Goal: Task Accomplishment & Management: Use online tool/utility

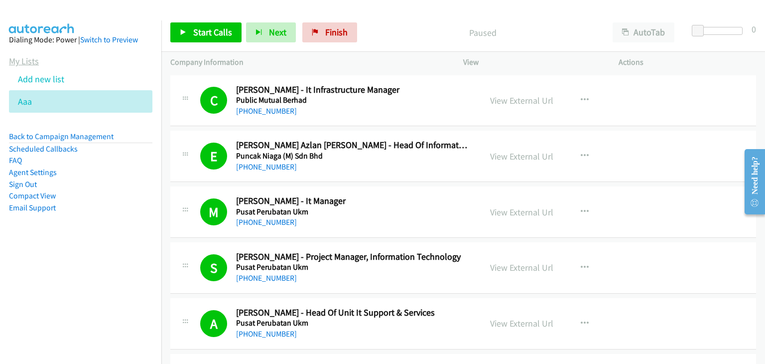
click at [27, 62] on link "My Lists" at bounding box center [24, 60] width 30 height 11
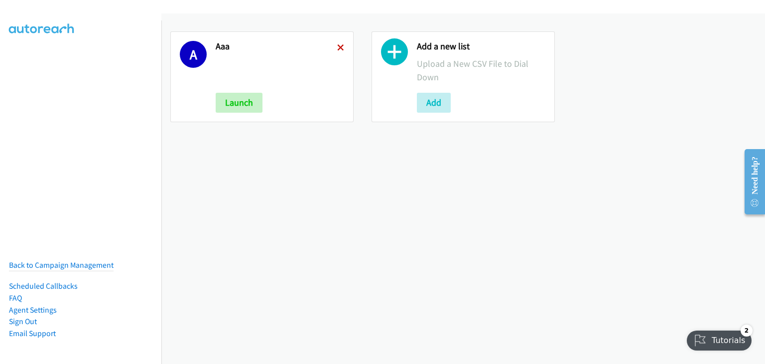
click at [339, 46] on icon at bounding box center [340, 48] width 7 height 7
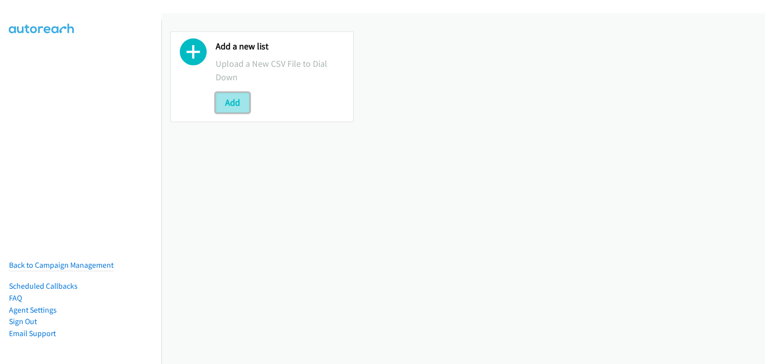
click at [237, 104] on button "Add" at bounding box center [233, 103] width 34 height 20
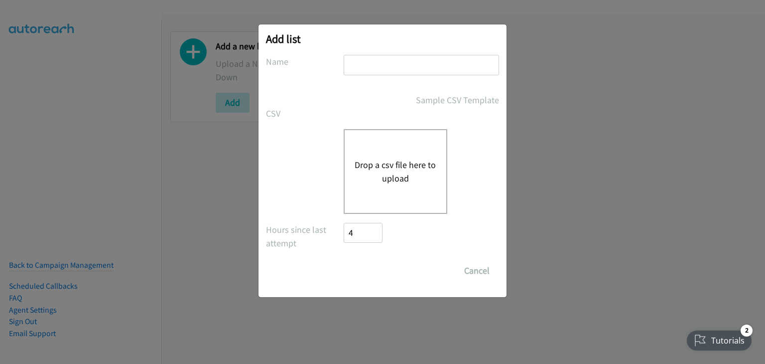
click at [378, 153] on div "Drop a csv file here to upload" at bounding box center [396, 171] width 104 height 85
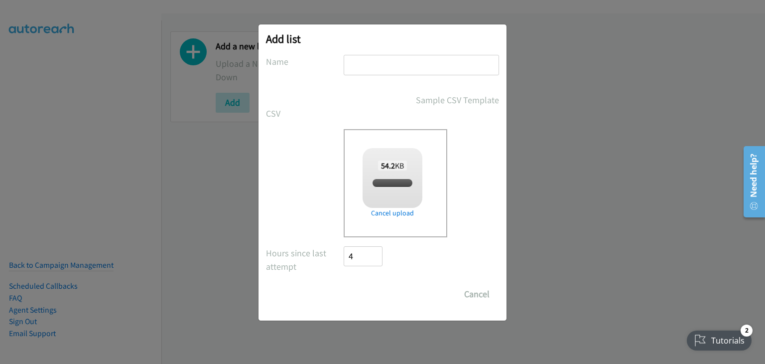
checkbox input "true"
click at [363, 67] on input "text" at bounding box center [421, 65] width 155 height 20
type input "Aaa"
click at [365, 294] on input "Save List" at bounding box center [370, 294] width 52 height 20
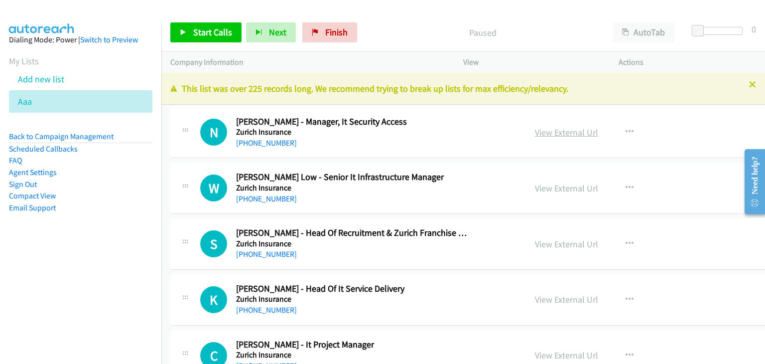
click at [535, 132] on link "View External Url" at bounding box center [566, 132] width 63 height 11
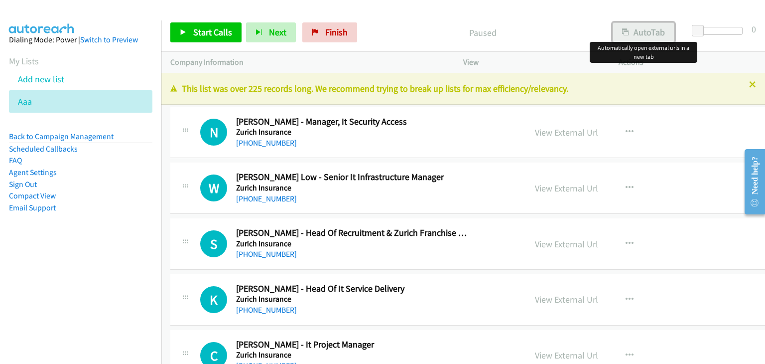
click at [643, 31] on button "AutoTab" at bounding box center [644, 32] width 62 height 20
click at [217, 30] on span "Start Calls" at bounding box center [212, 31] width 39 height 11
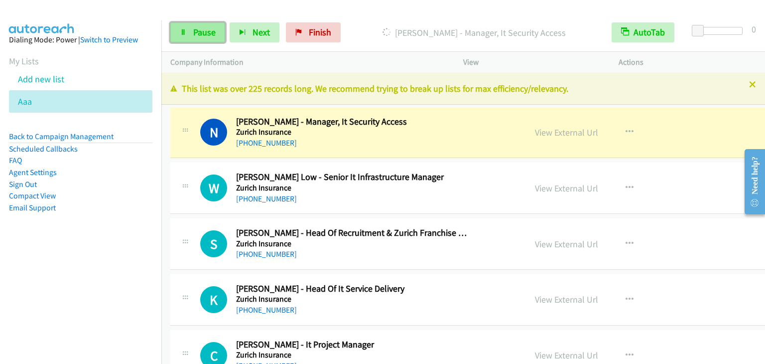
click at [207, 30] on span "Pause" at bounding box center [204, 31] width 22 height 11
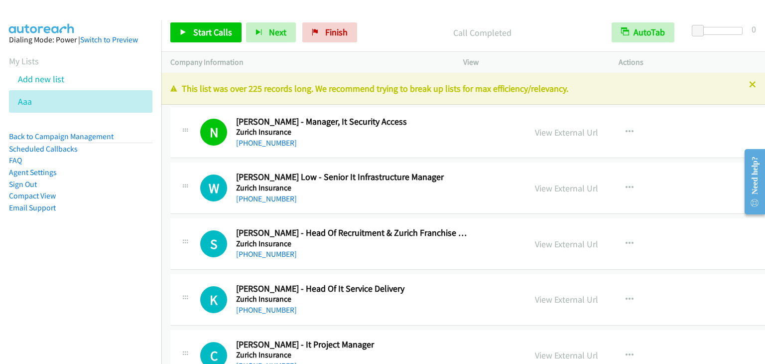
click at [212, 46] on div "Start Calls Pause Next Finish Call Completed AutoTab AutoTab 0" at bounding box center [463, 32] width 604 height 38
click at [213, 34] on span "Start Calls" at bounding box center [212, 31] width 39 height 11
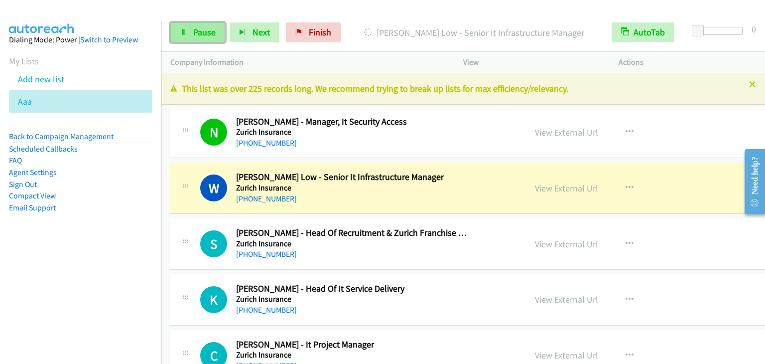
click at [197, 27] on span "Pause" at bounding box center [204, 31] width 22 height 11
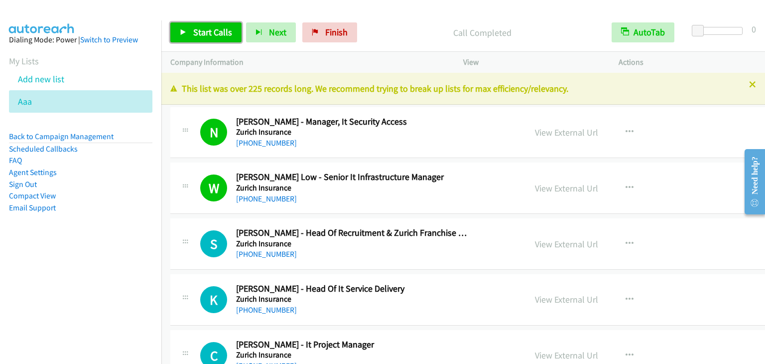
click at [210, 30] on span "Start Calls" at bounding box center [212, 31] width 39 height 11
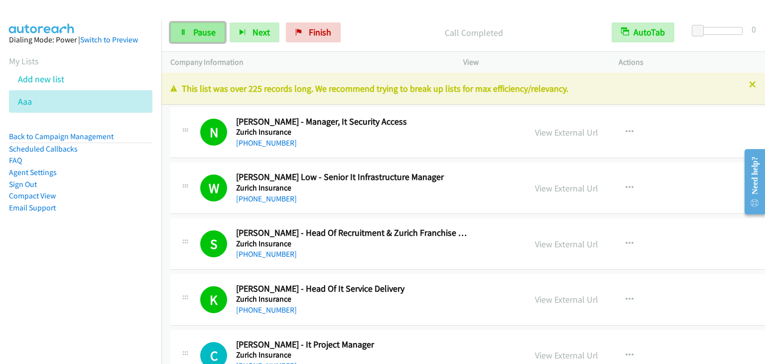
click at [184, 37] on link "Pause" at bounding box center [197, 32] width 55 height 20
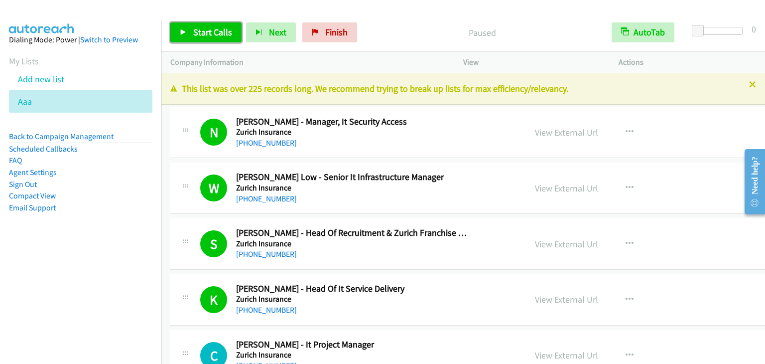
click at [184, 37] on link "Start Calls" at bounding box center [205, 32] width 71 height 20
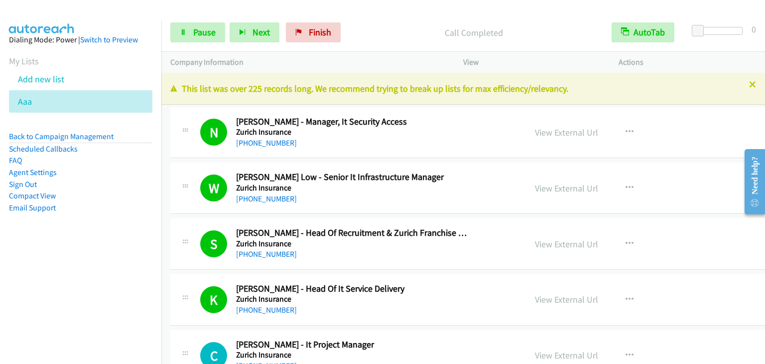
click at [222, 21] on div "Start Calls Pause Next Finish Call Completed AutoTab AutoTab 0" at bounding box center [463, 32] width 604 height 38
click at [210, 32] on span "Pause" at bounding box center [204, 31] width 22 height 11
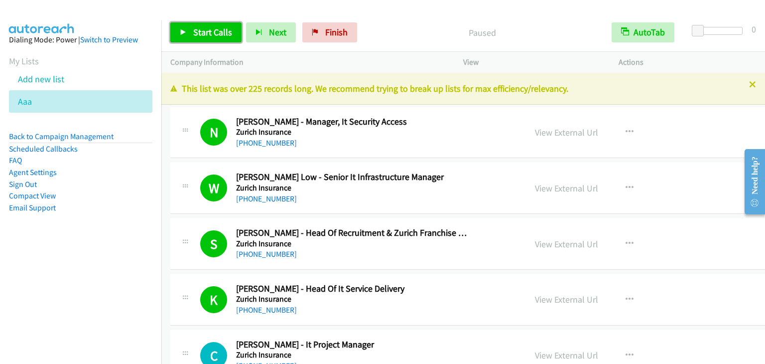
click at [210, 32] on span "Start Calls" at bounding box center [212, 31] width 39 height 11
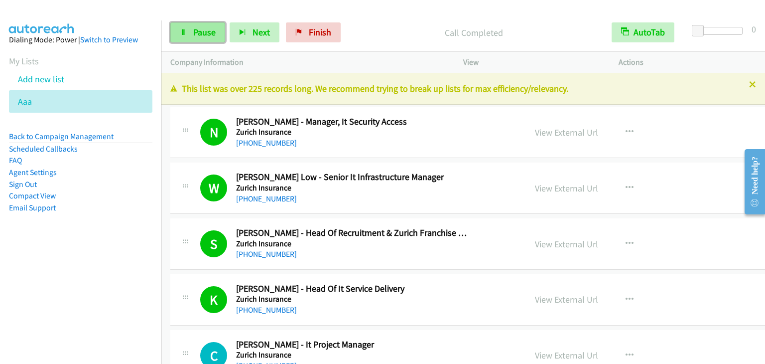
click at [182, 25] on link "Pause" at bounding box center [197, 32] width 55 height 20
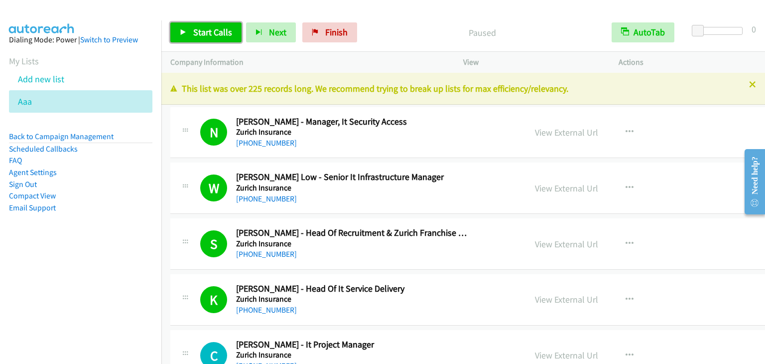
click at [182, 25] on link "Start Calls" at bounding box center [205, 32] width 71 height 20
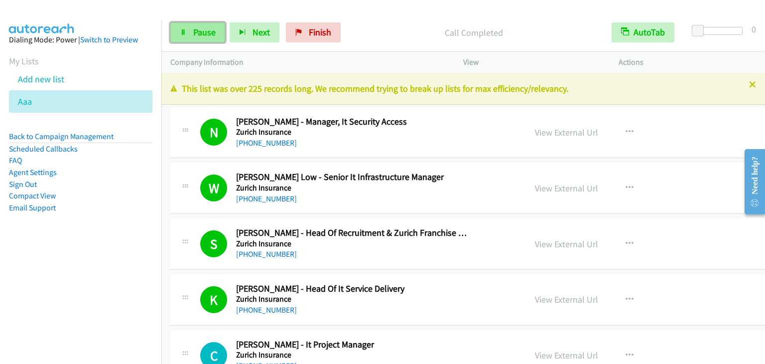
click at [201, 31] on span "Pause" at bounding box center [204, 31] width 22 height 11
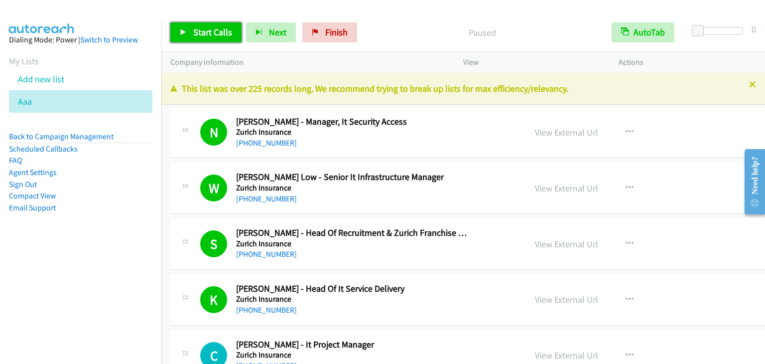
click at [201, 31] on span "Start Calls" at bounding box center [212, 31] width 39 height 11
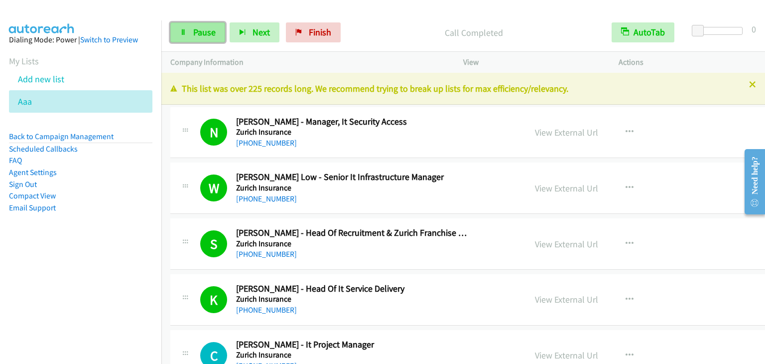
click at [200, 32] on span "Pause" at bounding box center [204, 31] width 22 height 11
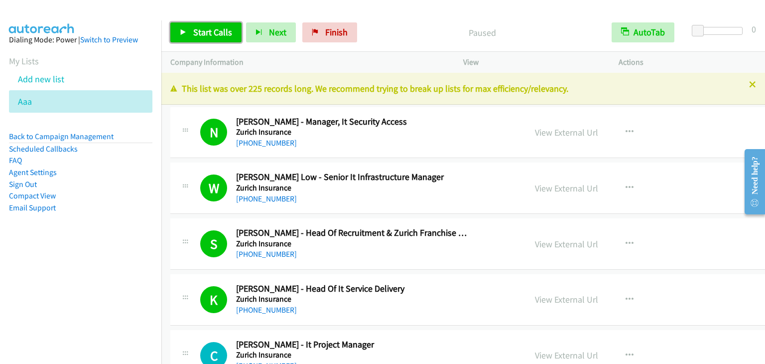
click at [200, 32] on span "Start Calls" at bounding box center [212, 31] width 39 height 11
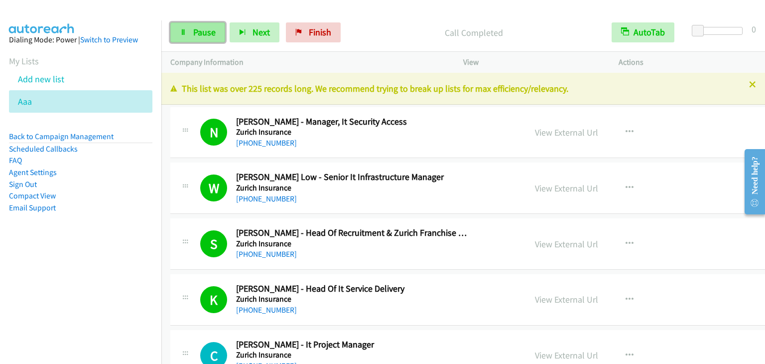
click at [188, 29] on link "Pause" at bounding box center [197, 32] width 55 height 20
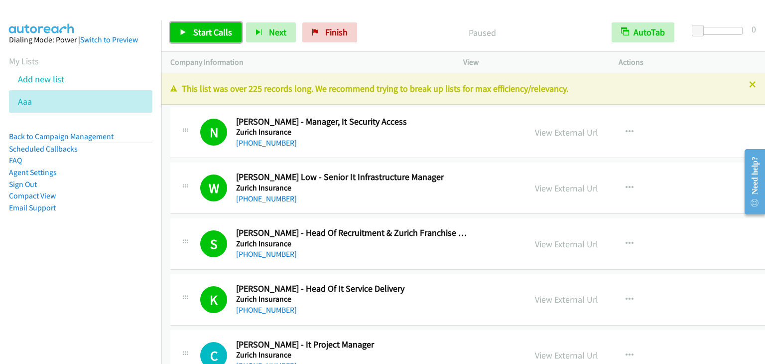
click at [188, 29] on link "Start Calls" at bounding box center [205, 32] width 71 height 20
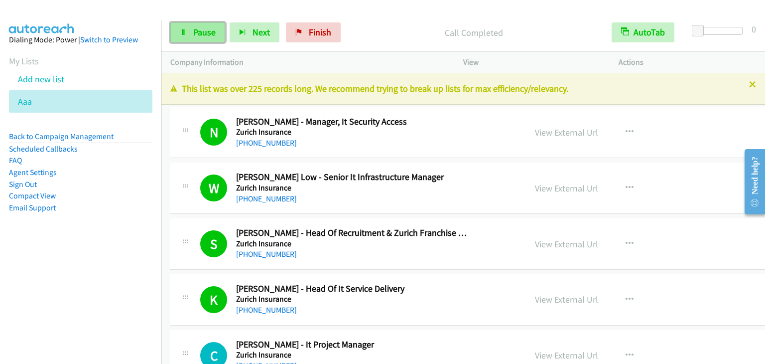
click at [211, 29] on span "Pause" at bounding box center [204, 31] width 22 height 11
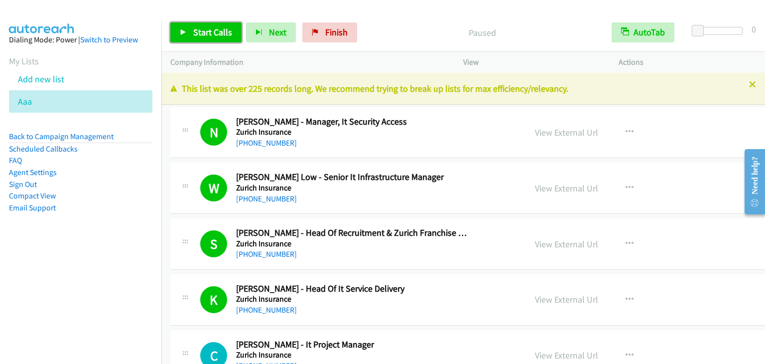
click at [211, 29] on span "Start Calls" at bounding box center [212, 31] width 39 height 11
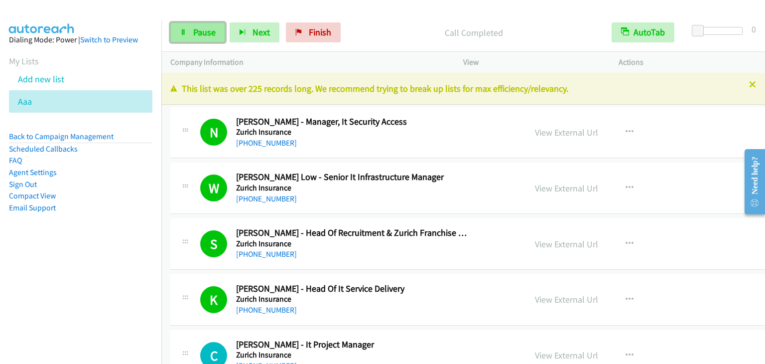
click at [213, 40] on link "Pause" at bounding box center [197, 32] width 55 height 20
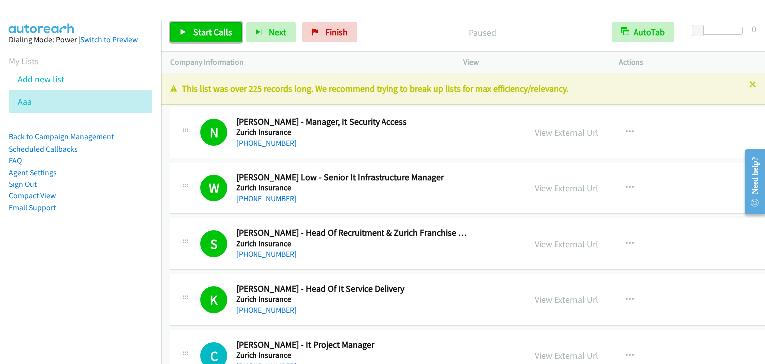
click at [213, 40] on link "Start Calls" at bounding box center [205, 32] width 71 height 20
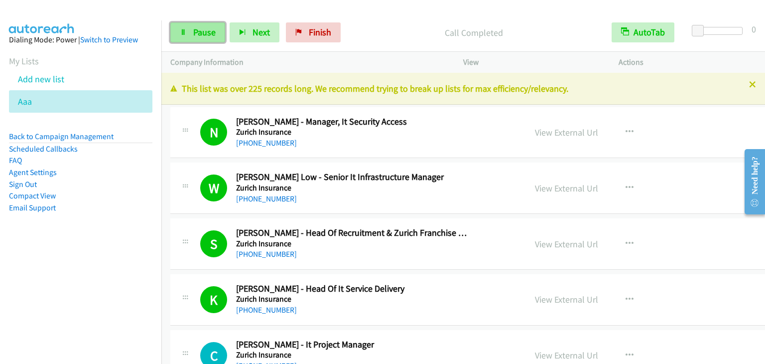
click at [195, 31] on span "Pause" at bounding box center [204, 31] width 22 height 11
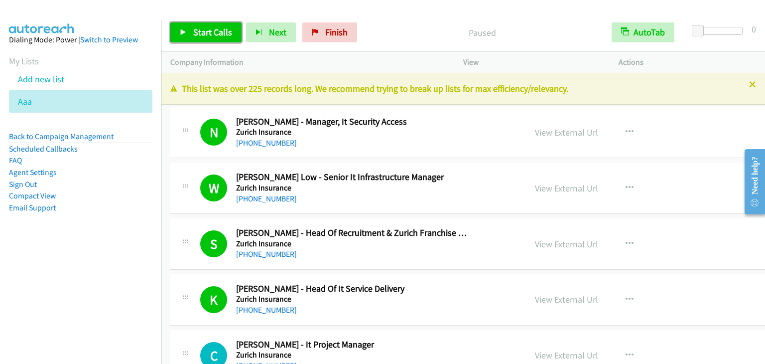
click at [195, 31] on span "Start Calls" at bounding box center [212, 31] width 39 height 11
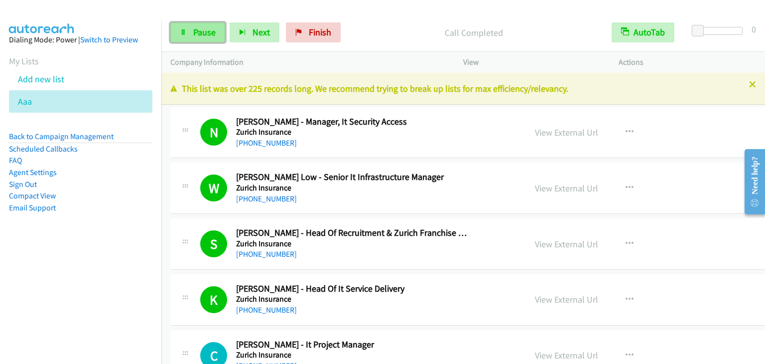
click at [205, 28] on span "Pause" at bounding box center [204, 31] width 22 height 11
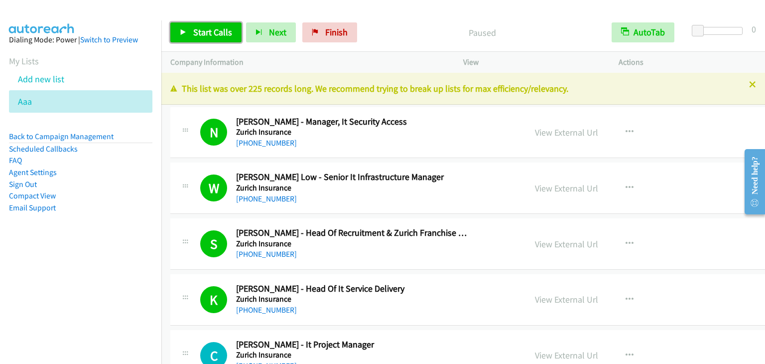
click at [205, 28] on span "Start Calls" at bounding box center [212, 31] width 39 height 11
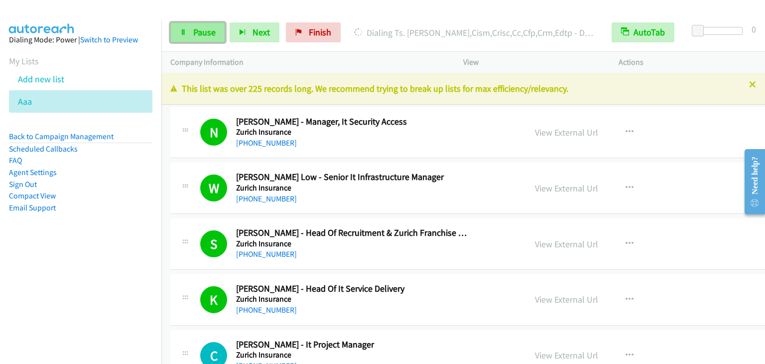
click at [214, 31] on span "Pause" at bounding box center [204, 31] width 22 height 11
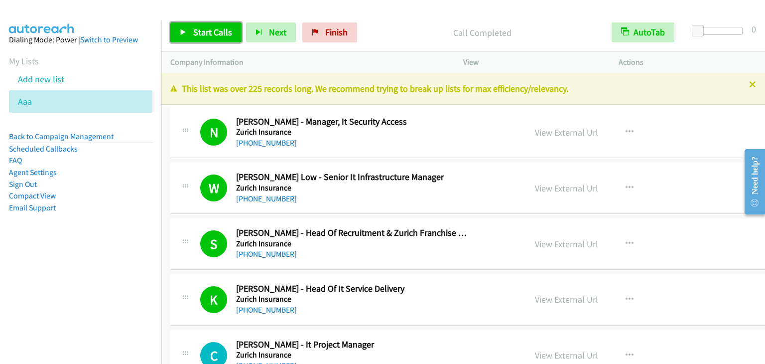
click at [209, 35] on span "Start Calls" at bounding box center [212, 31] width 39 height 11
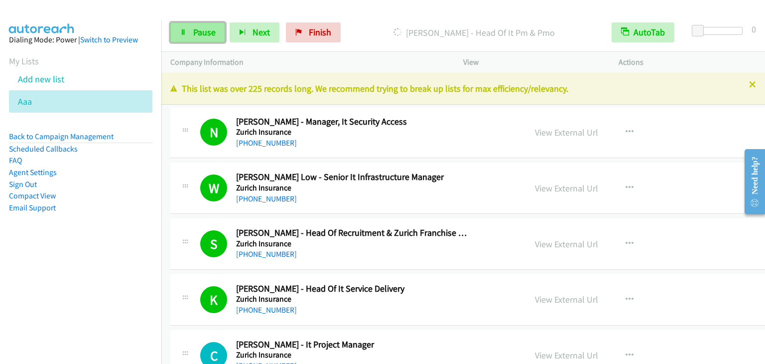
click at [195, 30] on span "Pause" at bounding box center [204, 31] width 22 height 11
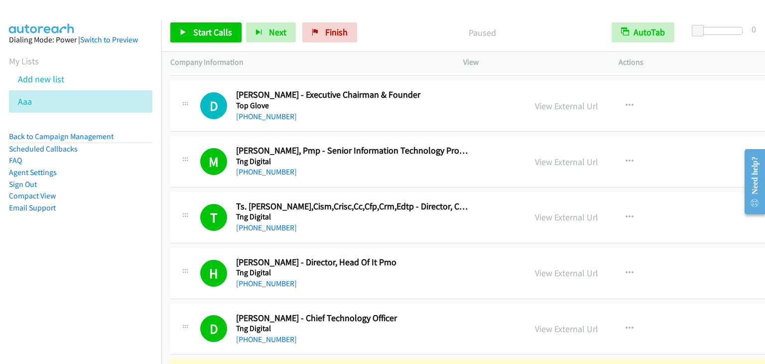
scroll to position [3886, 0]
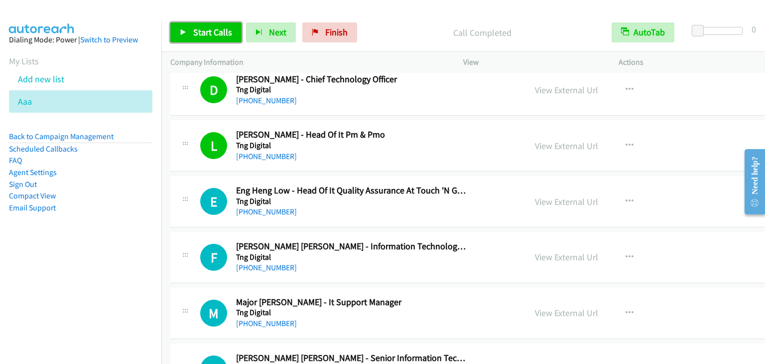
click at [219, 31] on span "Start Calls" at bounding box center [212, 31] width 39 height 11
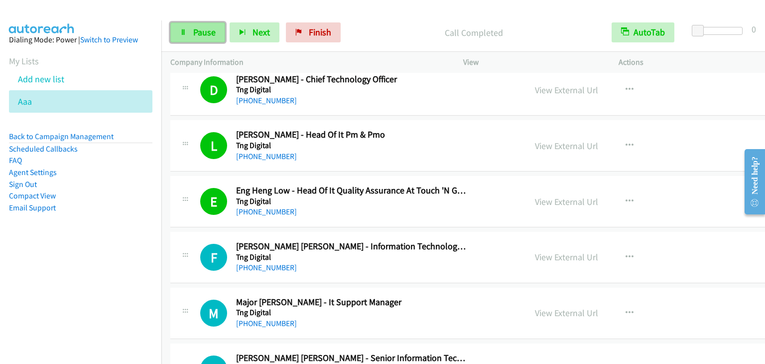
click at [211, 34] on span "Pause" at bounding box center [204, 31] width 22 height 11
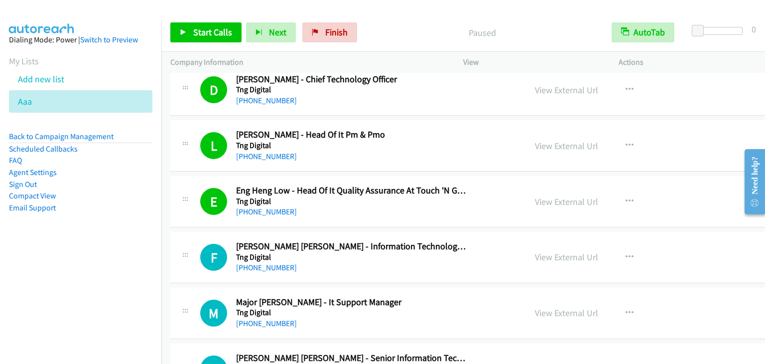
click at [406, 38] on p "Paused" at bounding box center [482, 32] width 223 height 13
click at [213, 35] on span "Start Calls" at bounding box center [212, 31] width 39 height 11
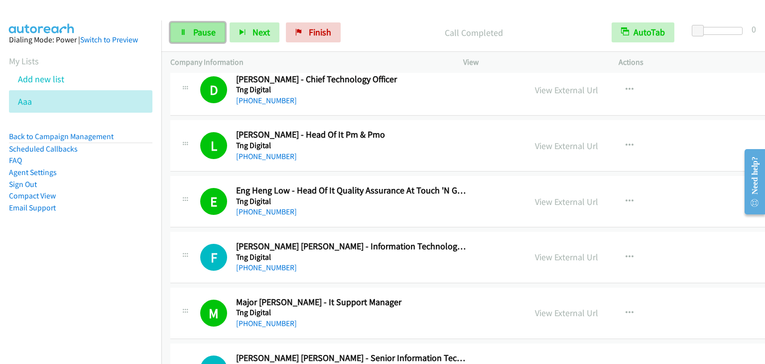
click at [205, 34] on span "Pause" at bounding box center [204, 31] width 22 height 11
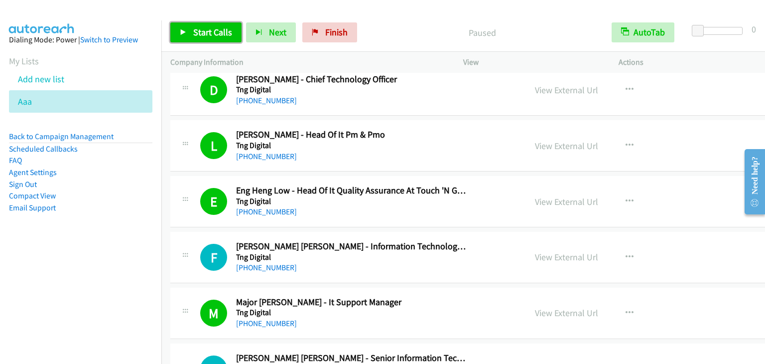
click at [205, 35] on span "Start Calls" at bounding box center [212, 31] width 39 height 11
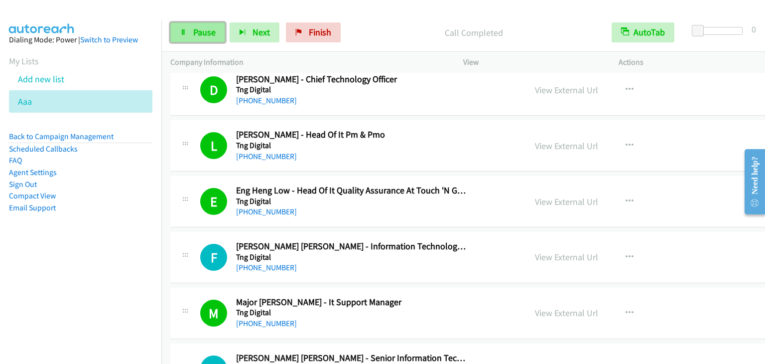
click at [200, 32] on span "Pause" at bounding box center [204, 31] width 22 height 11
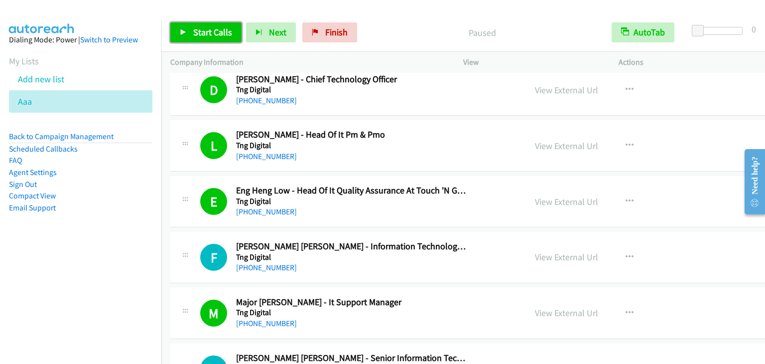
click at [200, 32] on span "Start Calls" at bounding box center [212, 31] width 39 height 11
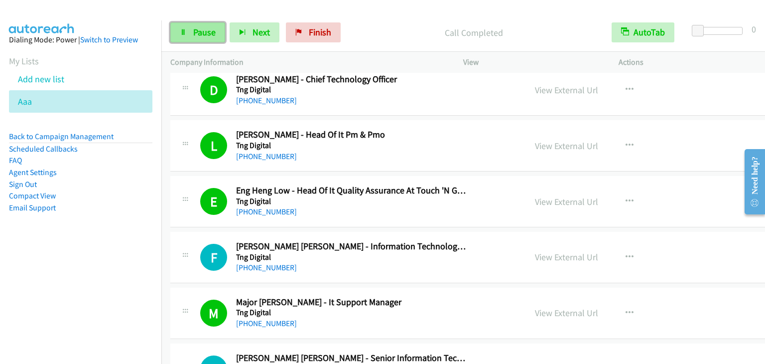
click at [203, 31] on span "Pause" at bounding box center [204, 31] width 22 height 11
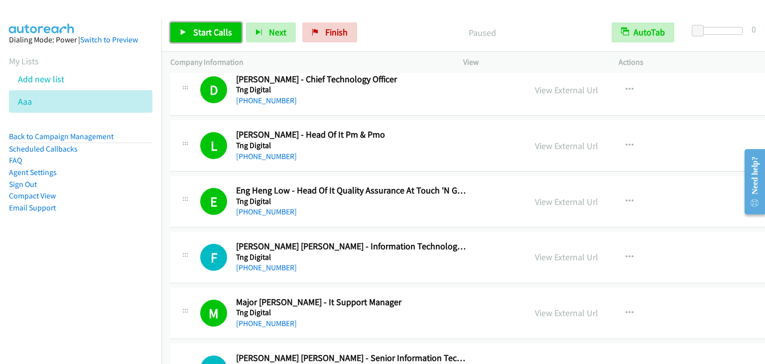
click at [203, 31] on span "Start Calls" at bounding box center [212, 31] width 39 height 11
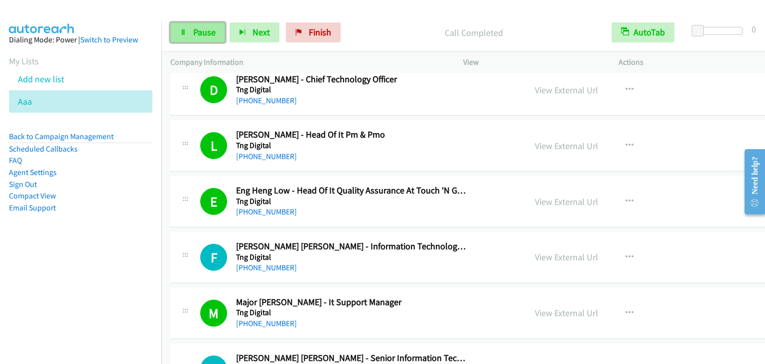
click at [205, 29] on span "Pause" at bounding box center [204, 31] width 22 height 11
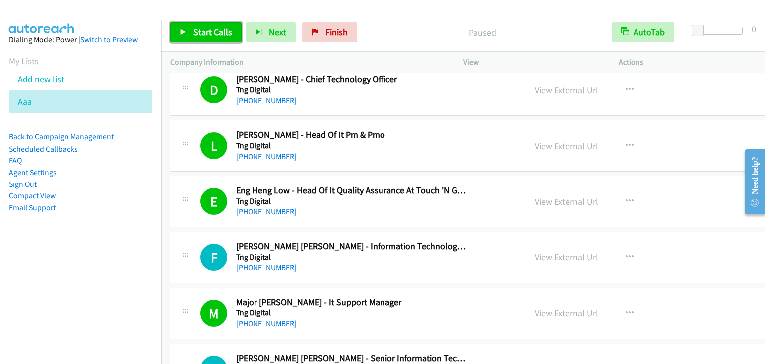
click at [205, 29] on span "Start Calls" at bounding box center [212, 31] width 39 height 11
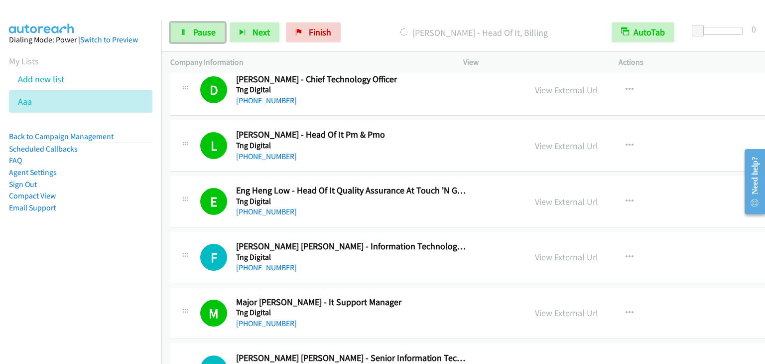
drag, startPoint x: 194, startPoint y: 32, endPoint x: 186, endPoint y: 1, distance: 31.9
click at [194, 31] on span "Pause" at bounding box center [204, 31] width 22 height 11
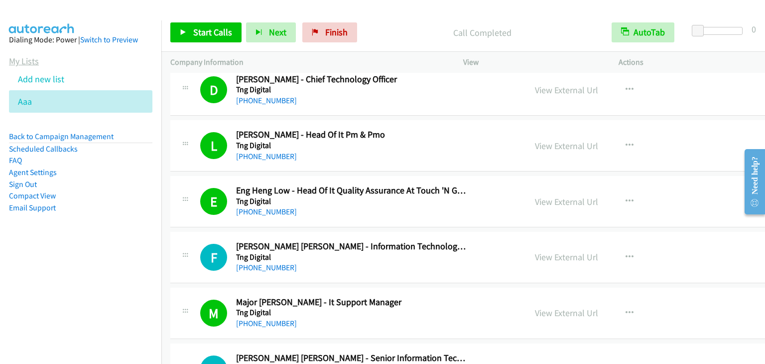
click at [27, 58] on link "My Lists" at bounding box center [24, 60] width 30 height 11
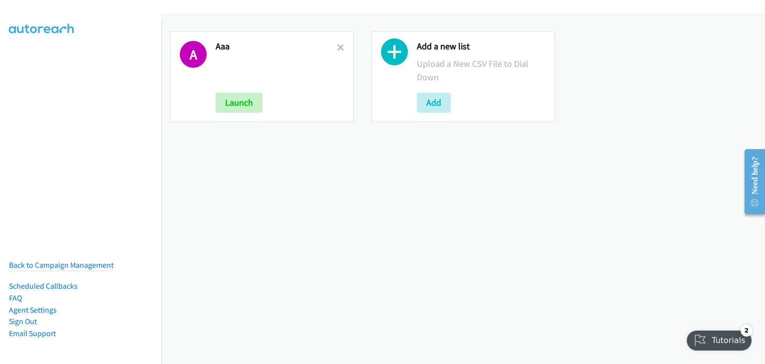
click at [337, 42] on link at bounding box center [340, 47] width 7 height 11
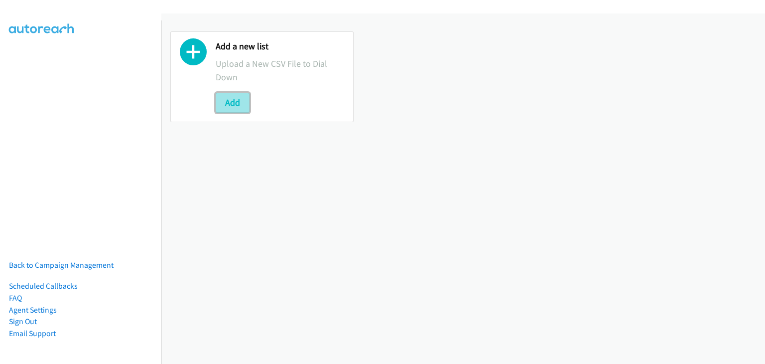
click at [235, 103] on button "Add" at bounding box center [233, 103] width 34 height 20
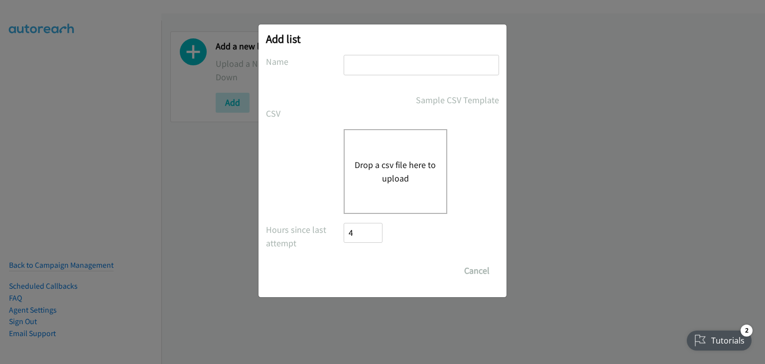
click at [405, 158] on button "Drop a csv file here to upload" at bounding box center [396, 171] width 82 height 27
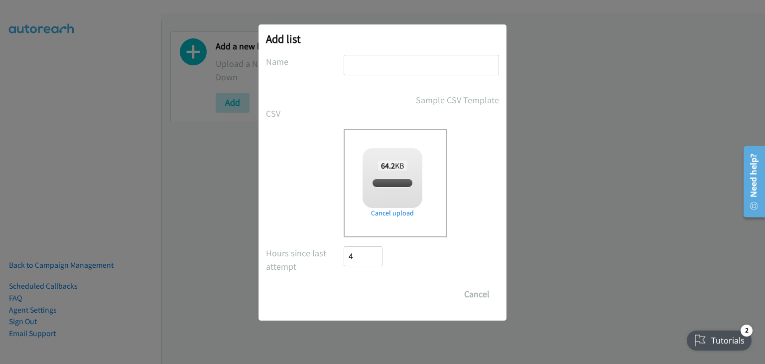
checkbox input "true"
click at [369, 64] on input "text" at bounding box center [421, 65] width 155 height 20
type input "Aaa"
click at [381, 295] on input "Save List" at bounding box center [370, 294] width 52 height 20
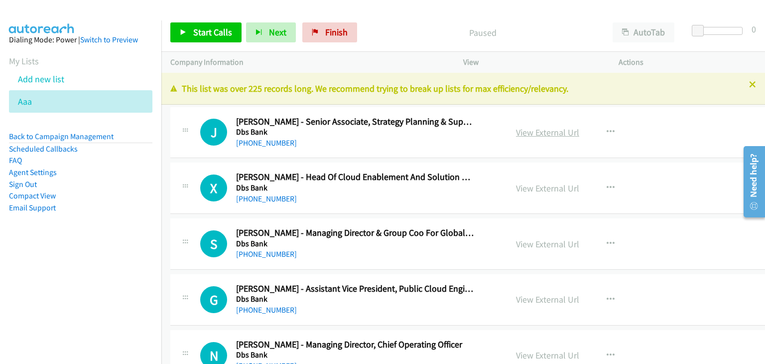
click at [537, 132] on link "View External Url" at bounding box center [547, 132] width 63 height 11
click at [193, 28] on span "Start Calls" at bounding box center [212, 31] width 39 height 11
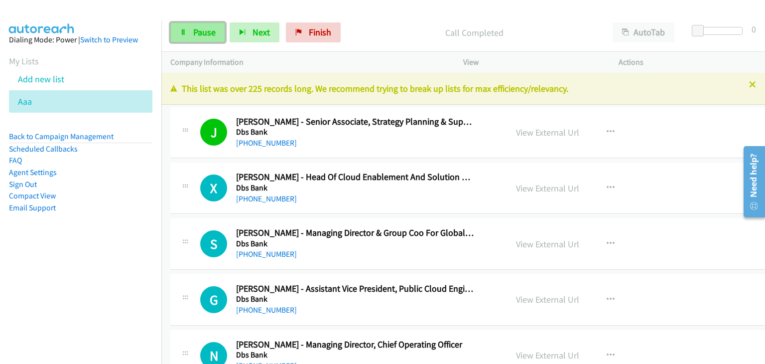
click at [203, 30] on span "Pause" at bounding box center [204, 31] width 22 height 11
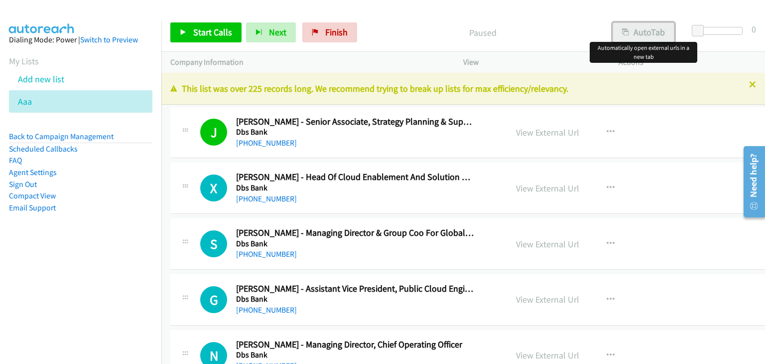
click at [654, 32] on button "AutoTab" at bounding box center [644, 32] width 62 height 20
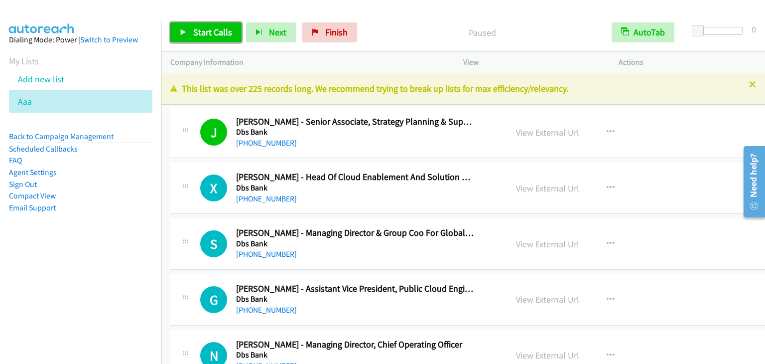
click at [199, 30] on span "Start Calls" at bounding box center [212, 31] width 39 height 11
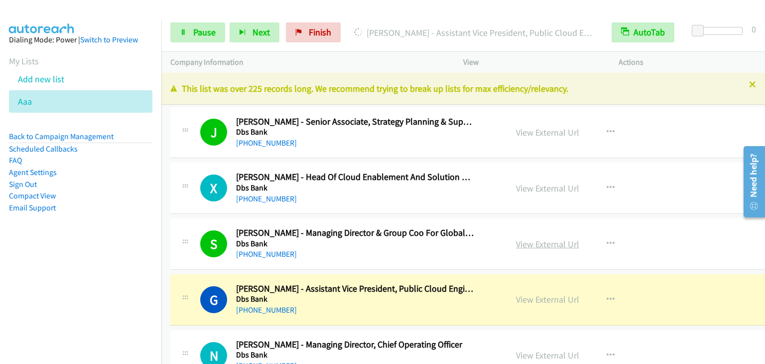
click at [521, 239] on link "View External Url" at bounding box center [547, 243] width 63 height 11
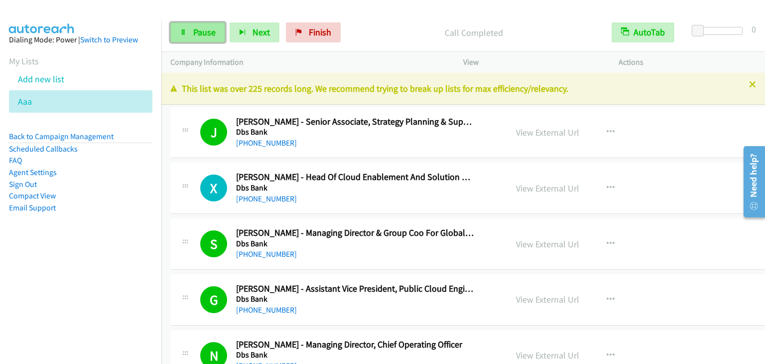
click at [197, 35] on span "Pause" at bounding box center [204, 31] width 22 height 11
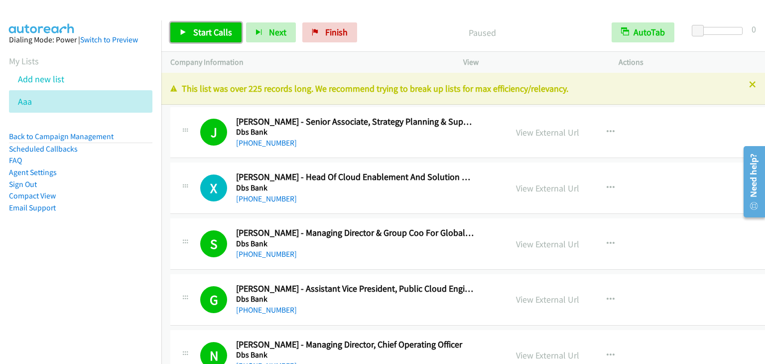
click at [197, 35] on span "Start Calls" at bounding box center [212, 31] width 39 height 11
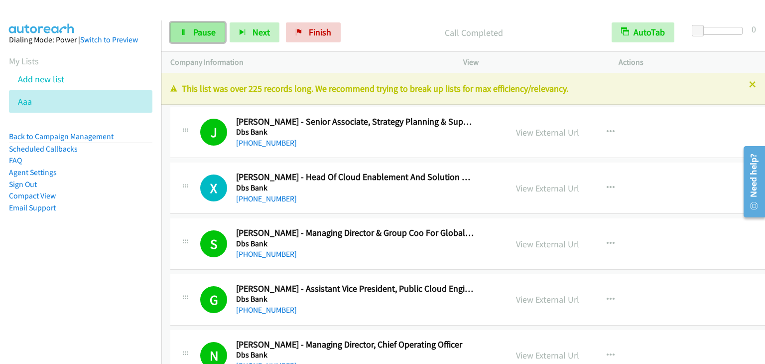
click at [187, 35] on link "Pause" at bounding box center [197, 32] width 55 height 20
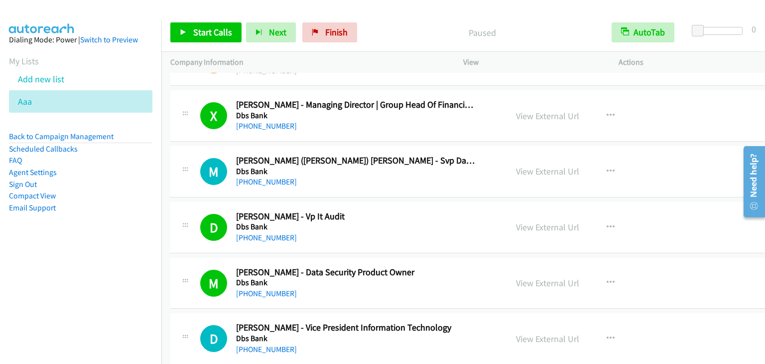
scroll to position [399, 0]
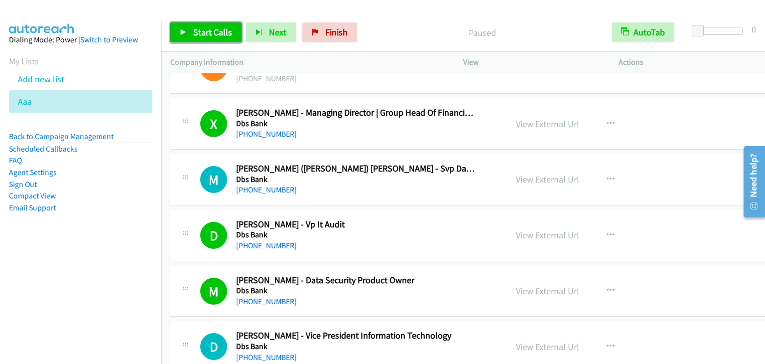
click at [224, 30] on span "Start Calls" at bounding box center [212, 31] width 39 height 11
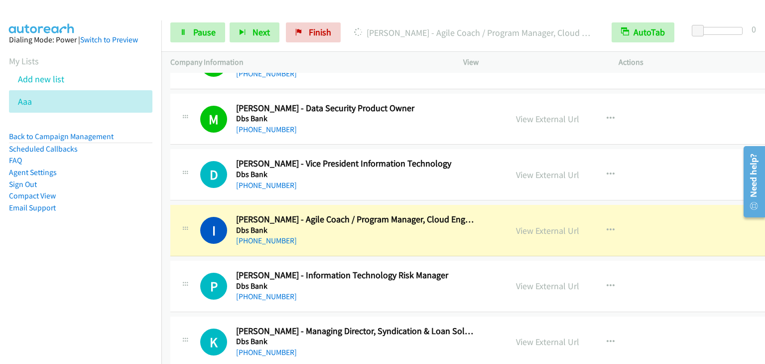
scroll to position [648, 0]
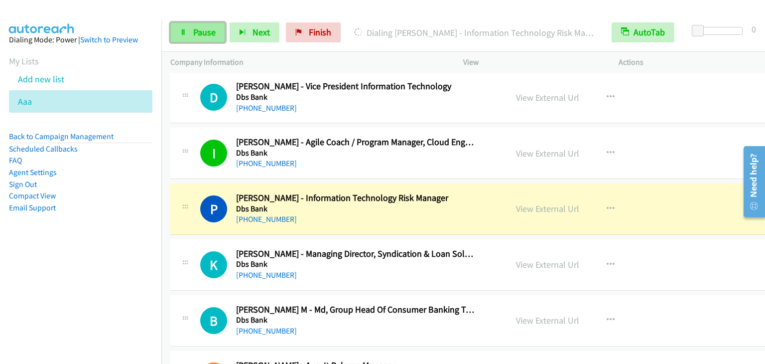
click at [196, 34] on span "Pause" at bounding box center [204, 31] width 22 height 11
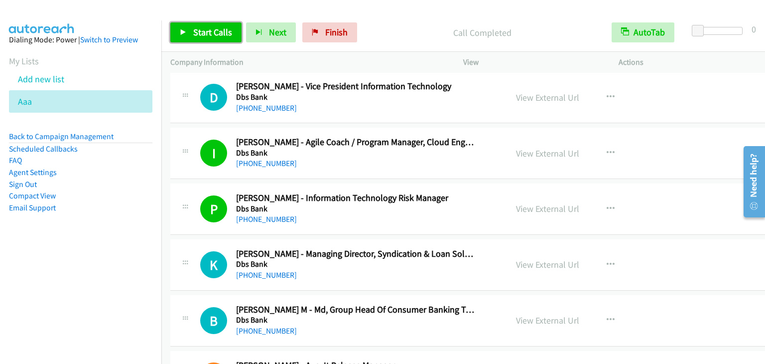
click at [207, 35] on span "Start Calls" at bounding box center [212, 31] width 39 height 11
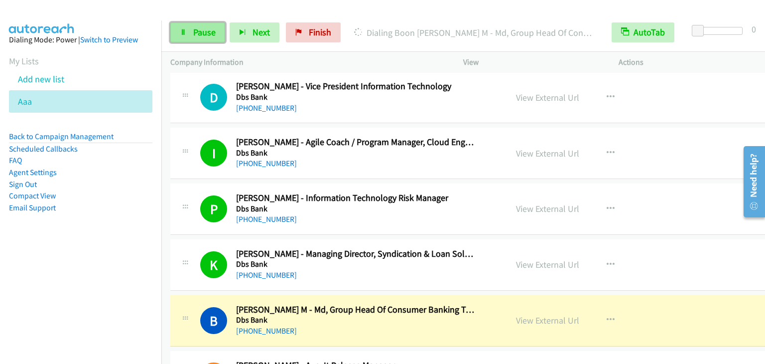
click at [192, 32] on link "Pause" at bounding box center [197, 32] width 55 height 20
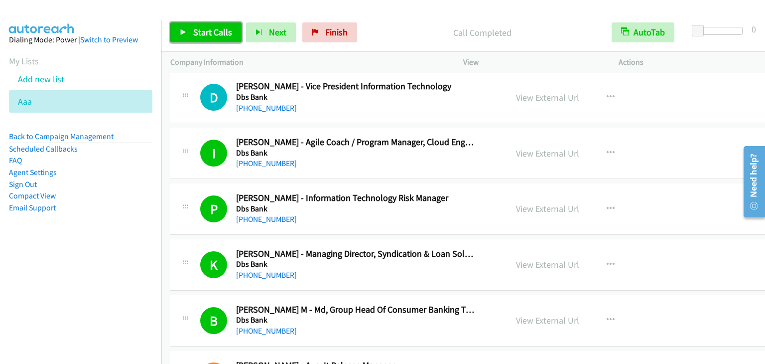
click at [219, 27] on span "Start Calls" at bounding box center [212, 31] width 39 height 11
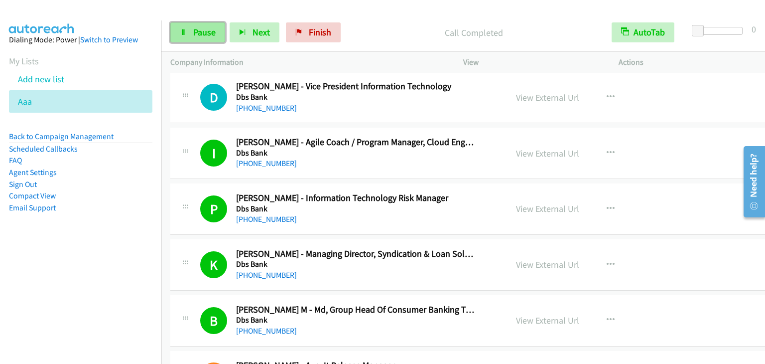
click at [200, 27] on span "Pause" at bounding box center [204, 31] width 22 height 11
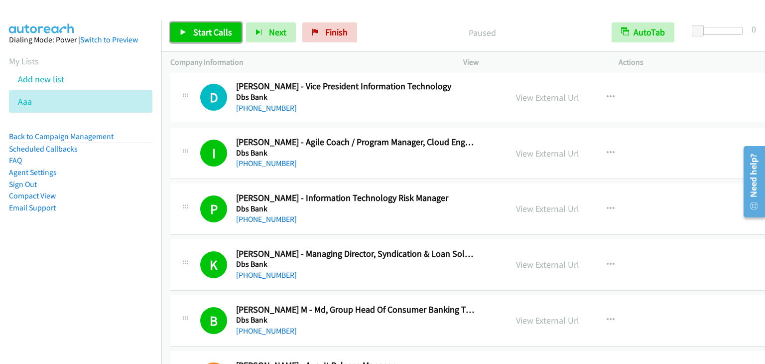
click at [200, 27] on span "Start Calls" at bounding box center [212, 31] width 39 height 11
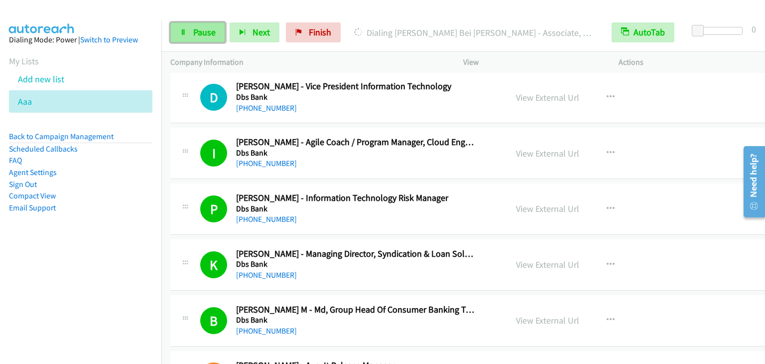
click at [203, 36] on span "Pause" at bounding box center [204, 31] width 22 height 11
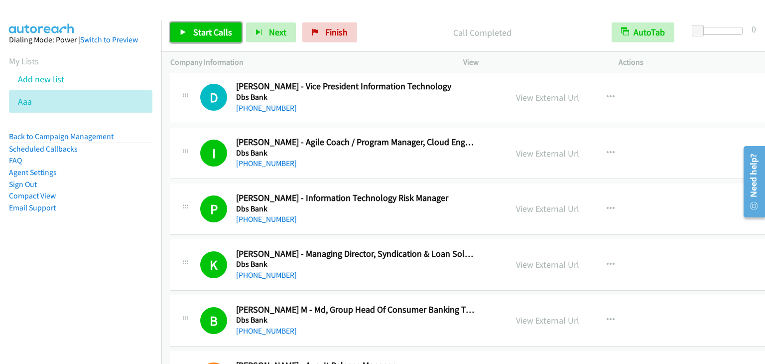
click at [206, 30] on span "Start Calls" at bounding box center [212, 31] width 39 height 11
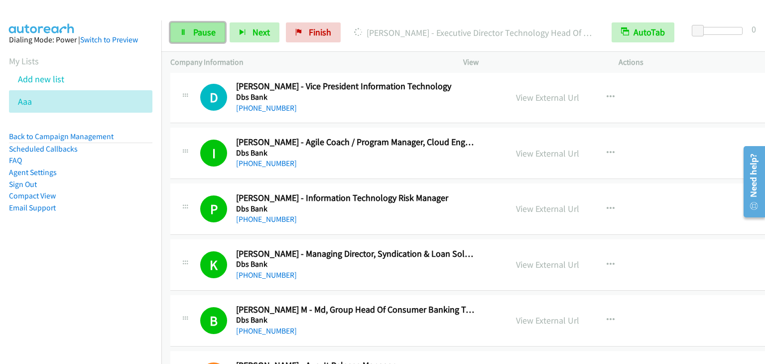
click at [182, 35] on icon at bounding box center [183, 32] width 7 height 7
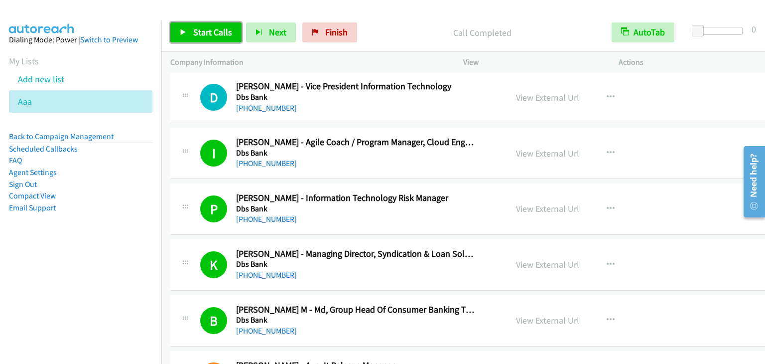
click at [215, 35] on span "Start Calls" at bounding box center [212, 31] width 39 height 11
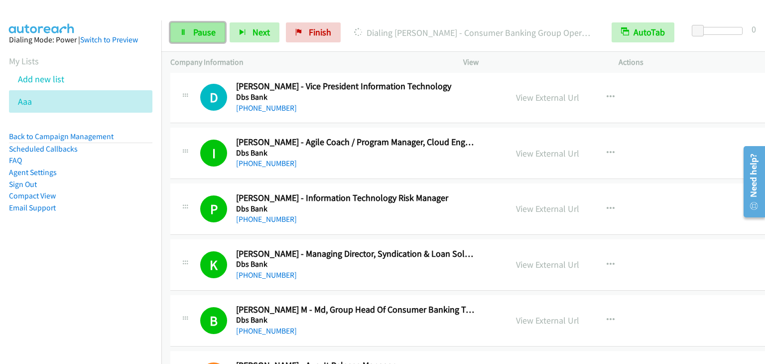
click at [208, 32] on span "Pause" at bounding box center [204, 31] width 22 height 11
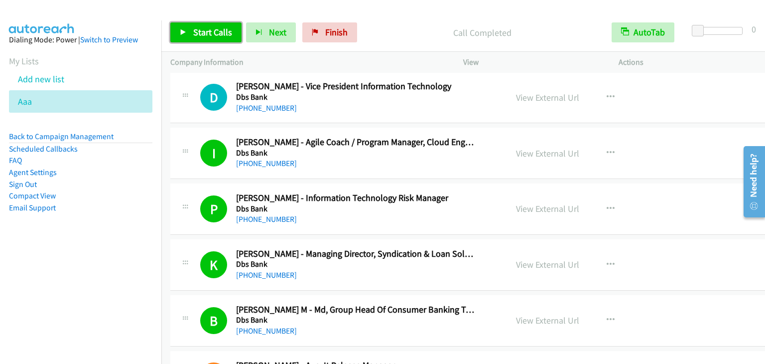
click at [205, 32] on span "Start Calls" at bounding box center [212, 31] width 39 height 11
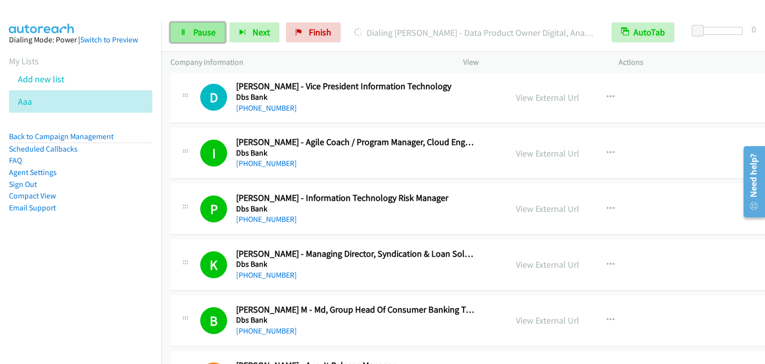
click at [183, 30] on icon at bounding box center [183, 32] width 7 height 7
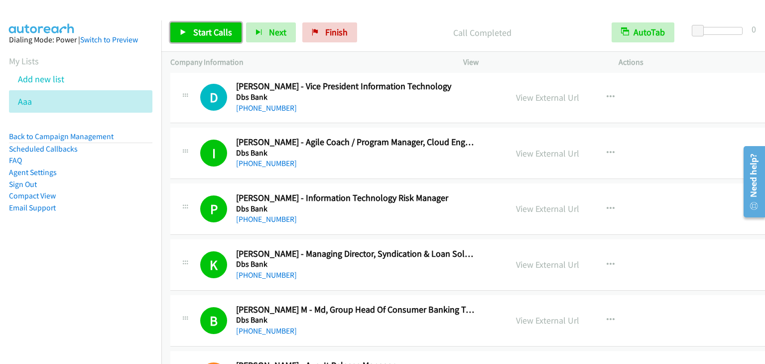
click at [197, 31] on span "Start Calls" at bounding box center [212, 31] width 39 height 11
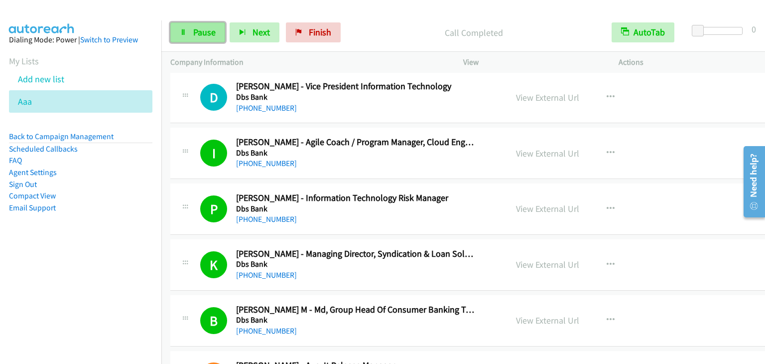
click at [206, 34] on span "Pause" at bounding box center [204, 31] width 22 height 11
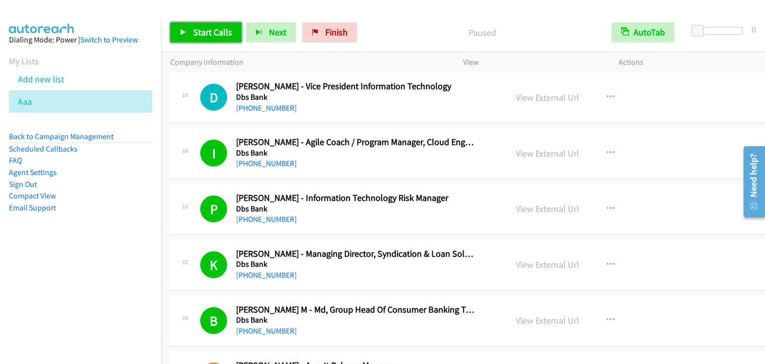
click at [206, 34] on span "Start Calls" at bounding box center [212, 31] width 39 height 11
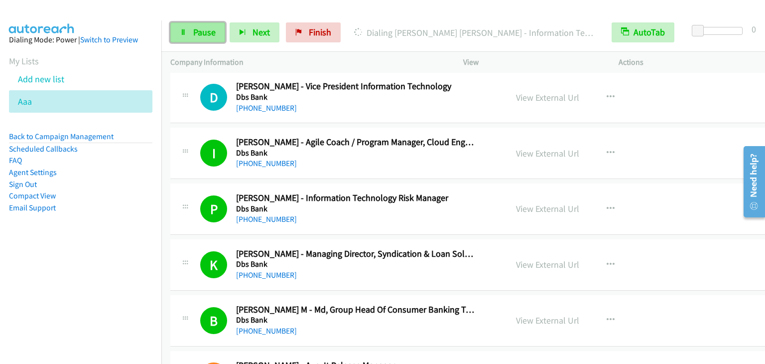
click at [185, 29] on icon at bounding box center [183, 32] width 7 height 7
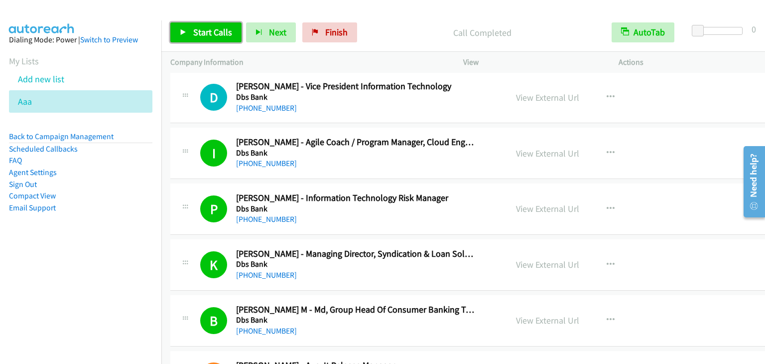
click at [211, 30] on span "Start Calls" at bounding box center [212, 31] width 39 height 11
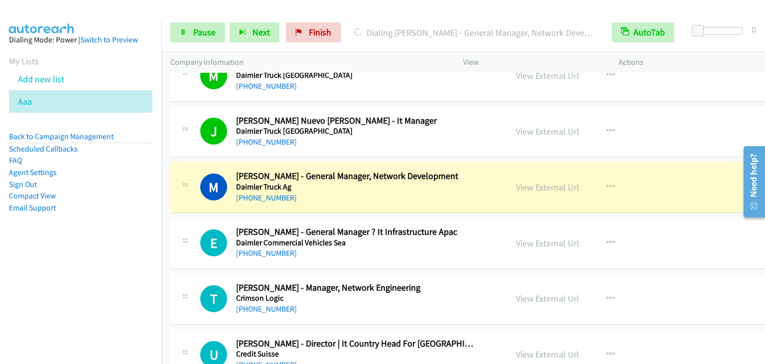
scroll to position [1843, 0]
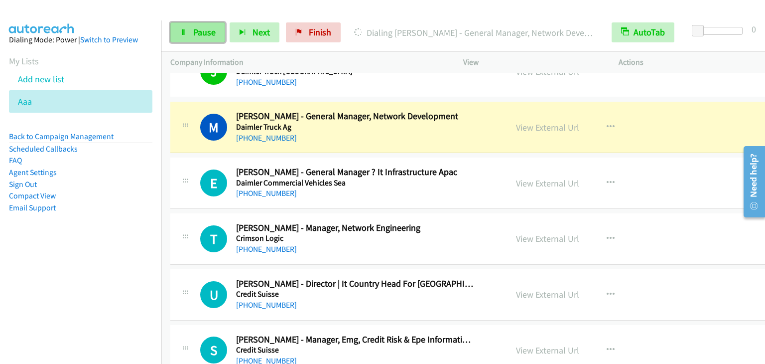
click at [207, 28] on span "Pause" at bounding box center [204, 31] width 22 height 11
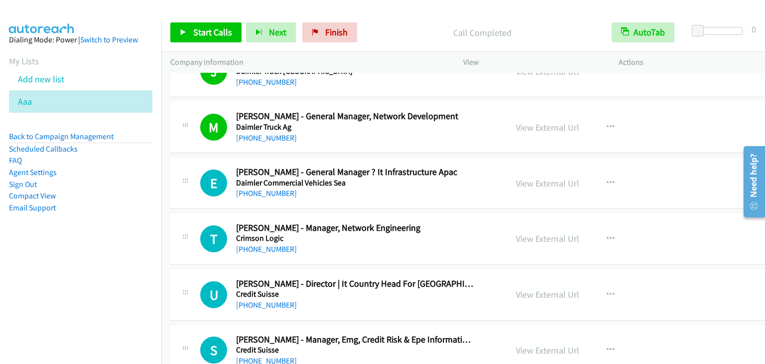
click at [212, 42] on div "Start Calls Pause Next Finish Call Completed AutoTab AutoTab 0" at bounding box center [463, 32] width 604 height 38
click at [217, 30] on span "Start Calls" at bounding box center [212, 31] width 39 height 11
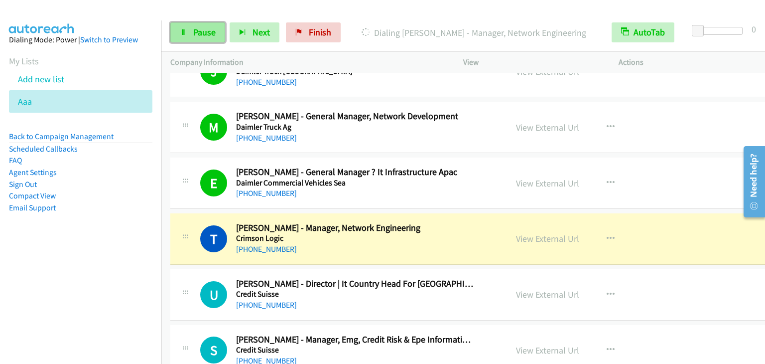
click at [211, 36] on span "Pause" at bounding box center [204, 31] width 22 height 11
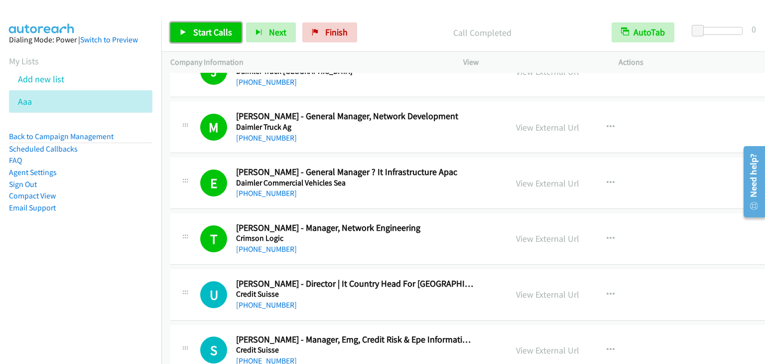
click at [189, 37] on link "Start Calls" at bounding box center [205, 32] width 71 height 20
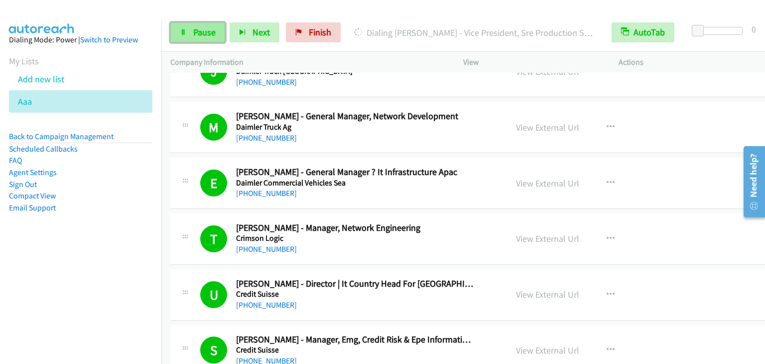
click at [180, 25] on link "Pause" at bounding box center [197, 32] width 55 height 20
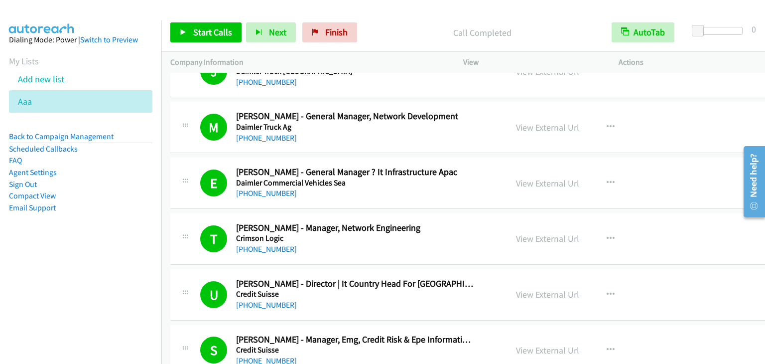
click at [209, 14] on div "Start Calls Pause Next Finish Call Completed AutoTab AutoTab 0" at bounding box center [463, 32] width 604 height 38
click at [204, 30] on span "Start Calls" at bounding box center [212, 31] width 39 height 11
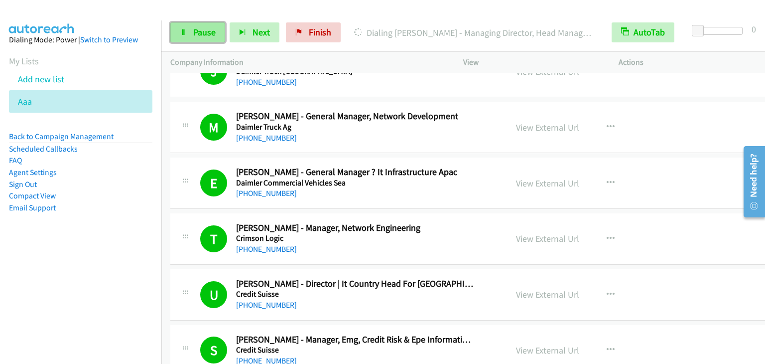
click at [187, 31] on link "Pause" at bounding box center [197, 32] width 55 height 20
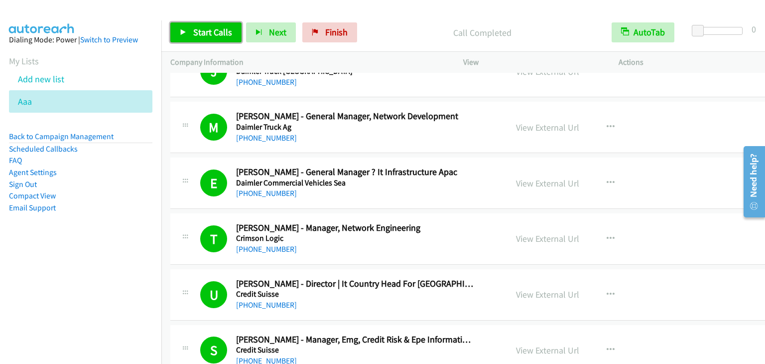
click at [217, 33] on span "Start Calls" at bounding box center [212, 31] width 39 height 11
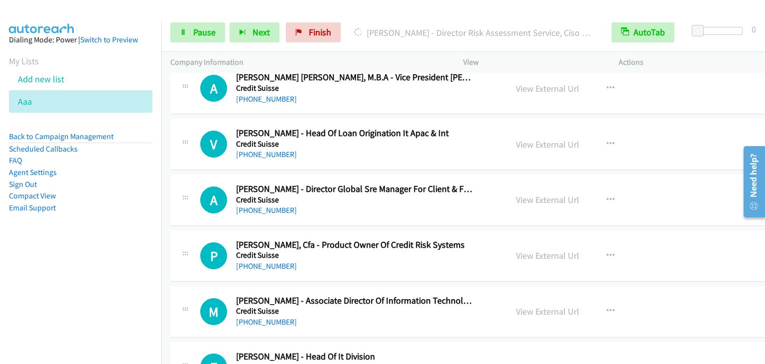
scroll to position [2441, 0]
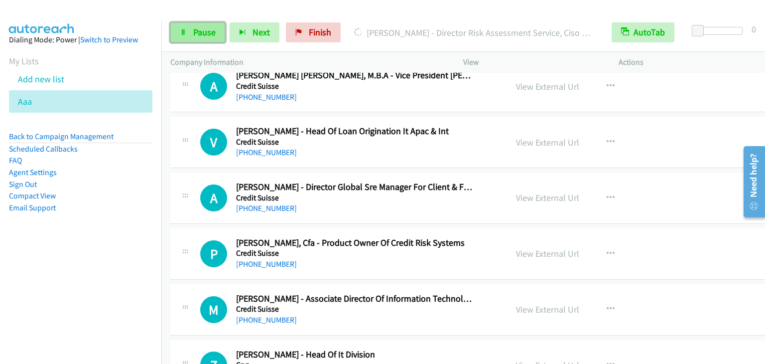
click at [197, 41] on link "Pause" at bounding box center [197, 32] width 55 height 20
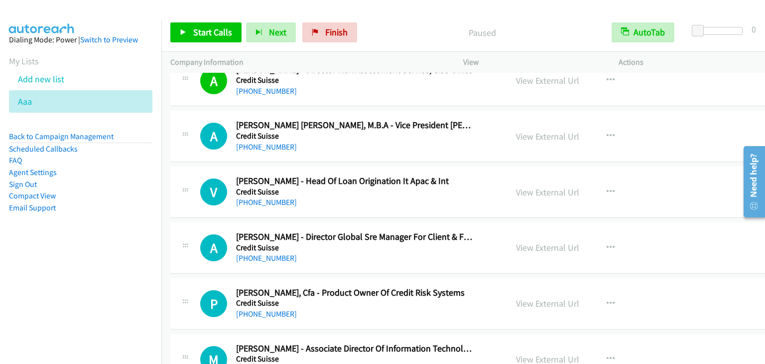
scroll to position [2192, 0]
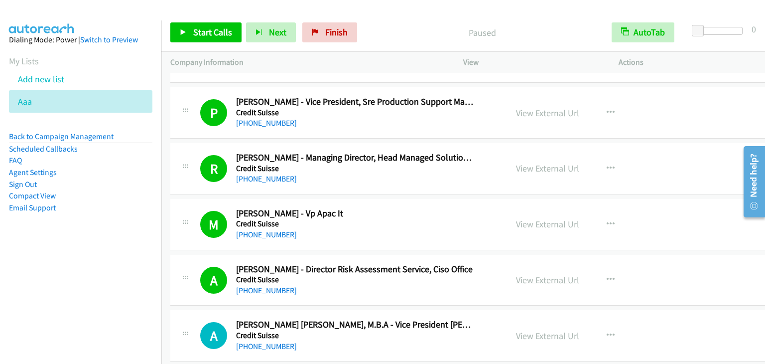
click at [531, 276] on link "View External Url" at bounding box center [547, 279] width 63 height 11
click at [220, 26] on span "Start Calls" at bounding box center [212, 31] width 39 height 11
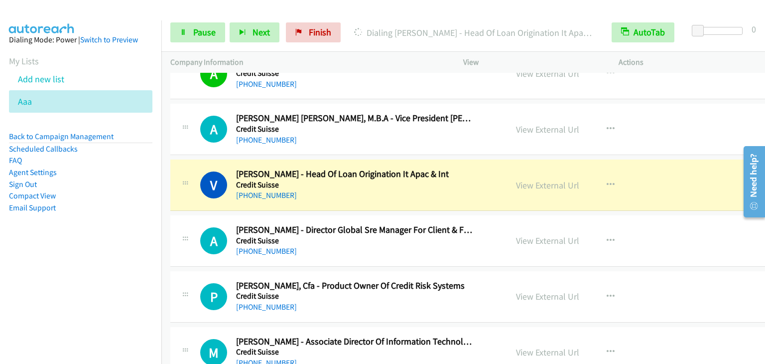
scroll to position [2391, 0]
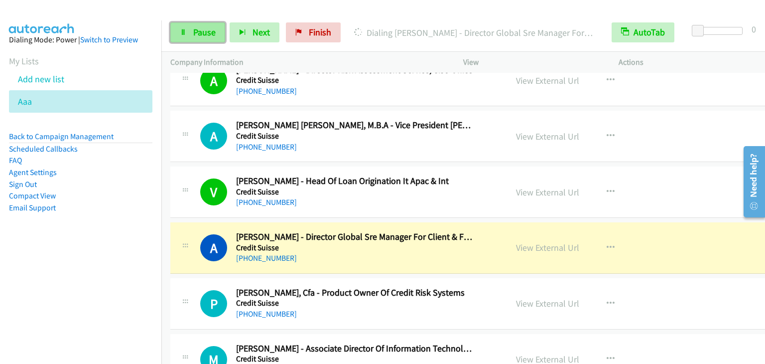
click at [204, 27] on span "Pause" at bounding box center [204, 31] width 22 height 11
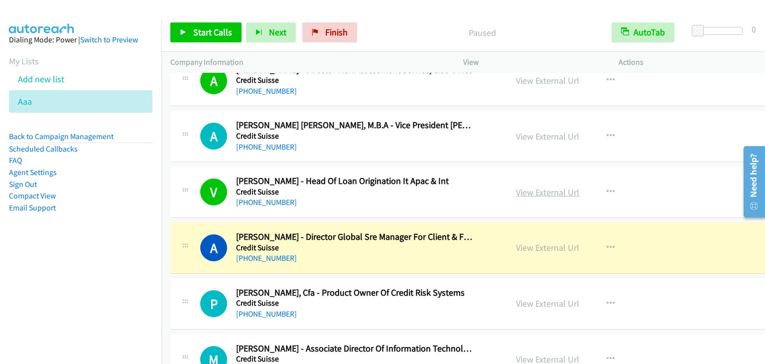
click at [520, 187] on link "View External Url" at bounding box center [547, 191] width 63 height 11
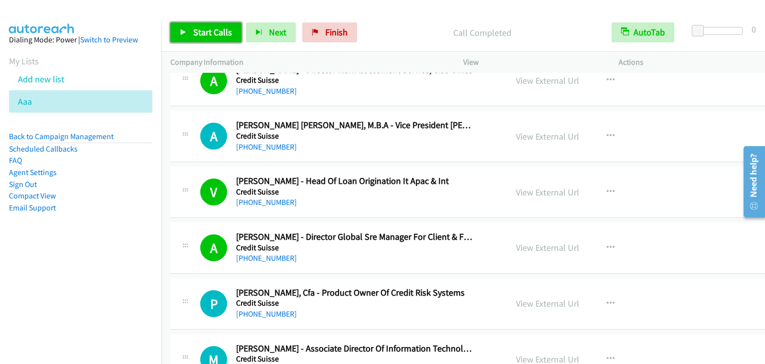
click at [207, 36] on span "Start Calls" at bounding box center [212, 31] width 39 height 11
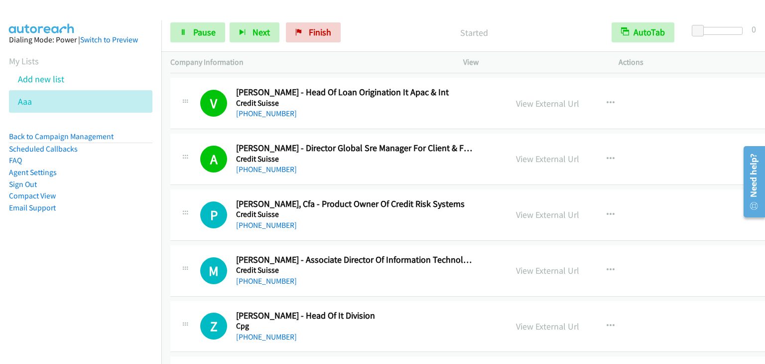
scroll to position [2491, 0]
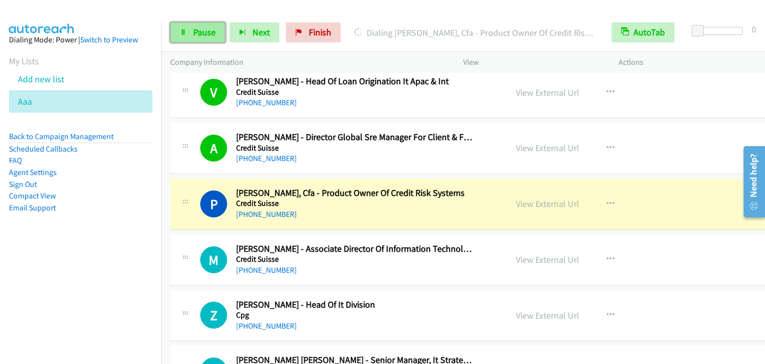
click at [187, 27] on link "Pause" at bounding box center [197, 32] width 55 height 20
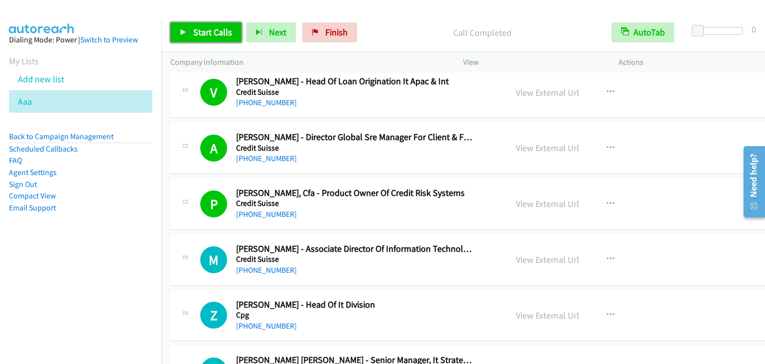
click at [213, 33] on span "Start Calls" at bounding box center [212, 31] width 39 height 11
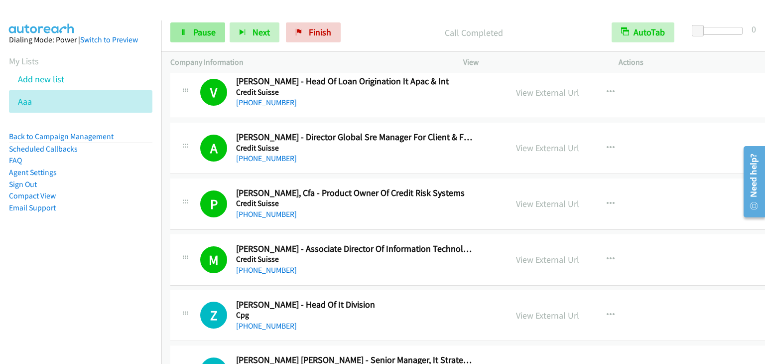
drag, startPoint x: 206, startPoint y: 43, endPoint x: 201, endPoint y: 29, distance: 15.3
click at [205, 42] on div "Start Calls Pause Next Finish Call Completed AutoTab AutoTab 0" at bounding box center [463, 32] width 604 height 38
click at [201, 29] on span "Pause" at bounding box center [204, 31] width 22 height 11
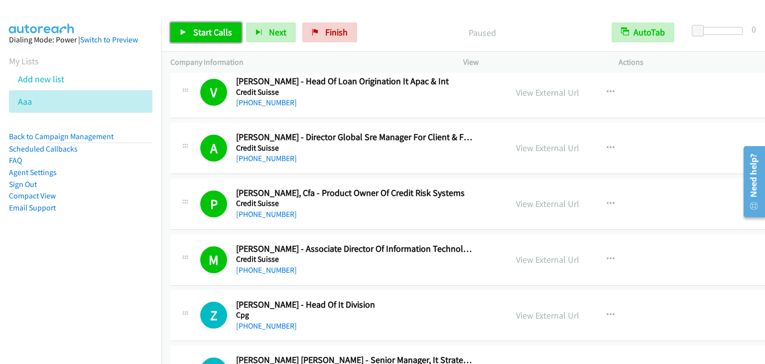
click at [201, 30] on span "Start Calls" at bounding box center [212, 31] width 39 height 11
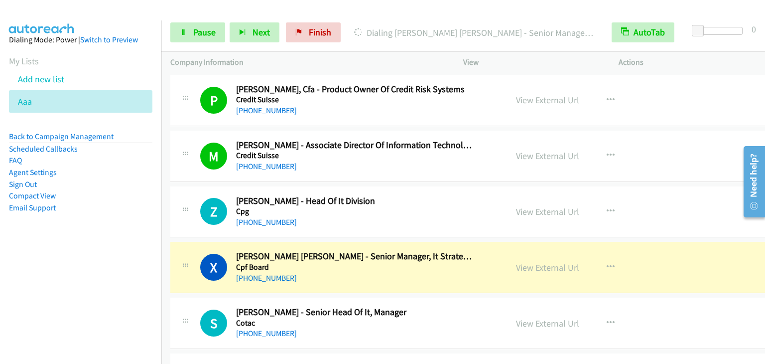
scroll to position [2590, 0]
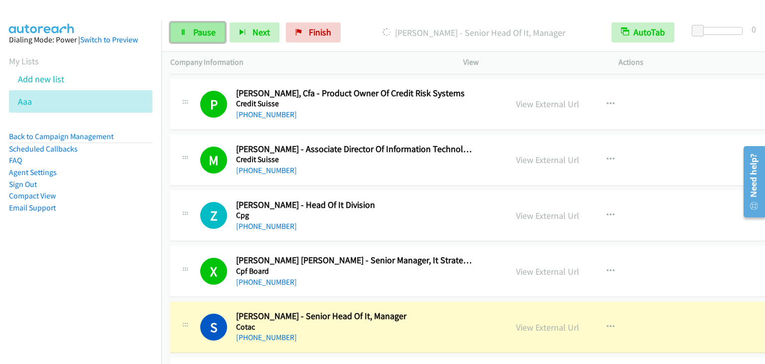
click at [198, 37] on span "Pause" at bounding box center [204, 31] width 22 height 11
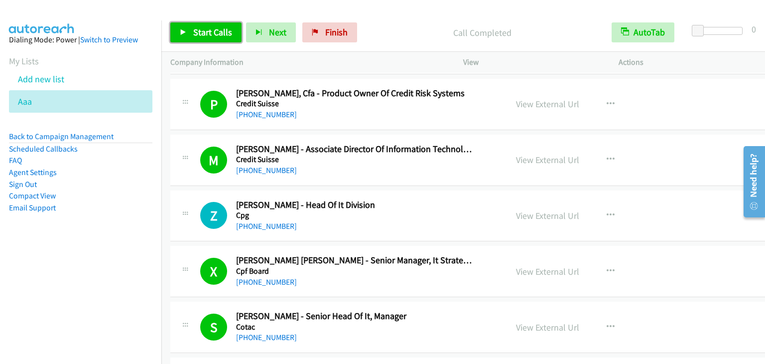
click at [225, 32] on span "Start Calls" at bounding box center [212, 31] width 39 height 11
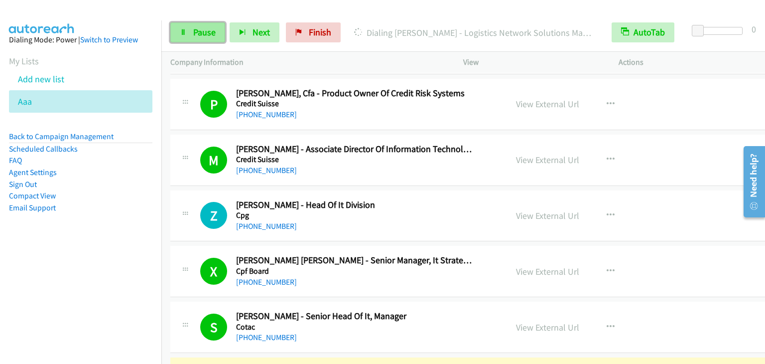
click at [207, 39] on link "Pause" at bounding box center [197, 32] width 55 height 20
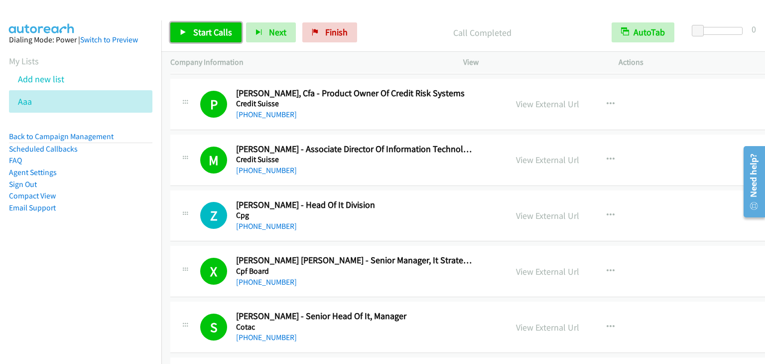
click at [200, 25] on link "Start Calls" at bounding box center [205, 32] width 71 height 20
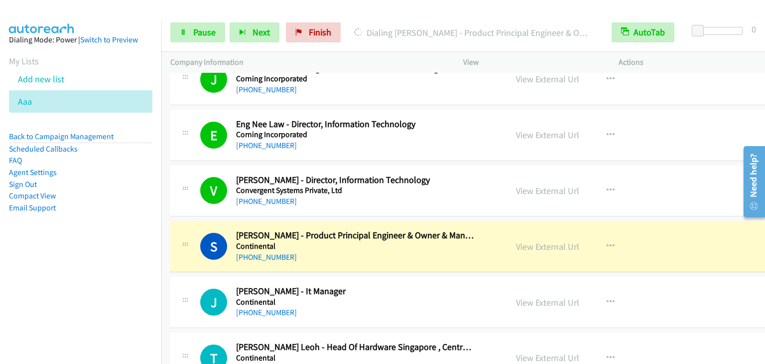
scroll to position [2889, 0]
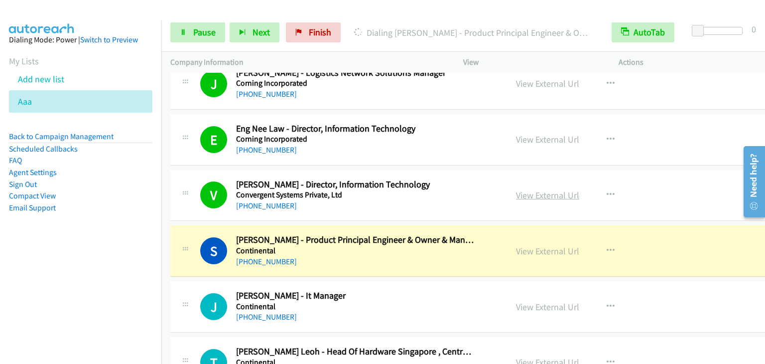
click at [523, 190] on link "View External Url" at bounding box center [547, 194] width 63 height 11
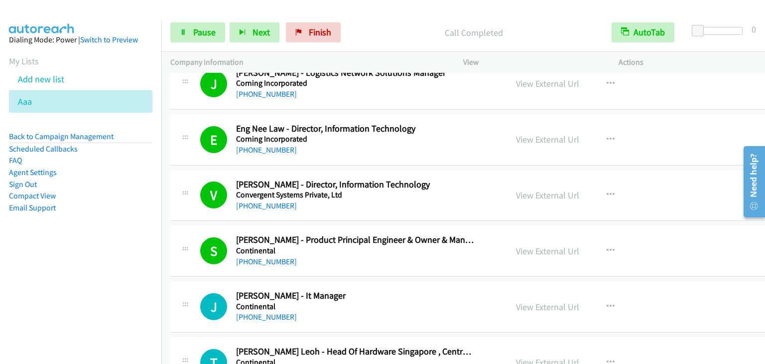
scroll to position [2989, 0]
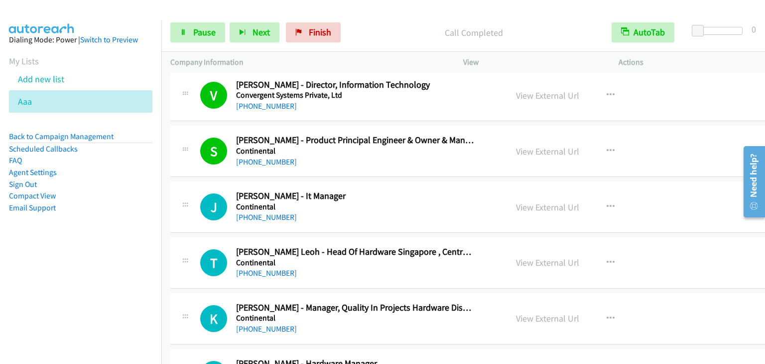
click at [86, 268] on nav "Dialing Mode: Power | Switch to Preview My Lists Add new list Aaa Back to Campa…" at bounding box center [81, 202] width 162 height 364
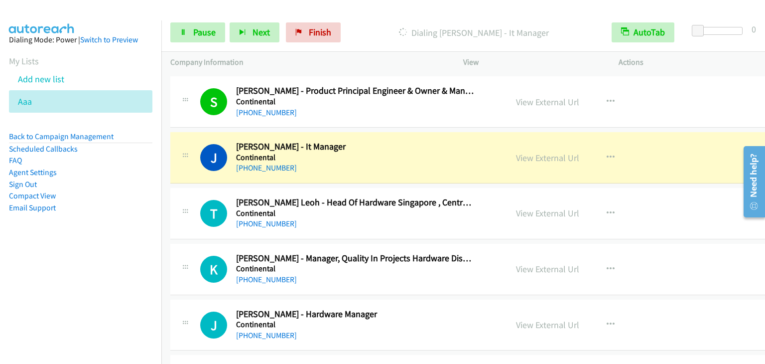
scroll to position [3039, 0]
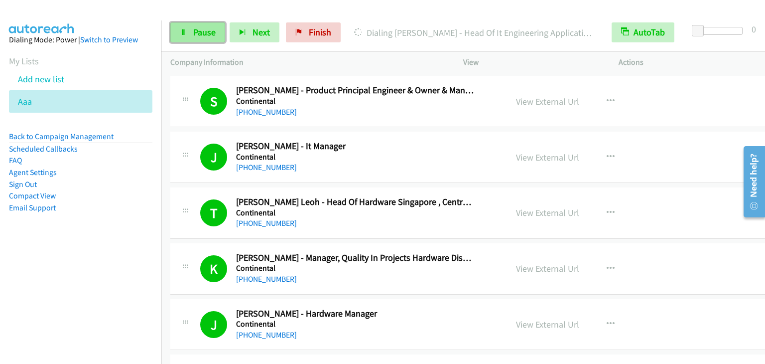
click at [203, 33] on span "Pause" at bounding box center [204, 31] width 22 height 11
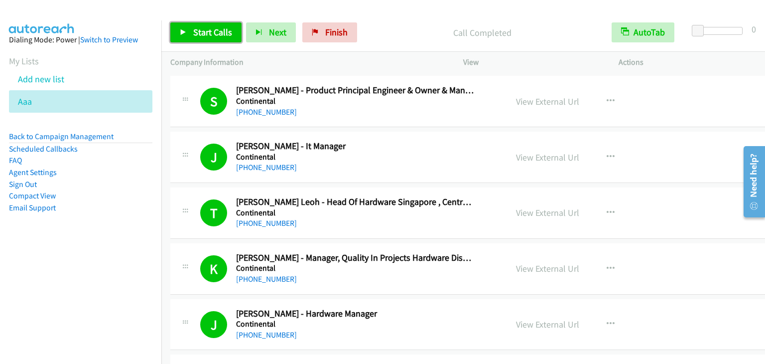
click at [206, 30] on span "Start Calls" at bounding box center [212, 31] width 39 height 11
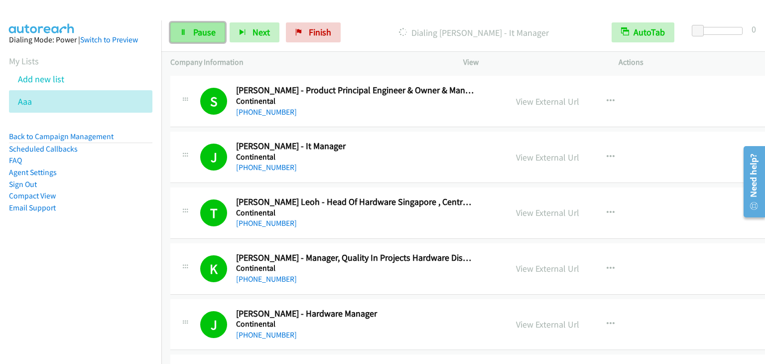
click at [213, 30] on span "Pause" at bounding box center [204, 31] width 22 height 11
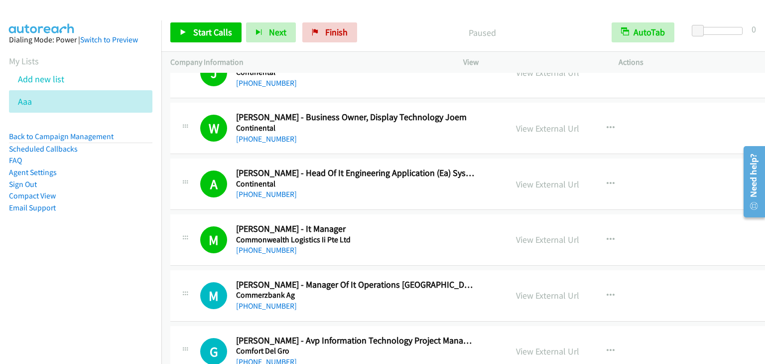
scroll to position [3288, 0]
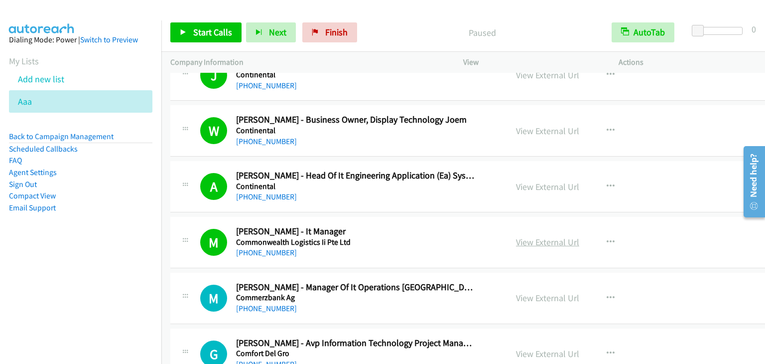
click at [525, 236] on link "View External Url" at bounding box center [547, 241] width 63 height 11
click at [200, 36] on span "Start Calls" at bounding box center [212, 31] width 39 height 11
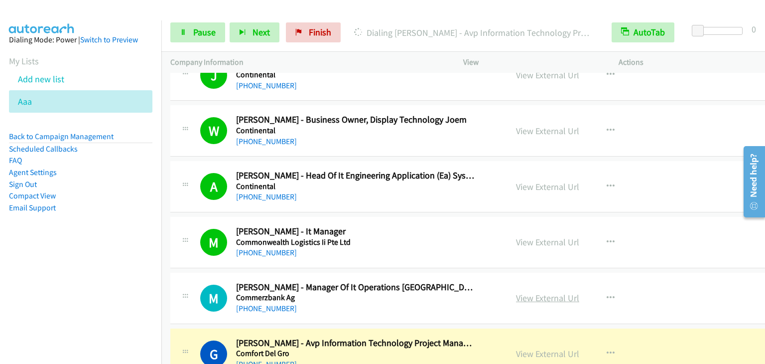
click at [516, 292] on link "View External Url" at bounding box center [547, 297] width 63 height 11
click at [191, 32] on link "Pause" at bounding box center [197, 32] width 55 height 20
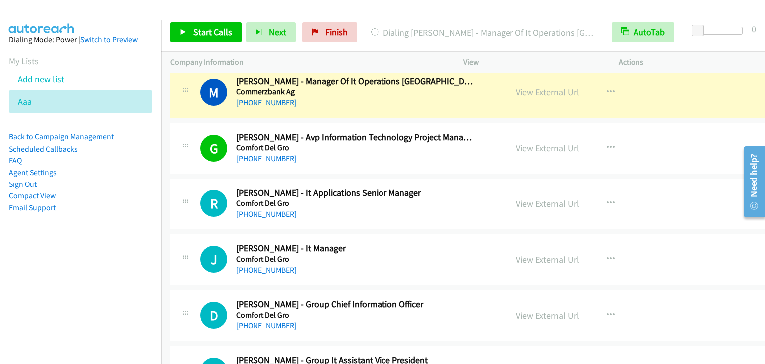
scroll to position [3487, 0]
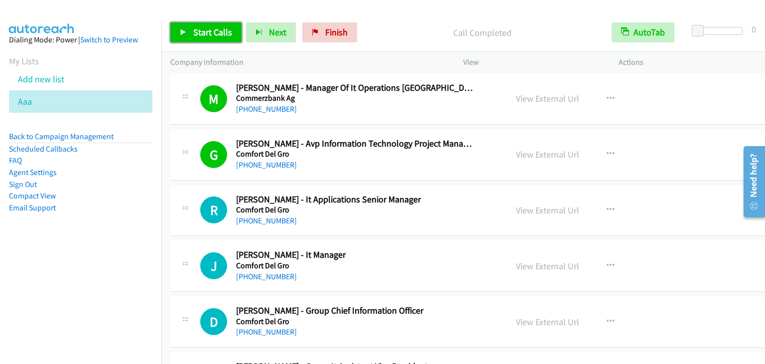
click at [196, 28] on span "Start Calls" at bounding box center [212, 31] width 39 height 11
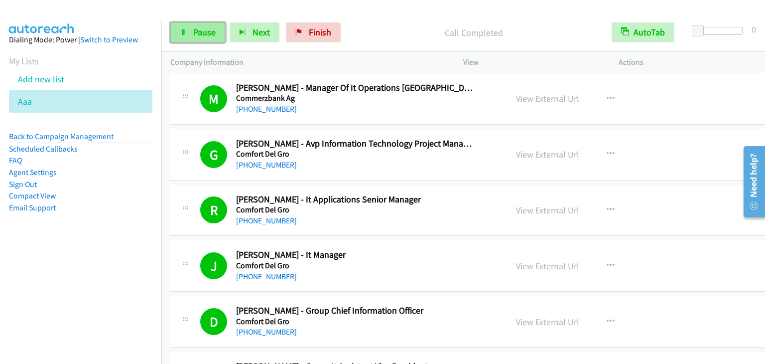
click at [193, 30] on span "Pause" at bounding box center [204, 31] width 22 height 11
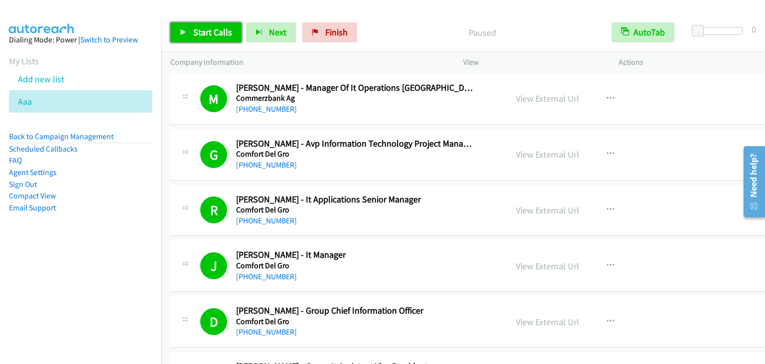
click at [193, 30] on span "Start Calls" at bounding box center [212, 31] width 39 height 11
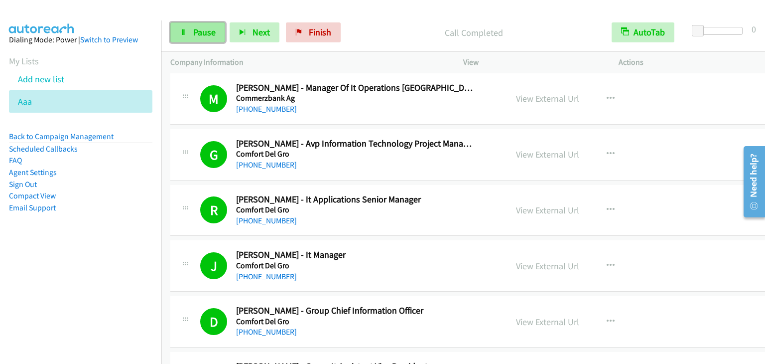
click at [215, 24] on link "Pause" at bounding box center [197, 32] width 55 height 20
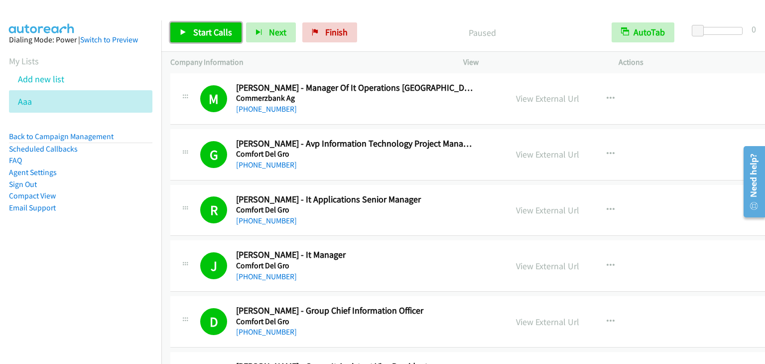
click at [215, 24] on link "Start Calls" at bounding box center [205, 32] width 71 height 20
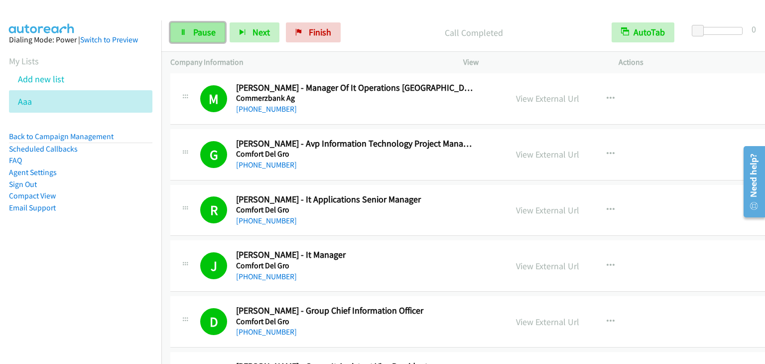
click at [207, 34] on span "Pause" at bounding box center [204, 31] width 22 height 11
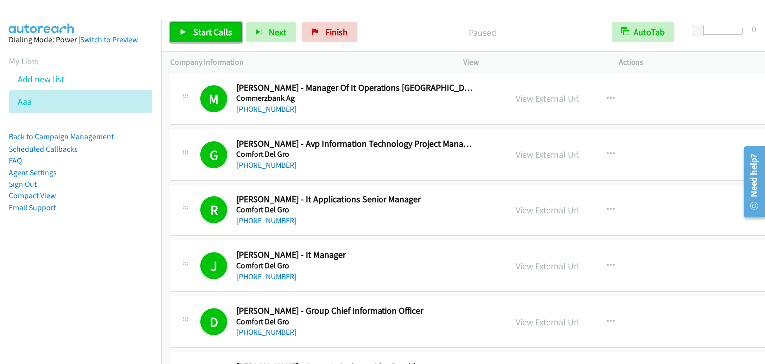
click at [207, 34] on span "Start Calls" at bounding box center [212, 31] width 39 height 11
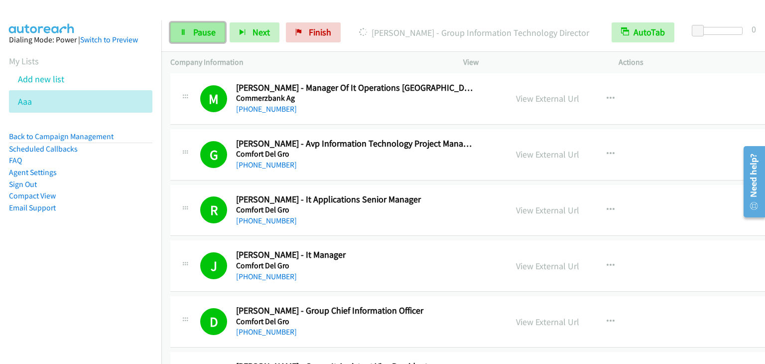
click at [203, 30] on span "Pause" at bounding box center [204, 31] width 22 height 11
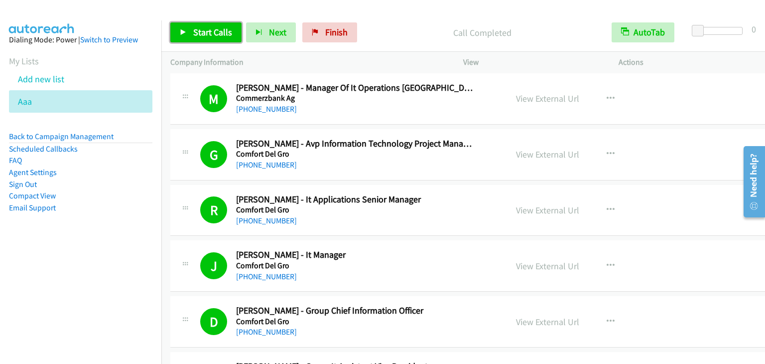
click at [194, 37] on span "Start Calls" at bounding box center [212, 31] width 39 height 11
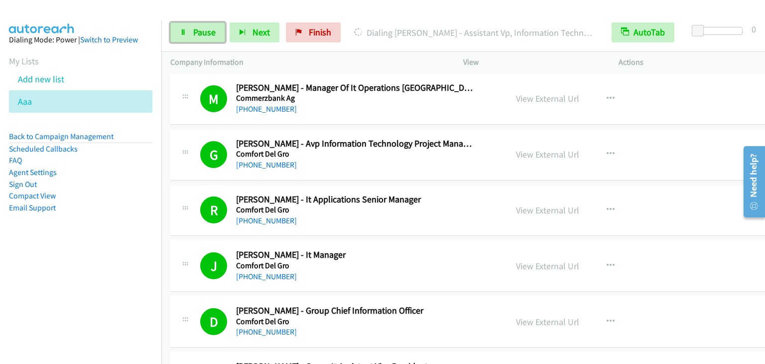
click at [207, 28] on span "Pause" at bounding box center [204, 31] width 22 height 11
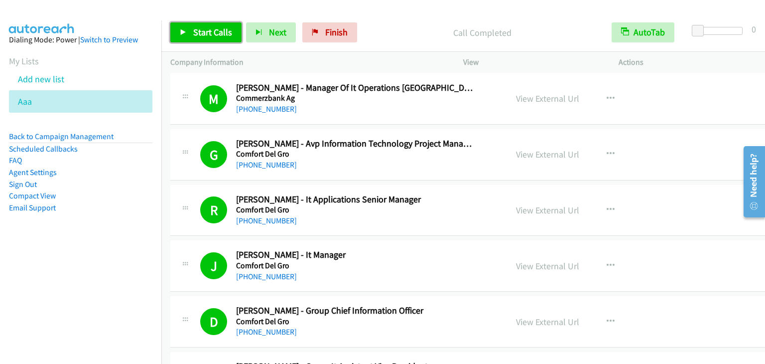
click at [227, 35] on span "Start Calls" at bounding box center [212, 31] width 39 height 11
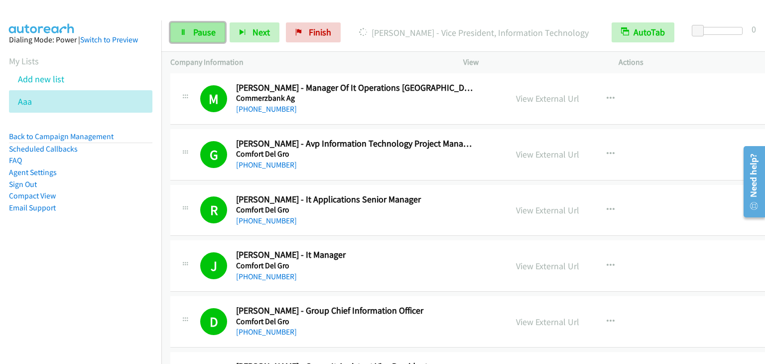
click at [201, 28] on span "Pause" at bounding box center [204, 31] width 22 height 11
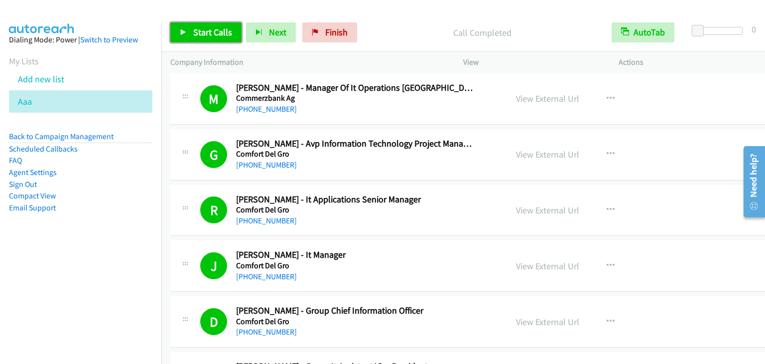
click at [204, 31] on span "Start Calls" at bounding box center [212, 31] width 39 height 11
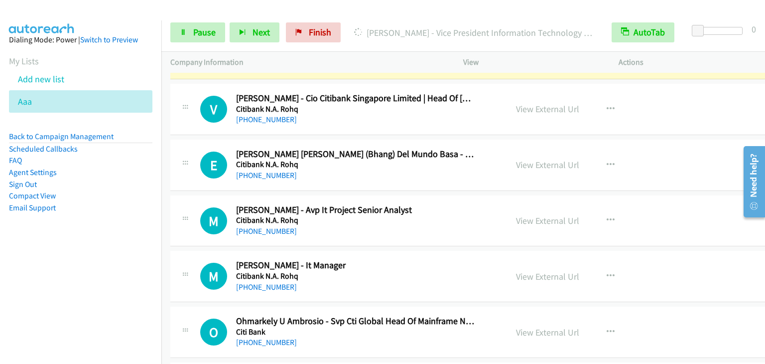
scroll to position [4932, 0]
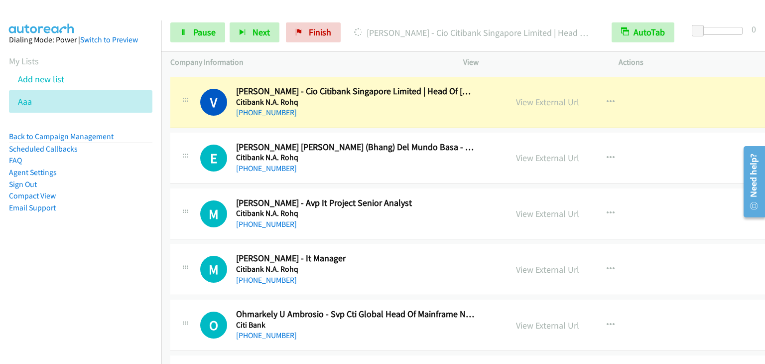
click at [86, 259] on nav "Dialing Mode: Power | Switch to Preview My Lists Add new list Aaa Back to Campa…" at bounding box center [81, 202] width 162 height 364
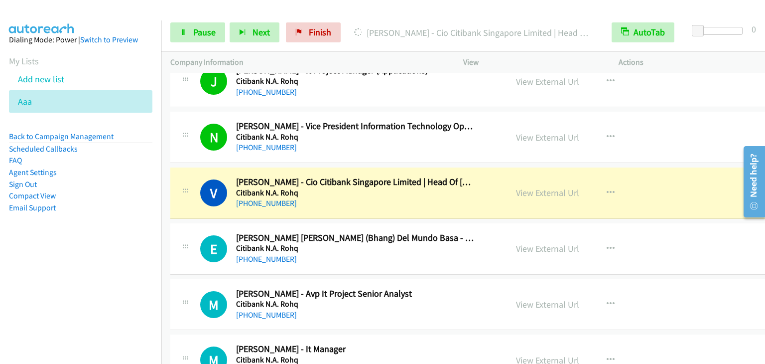
scroll to position [4832, 0]
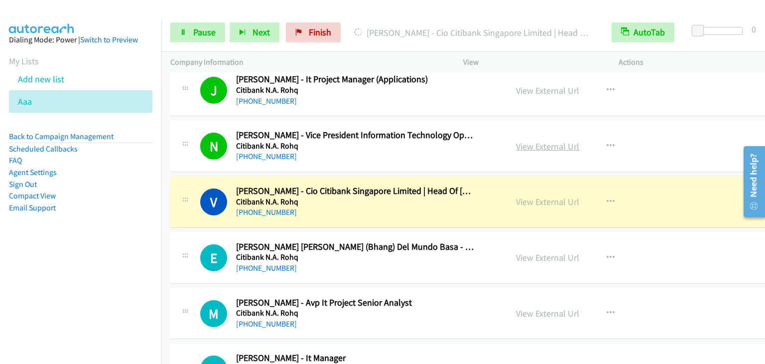
click at [549, 140] on link "View External Url" at bounding box center [547, 145] width 63 height 11
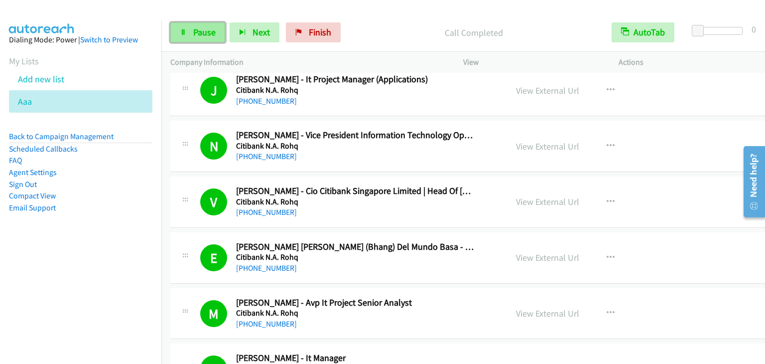
click at [190, 24] on link "Pause" at bounding box center [197, 32] width 55 height 20
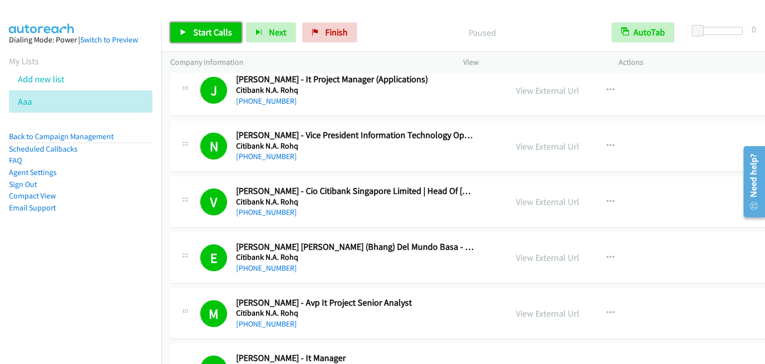
click at [191, 24] on link "Start Calls" at bounding box center [205, 32] width 71 height 20
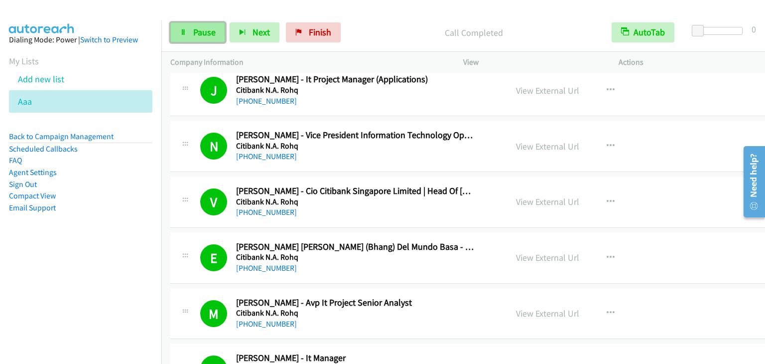
click at [195, 36] on span "Pause" at bounding box center [204, 31] width 22 height 11
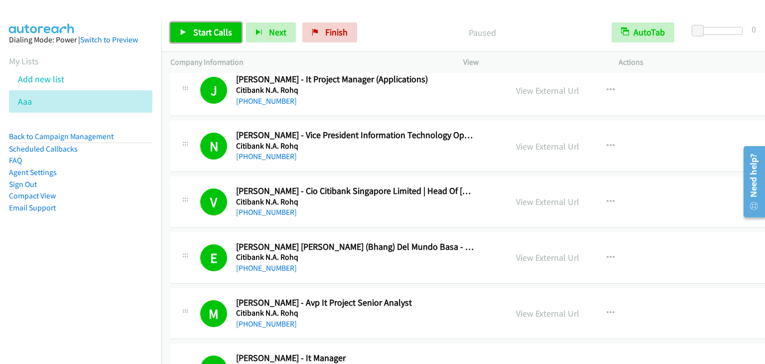
click at [195, 36] on span "Start Calls" at bounding box center [212, 31] width 39 height 11
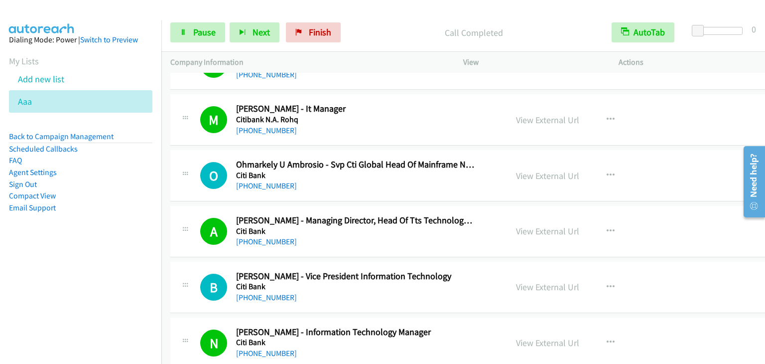
scroll to position [5231, 0]
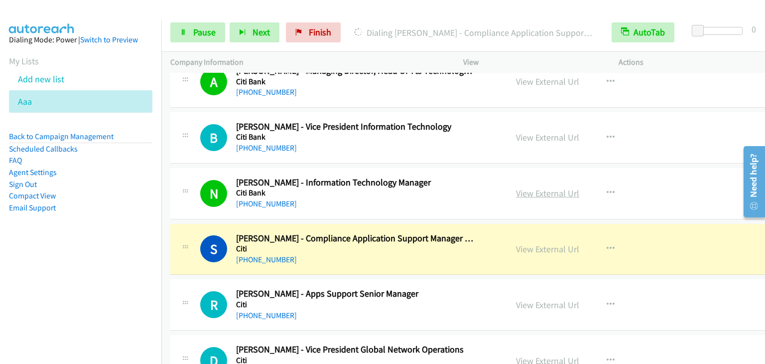
click at [542, 187] on link "View External Url" at bounding box center [547, 192] width 63 height 11
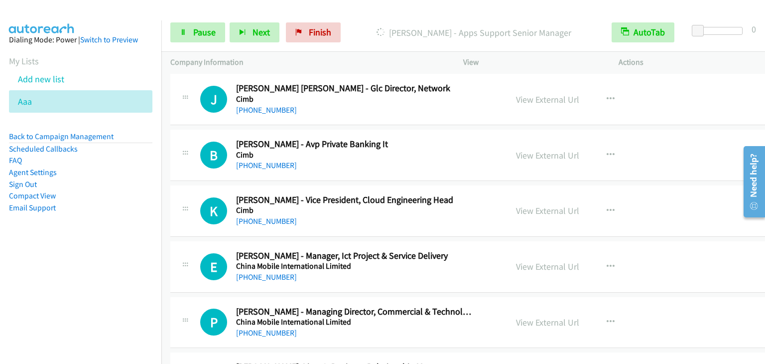
scroll to position [6576, 0]
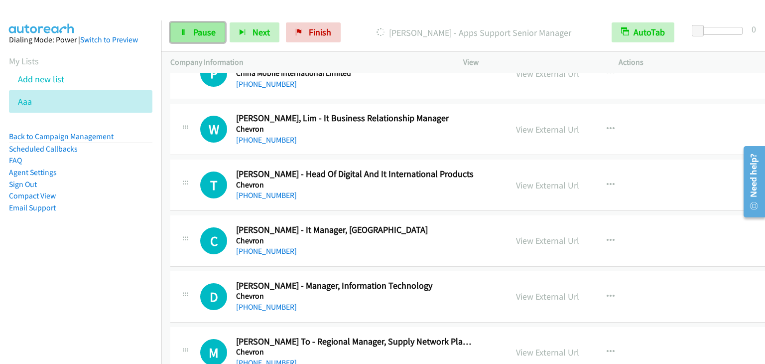
drag, startPoint x: 210, startPoint y: 29, endPoint x: 207, endPoint y: 24, distance: 5.7
click at [209, 29] on span "Pause" at bounding box center [204, 31] width 22 height 11
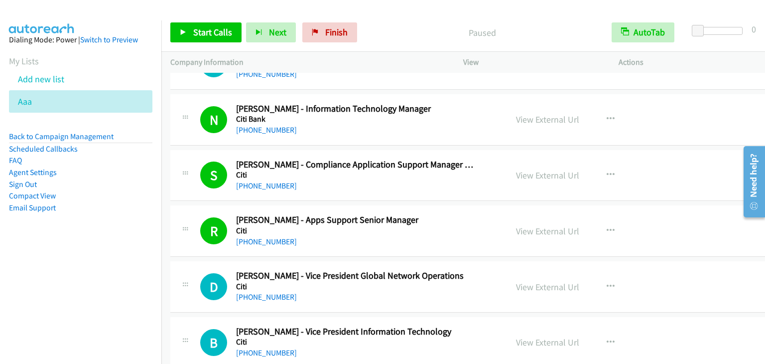
scroll to position [5330, 0]
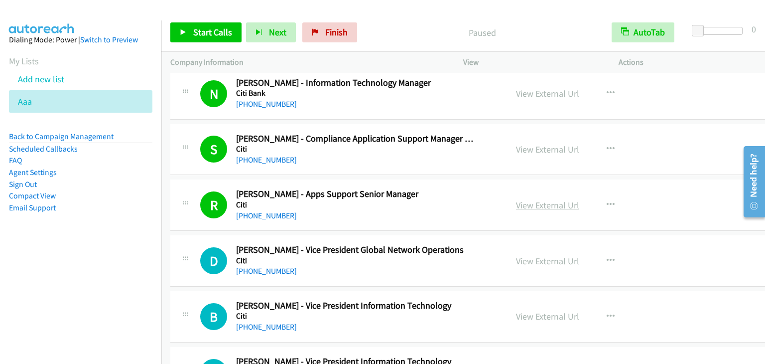
click at [533, 199] on link "View External Url" at bounding box center [547, 204] width 63 height 11
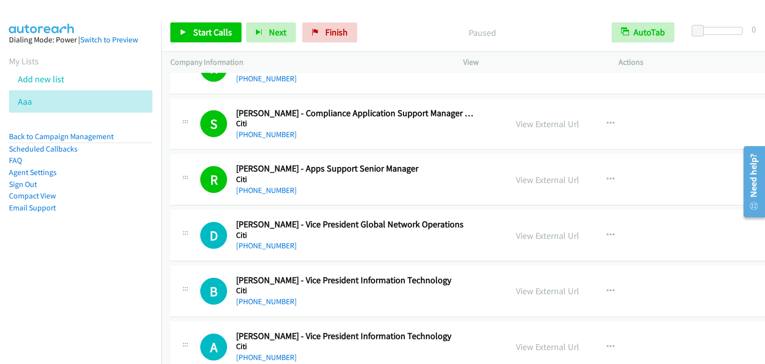
scroll to position [5430, 0]
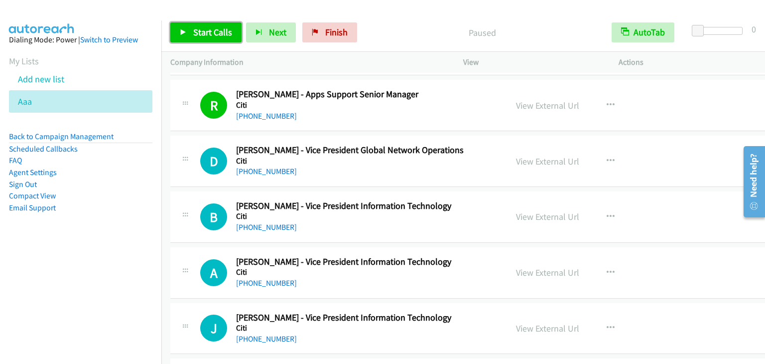
click at [200, 34] on span "Start Calls" at bounding box center [212, 31] width 39 height 11
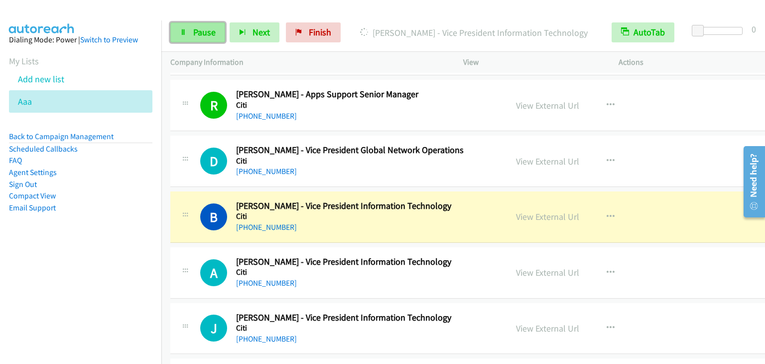
click at [208, 29] on span "Pause" at bounding box center [204, 31] width 22 height 11
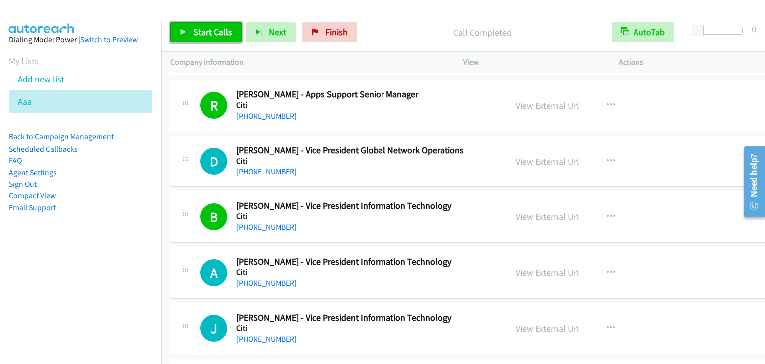
click at [219, 30] on span "Start Calls" at bounding box center [212, 31] width 39 height 11
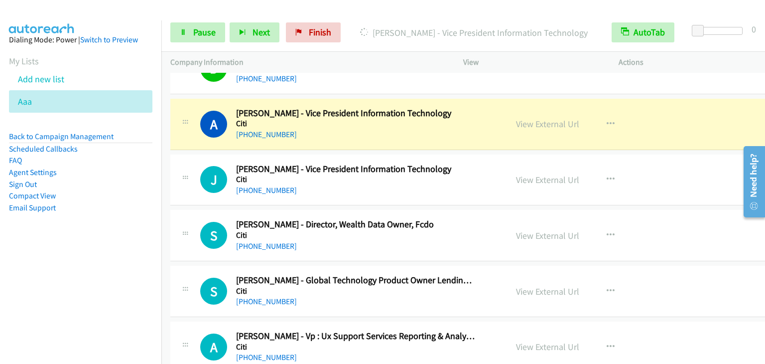
scroll to position [5579, 0]
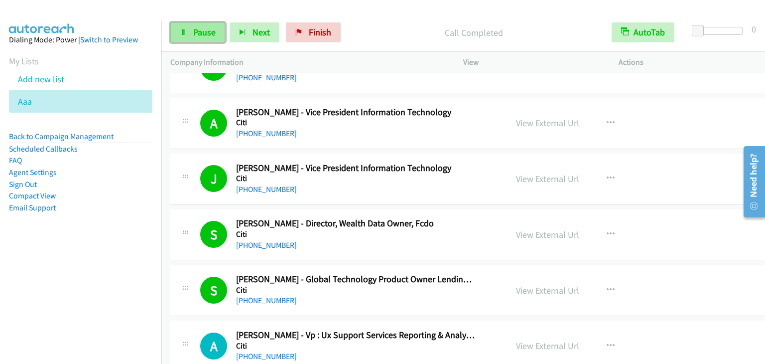
click at [198, 32] on span "Pause" at bounding box center [204, 31] width 22 height 11
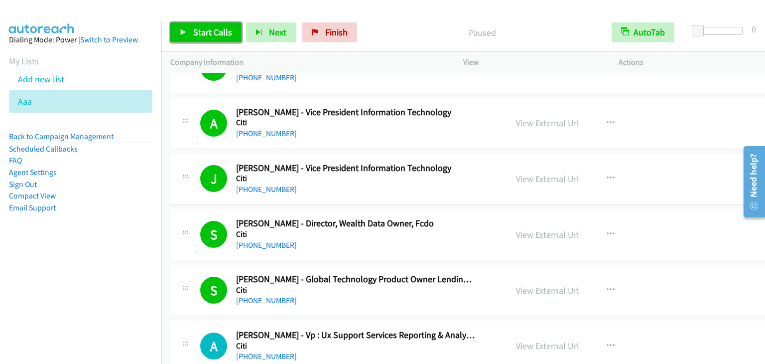
click at [198, 32] on span "Start Calls" at bounding box center [212, 31] width 39 height 11
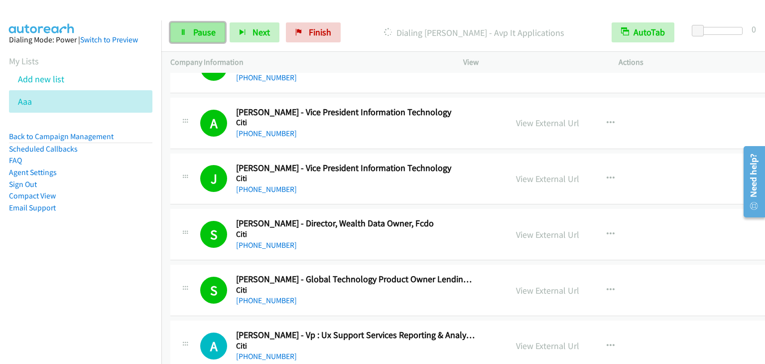
click at [210, 34] on span "Pause" at bounding box center [204, 31] width 22 height 11
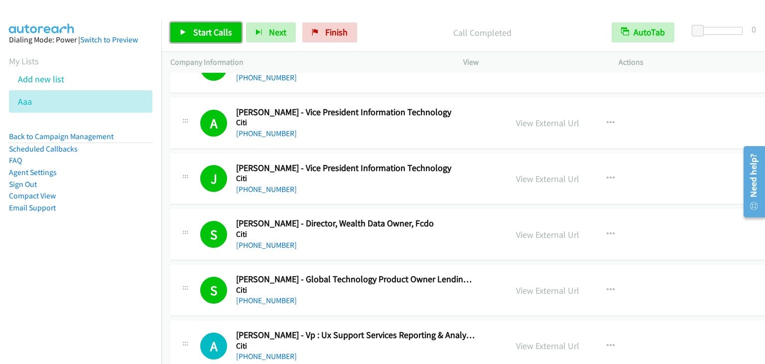
click at [213, 33] on span "Start Calls" at bounding box center [212, 31] width 39 height 11
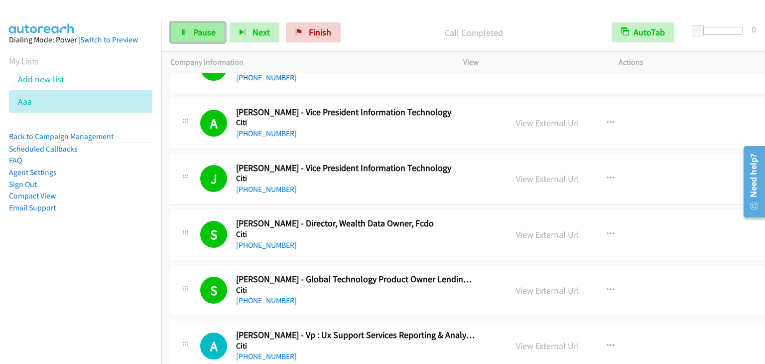
click at [195, 30] on span "Pause" at bounding box center [204, 31] width 22 height 11
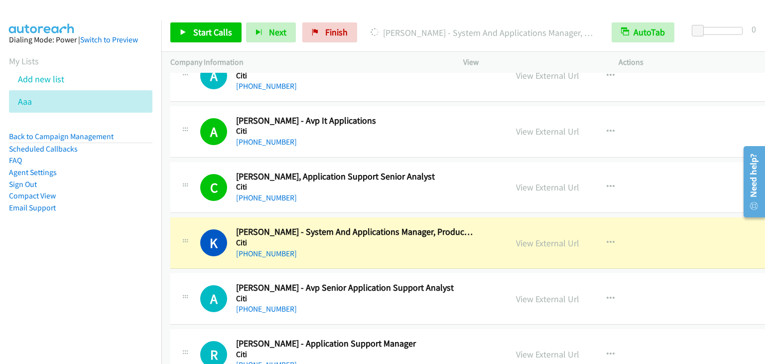
scroll to position [5828, 0]
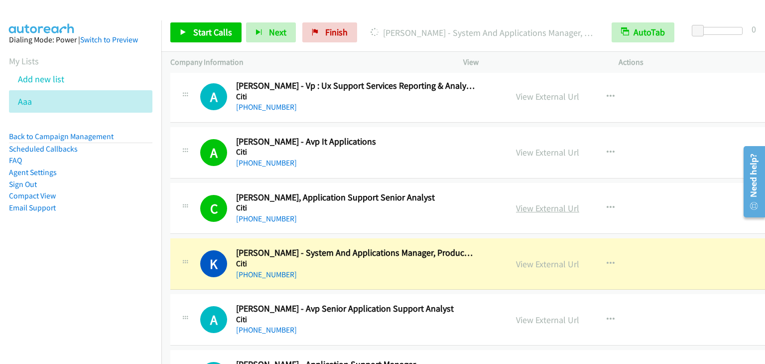
click at [536, 202] on link "View External Url" at bounding box center [547, 207] width 63 height 11
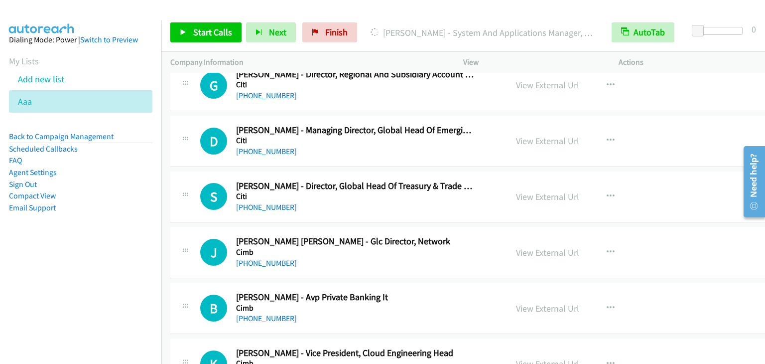
scroll to position [6177, 0]
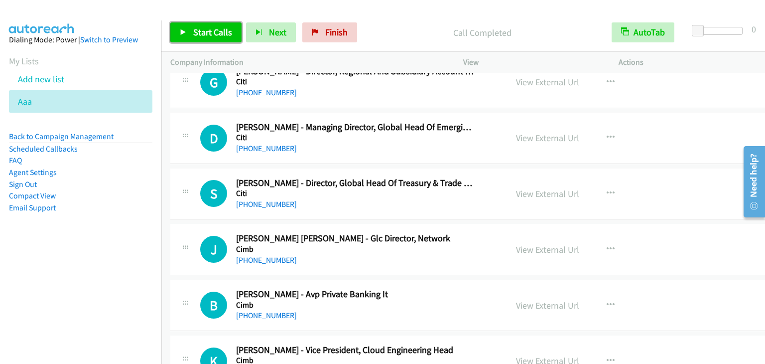
click at [185, 34] on icon at bounding box center [183, 32] width 7 height 7
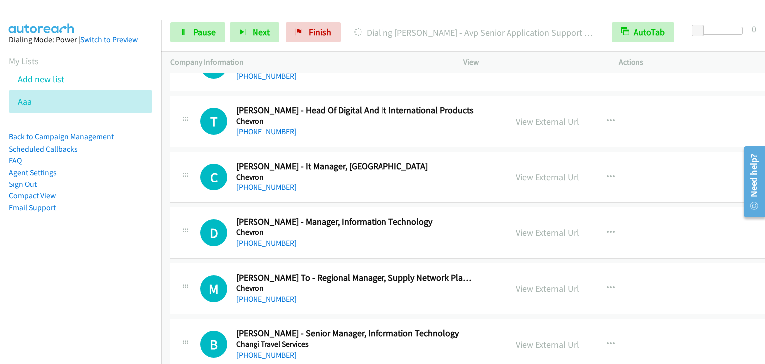
scroll to position [6625, 0]
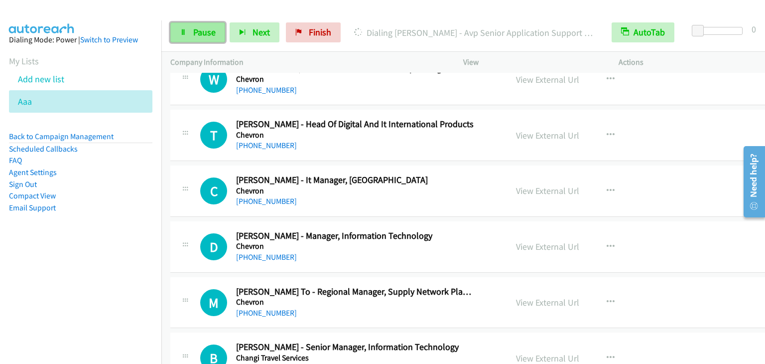
click at [204, 36] on span "Pause" at bounding box center [204, 31] width 22 height 11
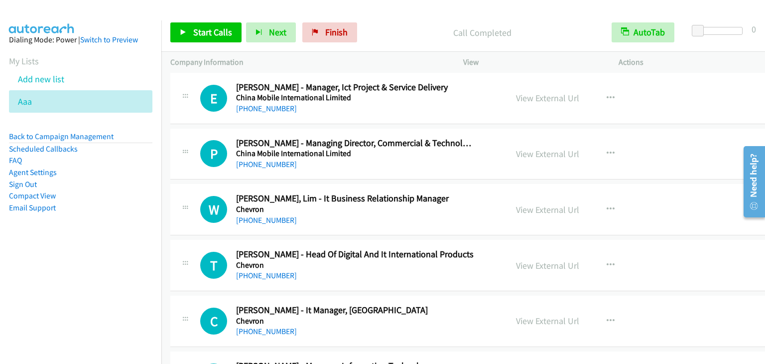
scroll to position [6576, 0]
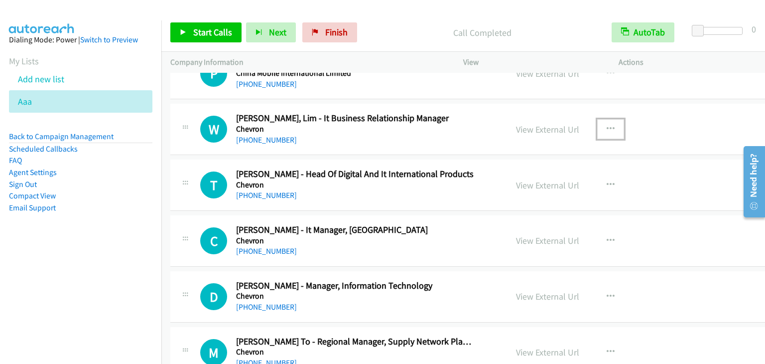
click at [607, 125] on icon "button" at bounding box center [611, 129] width 8 height 8
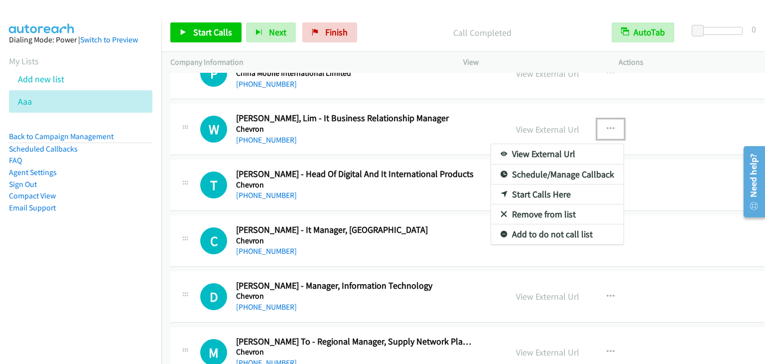
click at [540, 184] on link "Start Calls Here" at bounding box center [557, 194] width 133 height 20
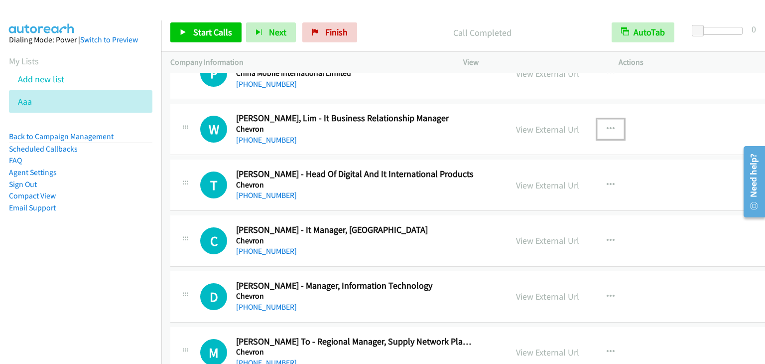
click at [607, 125] on icon "button" at bounding box center [611, 129] width 8 height 8
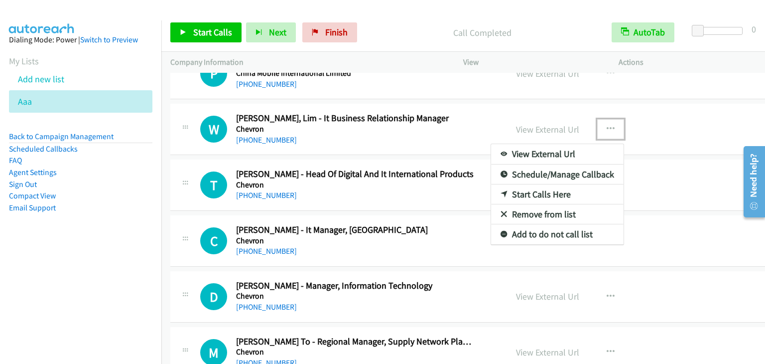
click at [538, 185] on link "Start Calls Here" at bounding box center [557, 194] width 133 height 20
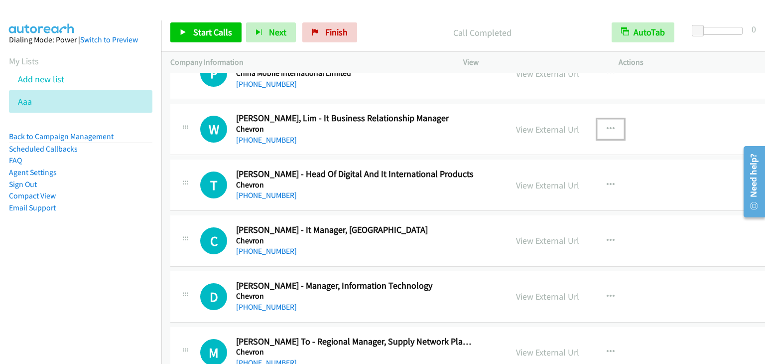
click at [597, 119] on button "button" at bounding box center [610, 129] width 27 height 20
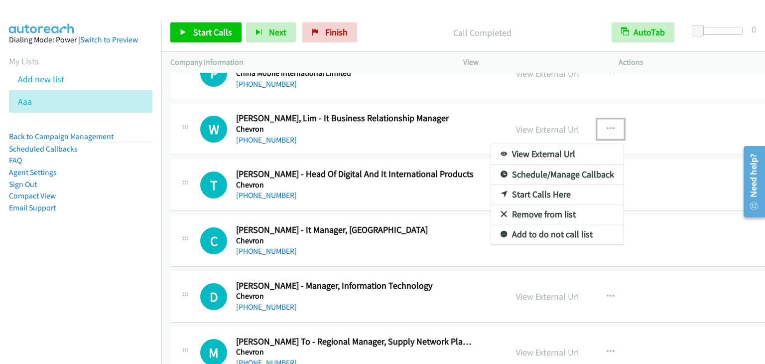
click at [514, 184] on link "Start Calls Here" at bounding box center [557, 194] width 133 height 20
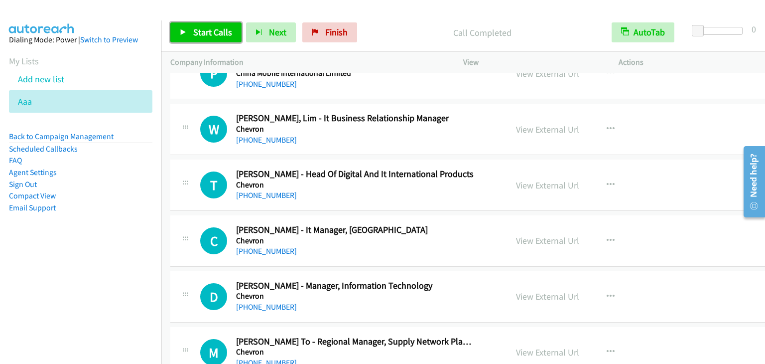
click at [214, 28] on span "Start Calls" at bounding box center [212, 31] width 39 height 11
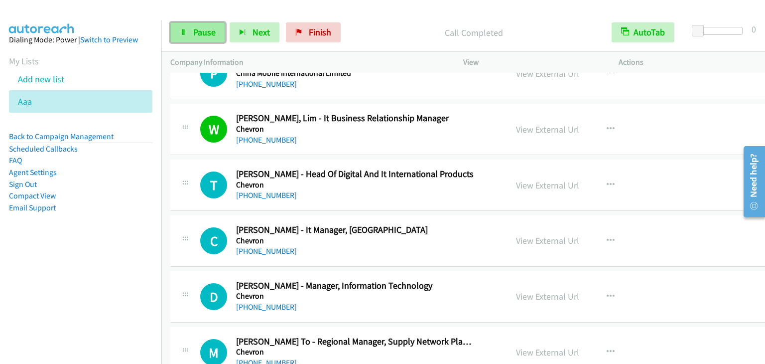
click at [199, 32] on span "Pause" at bounding box center [204, 31] width 22 height 11
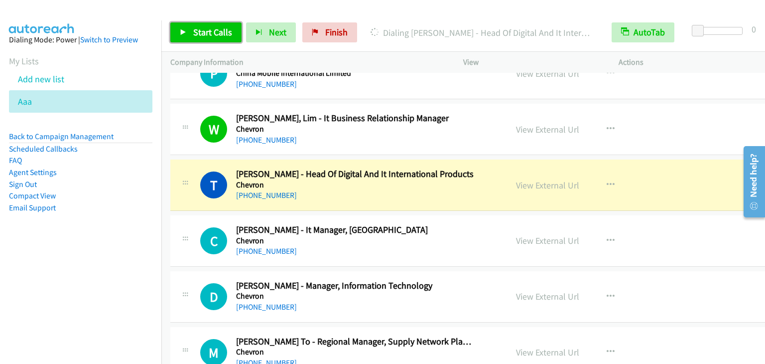
click at [211, 30] on span "Start Calls" at bounding box center [212, 31] width 39 height 11
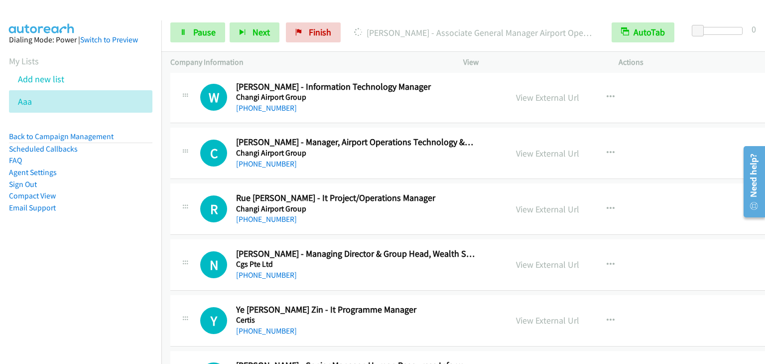
scroll to position [7373, 0]
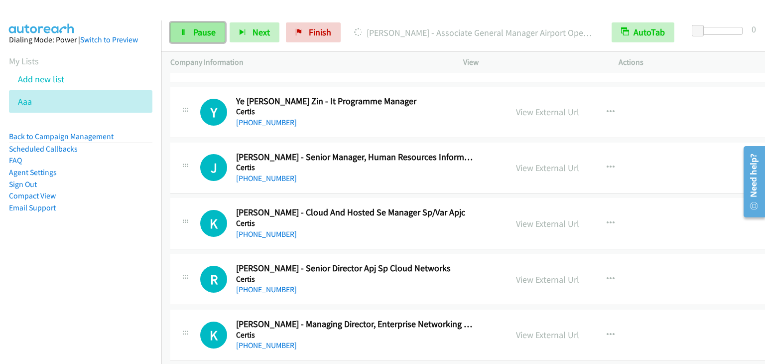
click at [190, 26] on link "Pause" at bounding box center [197, 32] width 55 height 20
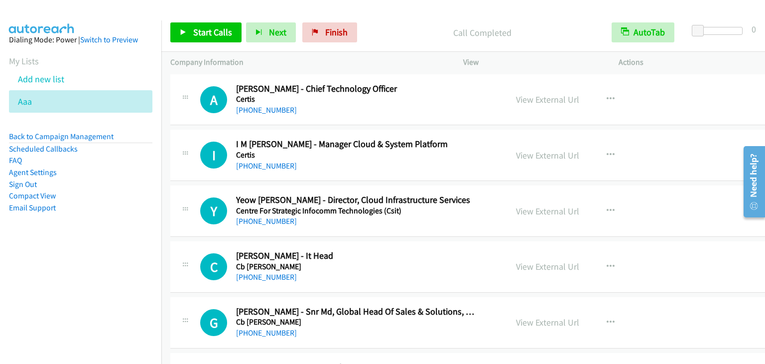
scroll to position [7721, 0]
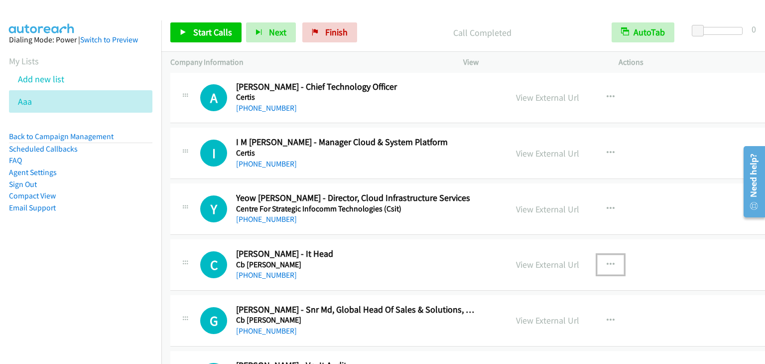
click at [607, 261] on icon "button" at bounding box center [611, 265] width 8 height 8
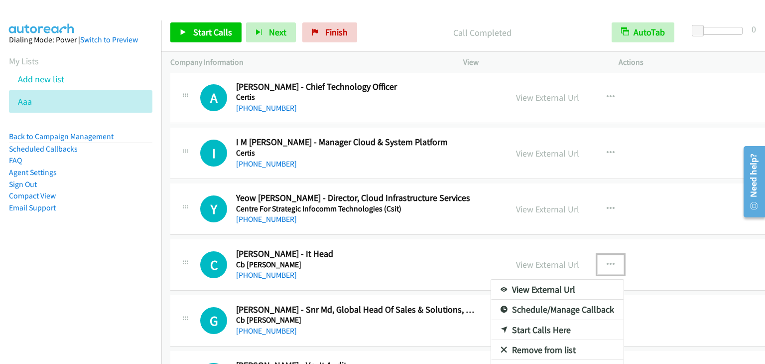
drag, startPoint x: 508, startPoint y: 314, endPoint x: 582, endPoint y: 256, distance: 94.4
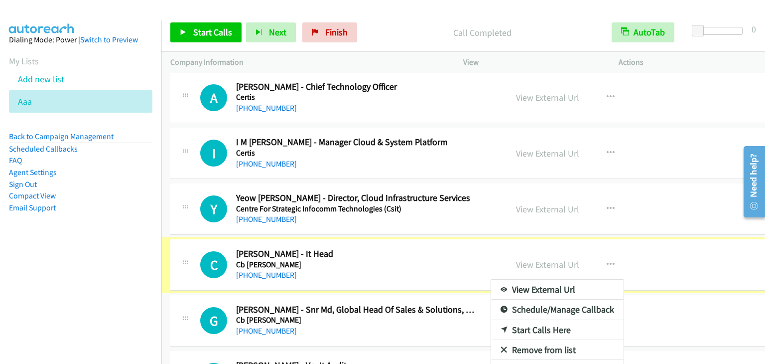
click at [589, 247] on div at bounding box center [382, 182] width 765 height 364
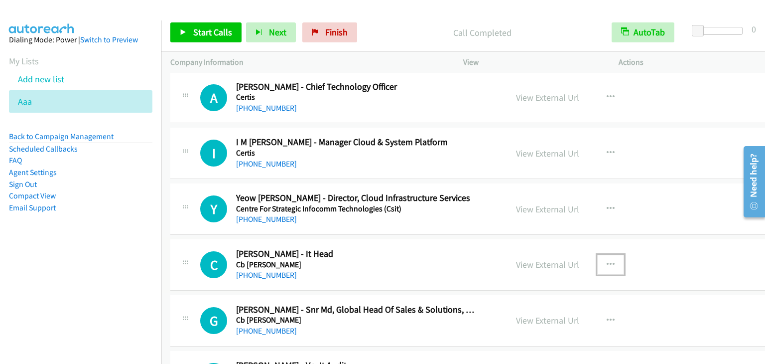
click at [597, 255] on button "button" at bounding box center [610, 265] width 27 height 20
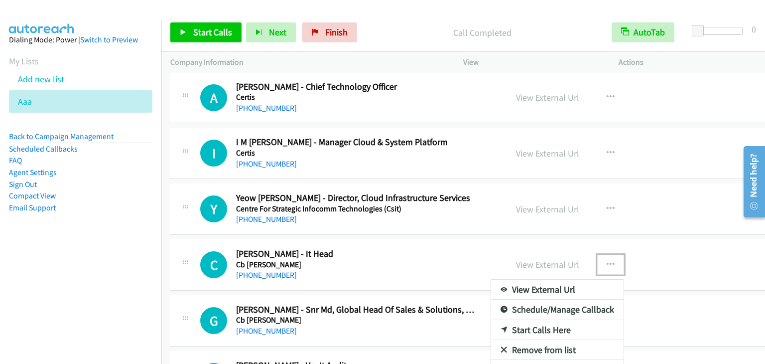
click at [511, 320] on link "Start Calls Here" at bounding box center [557, 330] width 133 height 20
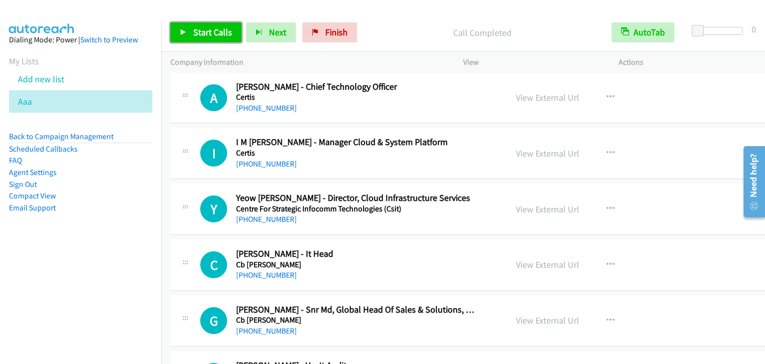
click at [213, 35] on span "Start Calls" at bounding box center [212, 31] width 39 height 11
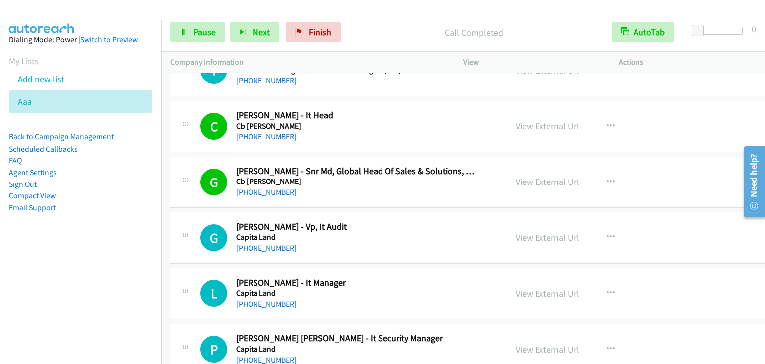
scroll to position [7921, 0]
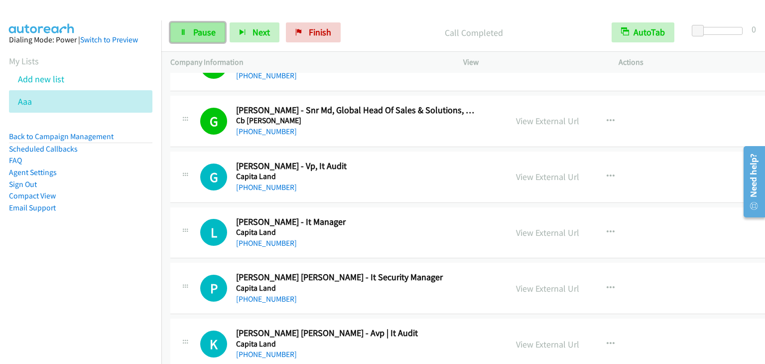
click at [194, 24] on link "Pause" at bounding box center [197, 32] width 55 height 20
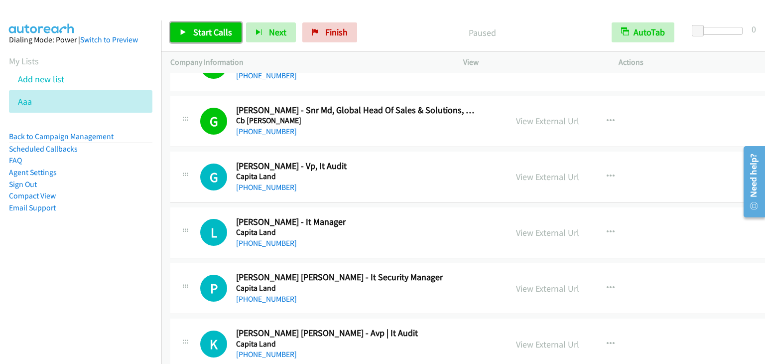
click at [194, 24] on link "Start Calls" at bounding box center [205, 32] width 71 height 20
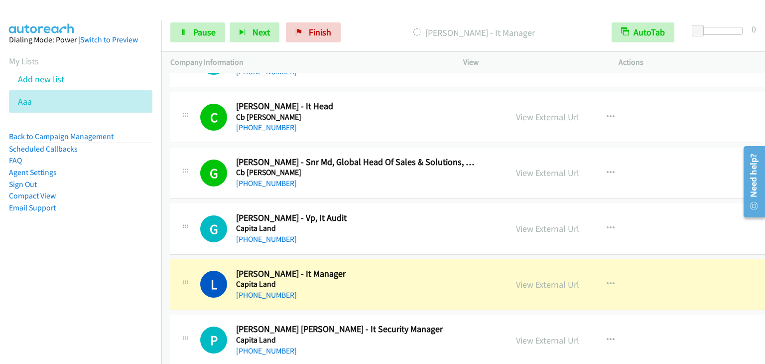
scroll to position [7821, 0]
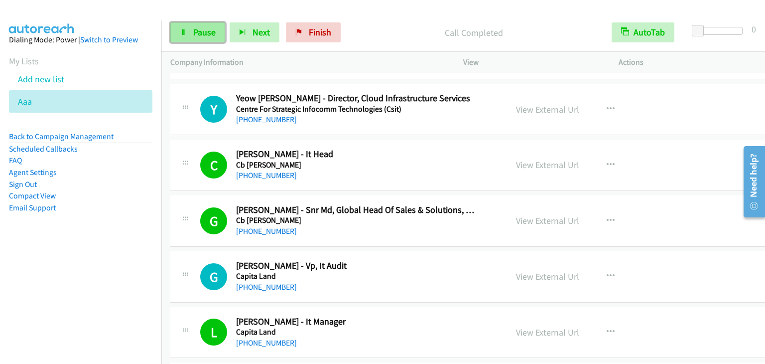
click at [214, 36] on span "Pause" at bounding box center [204, 31] width 22 height 11
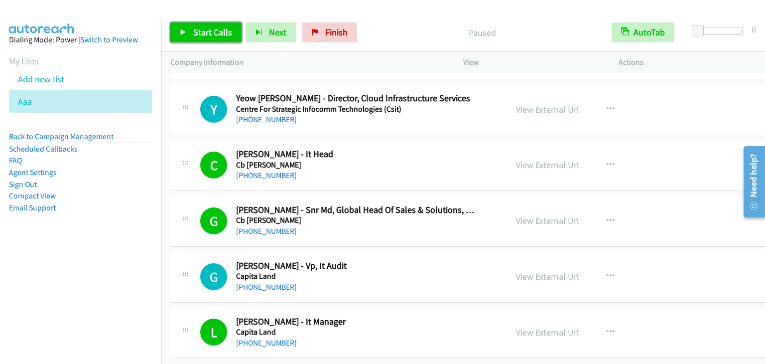
click at [214, 36] on span "Start Calls" at bounding box center [212, 31] width 39 height 11
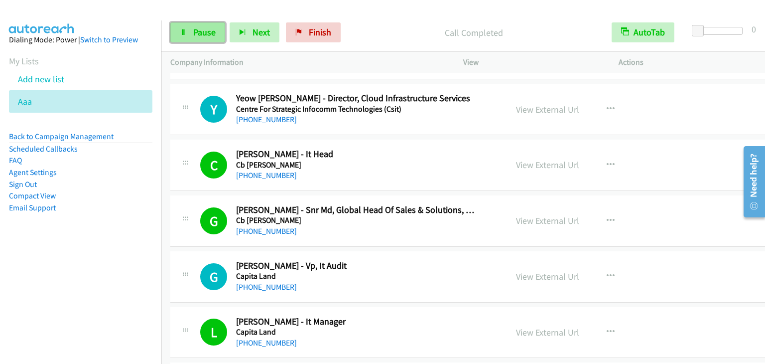
click at [197, 30] on span "Pause" at bounding box center [204, 31] width 22 height 11
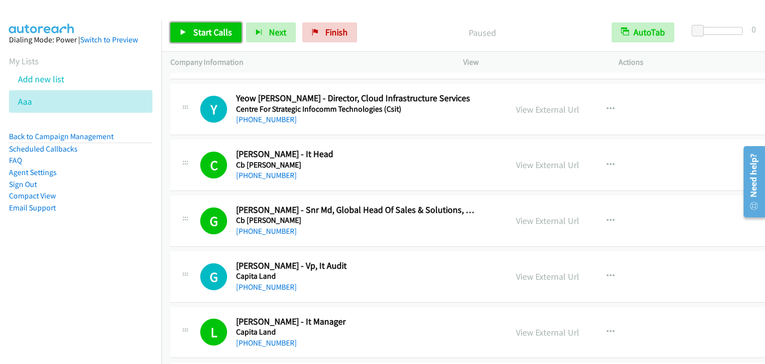
click at [197, 30] on span "Start Calls" at bounding box center [212, 31] width 39 height 11
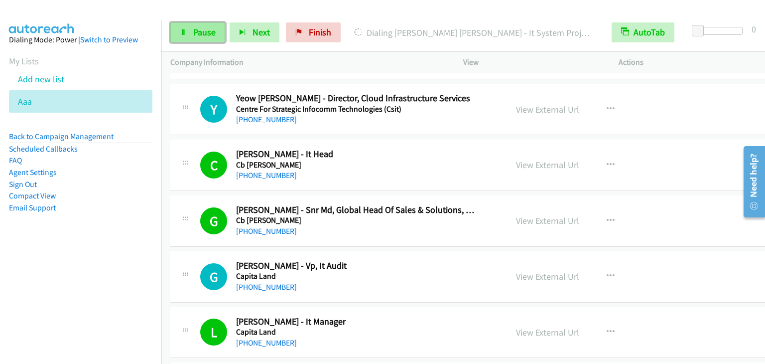
click at [204, 32] on span "Pause" at bounding box center [204, 31] width 22 height 11
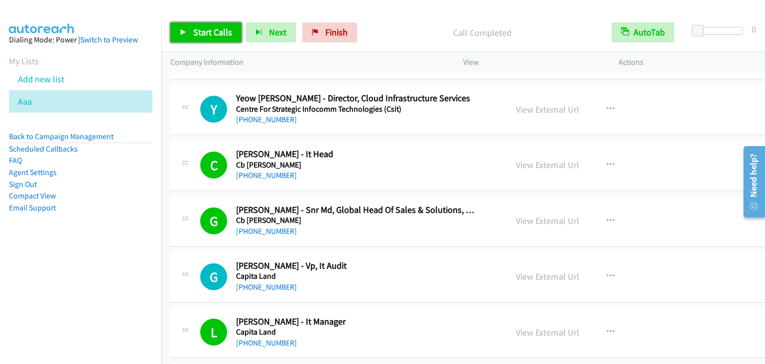
click at [195, 34] on span "Start Calls" at bounding box center [212, 31] width 39 height 11
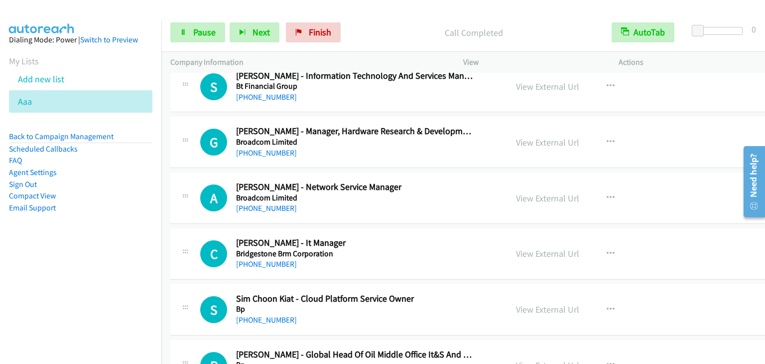
scroll to position [9515, 0]
click at [181, 34] on icon at bounding box center [183, 32] width 7 height 7
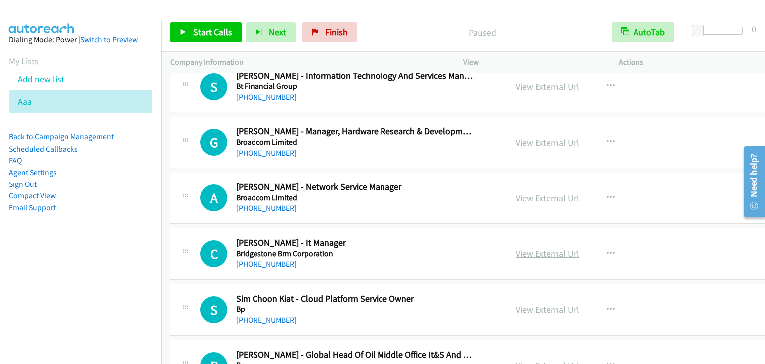
click at [516, 248] on link "View External Url" at bounding box center [547, 253] width 63 height 11
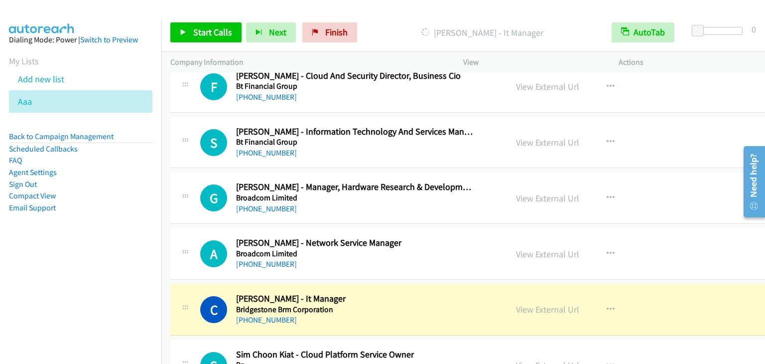
scroll to position [9441, 0]
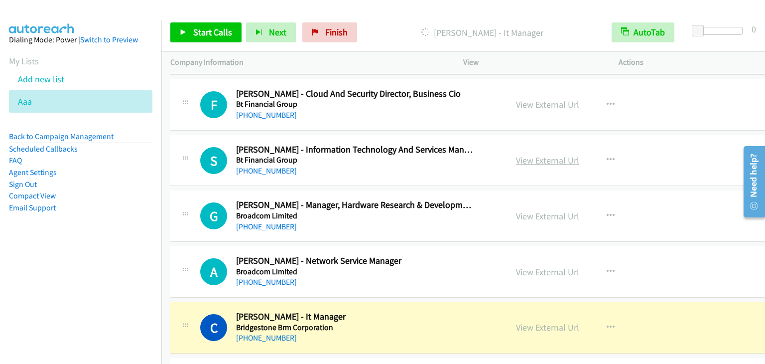
click at [541, 154] on link "View External Url" at bounding box center [547, 159] width 63 height 11
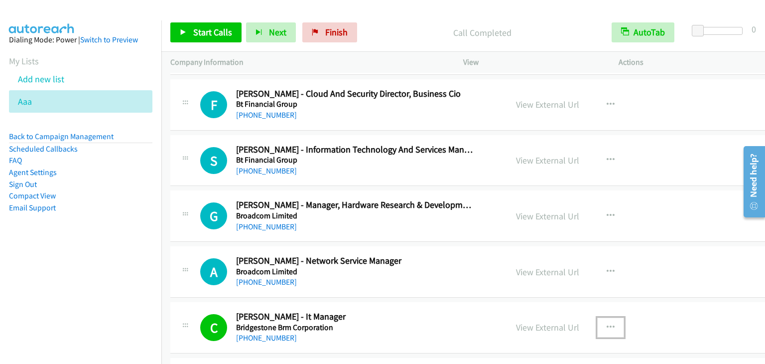
click at [607, 323] on icon "button" at bounding box center [611, 327] width 8 height 8
drag, startPoint x: 463, startPoint y: 315, endPoint x: 387, endPoint y: 293, distance: 79.6
drag, startPoint x: 82, startPoint y: 302, endPoint x: 105, endPoint y: 297, distance: 23.5
click at [82, 302] on nav "Dialing Mode: Power | Switch to Preview My Lists Add new list Aaa Back to Campa…" at bounding box center [81, 202] width 162 height 364
click at [696, 164] on div at bounding box center [382, 182] width 765 height 364
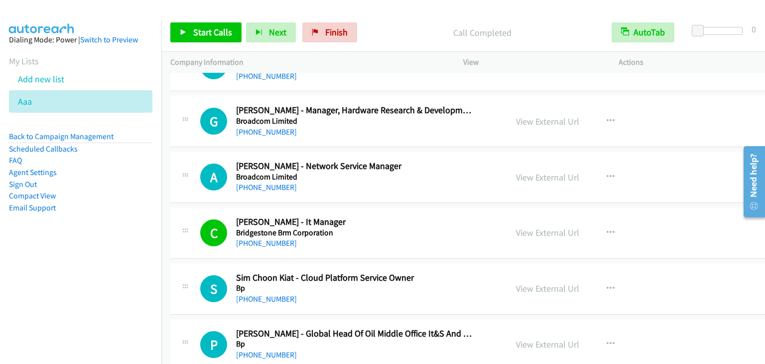
scroll to position [9541, 0]
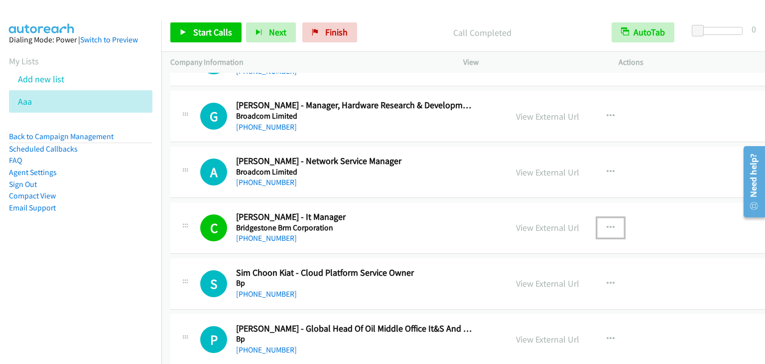
click at [600, 218] on button "button" at bounding box center [610, 228] width 27 height 20
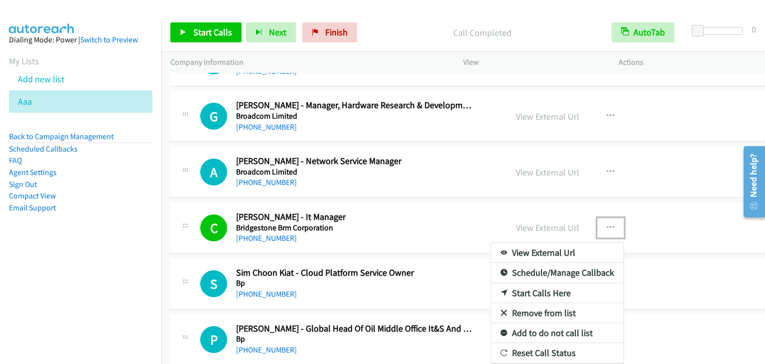
click at [560, 323] on link "Add to do not call list" at bounding box center [557, 333] width 133 height 20
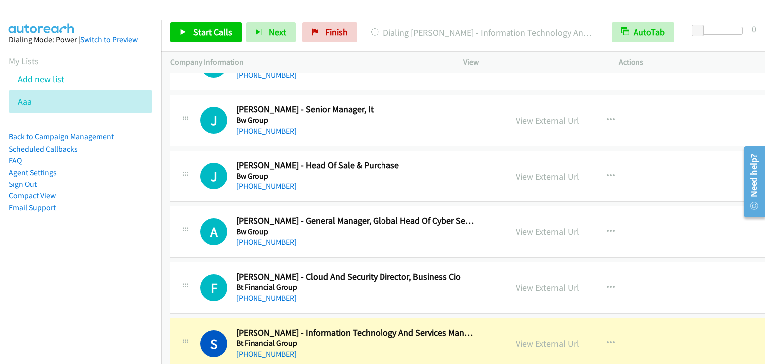
scroll to position [9242, 0]
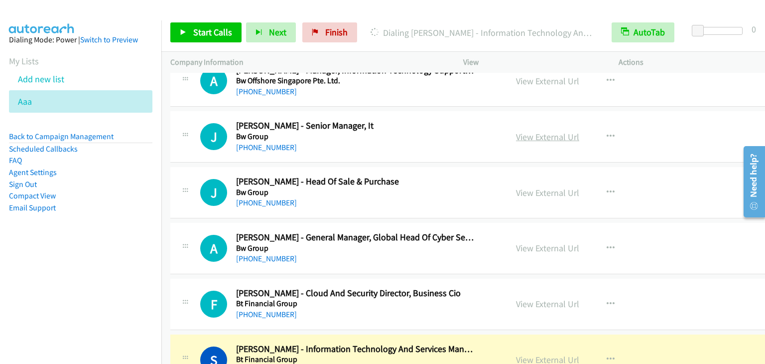
click at [524, 131] on link "View External Url" at bounding box center [547, 136] width 63 height 11
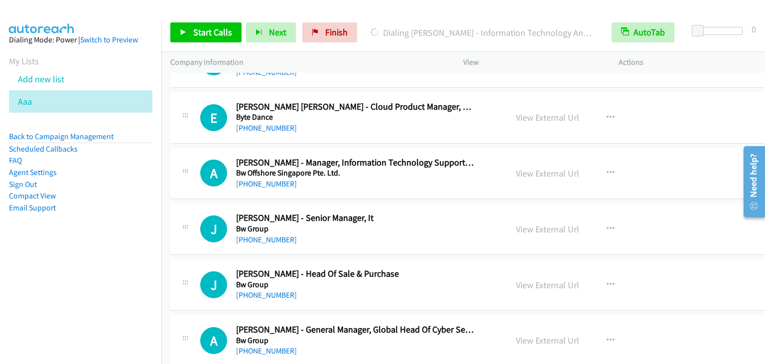
scroll to position [9142, 0]
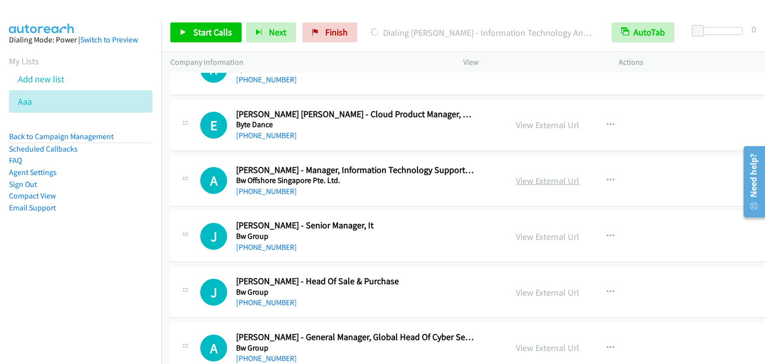
click at [536, 175] on link "View External Url" at bounding box center [547, 180] width 63 height 11
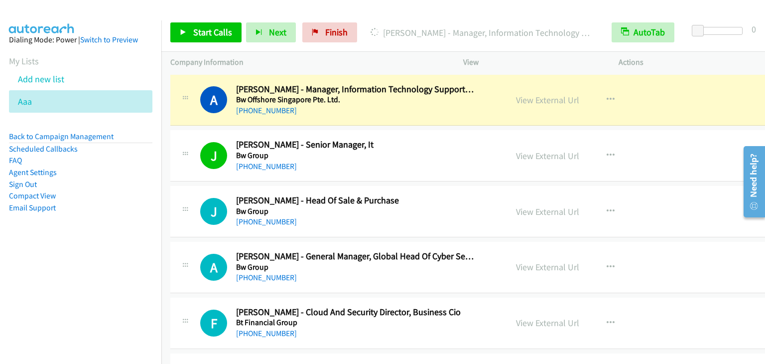
scroll to position [9192, 0]
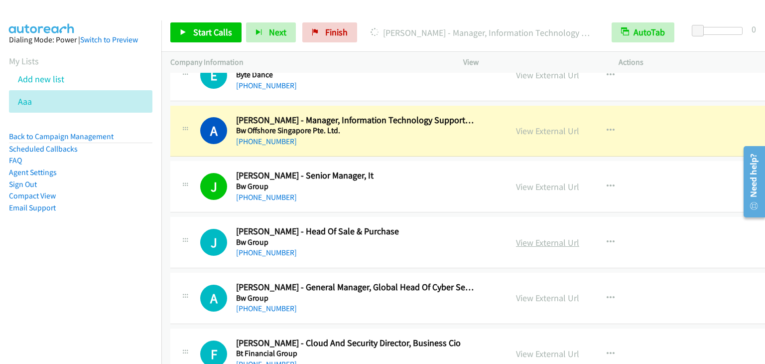
click at [522, 237] on link "View External Url" at bounding box center [547, 242] width 63 height 11
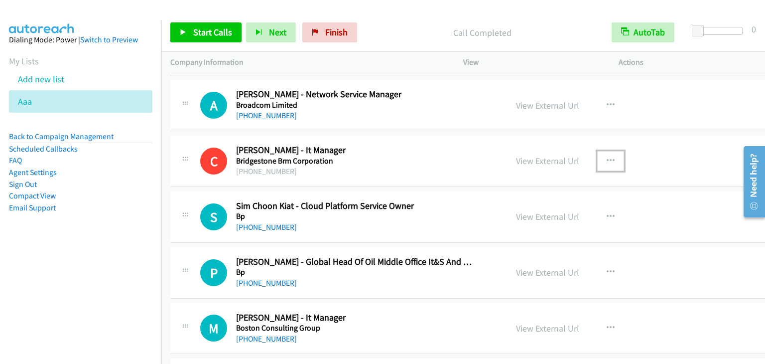
scroll to position [9640, 0]
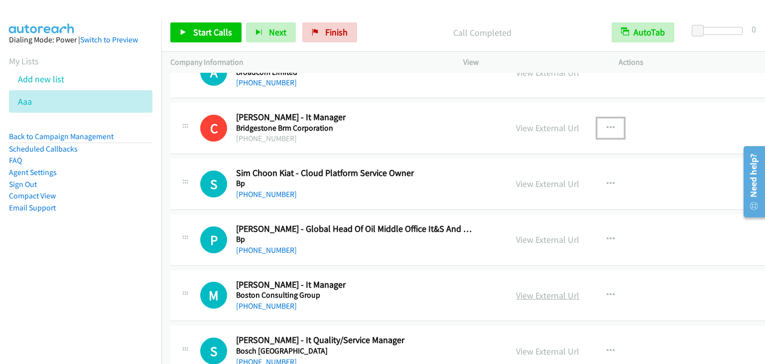
click at [539, 289] on link "View External Url" at bounding box center [547, 294] width 63 height 11
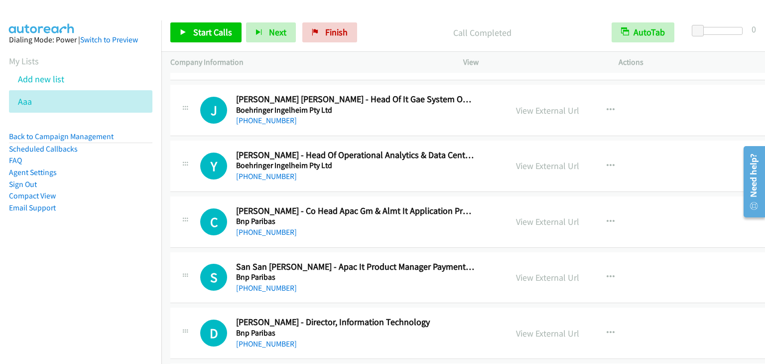
scroll to position [9939, 0]
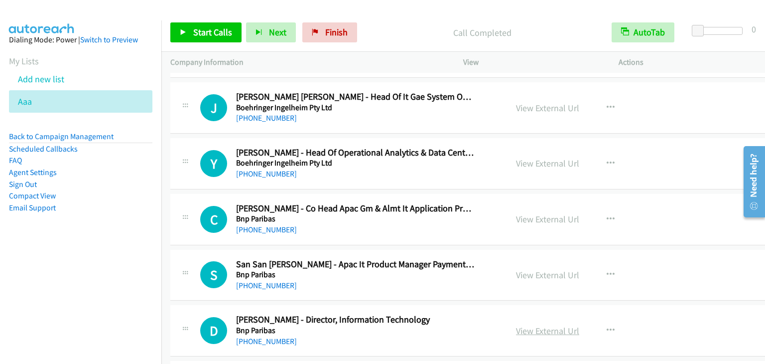
click at [527, 325] on link "View External Url" at bounding box center [547, 330] width 63 height 11
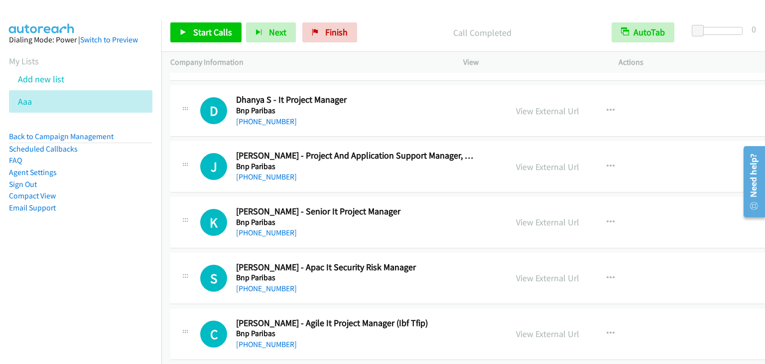
scroll to position [10437, 0]
click at [516, 216] on link "View External Url" at bounding box center [547, 221] width 63 height 11
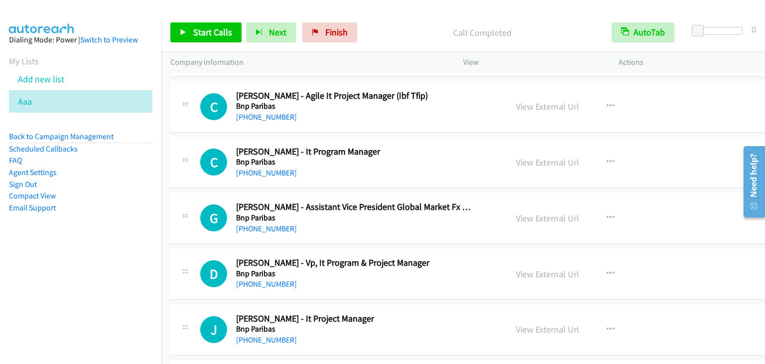
scroll to position [10686, 0]
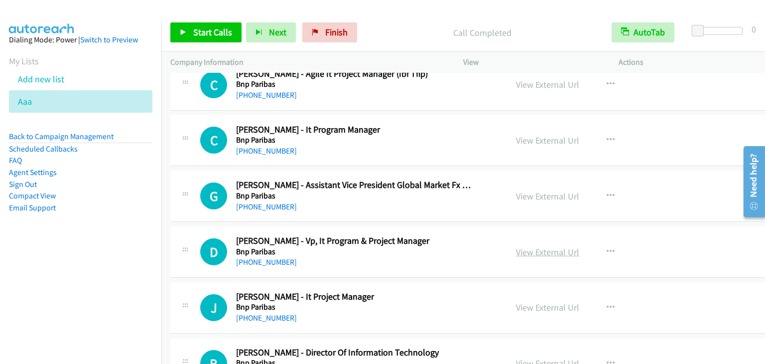
click at [532, 246] on link "View External Url" at bounding box center [547, 251] width 63 height 11
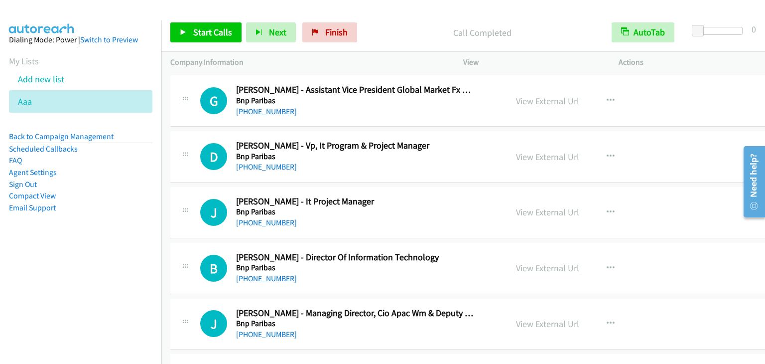
scroll to position [10786, 0]
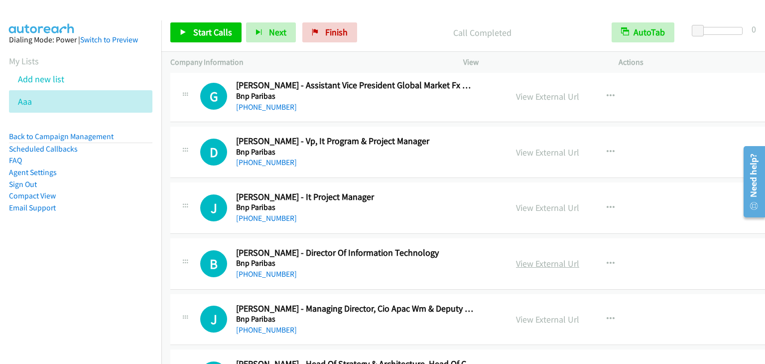
click at [522, 258] on link "View External Url" at bounding box center [547, 263] width 63 height 11
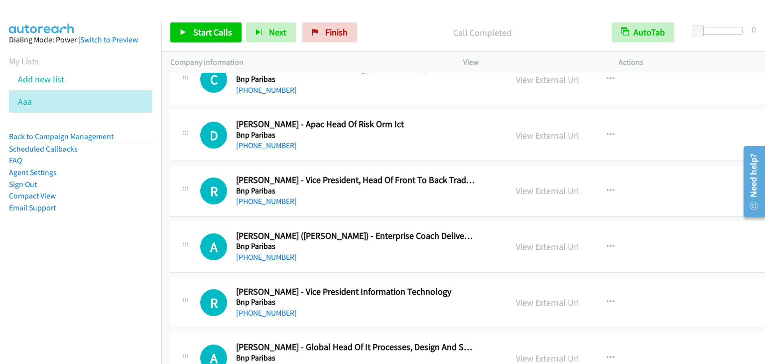
scroll to position [11085, 0]
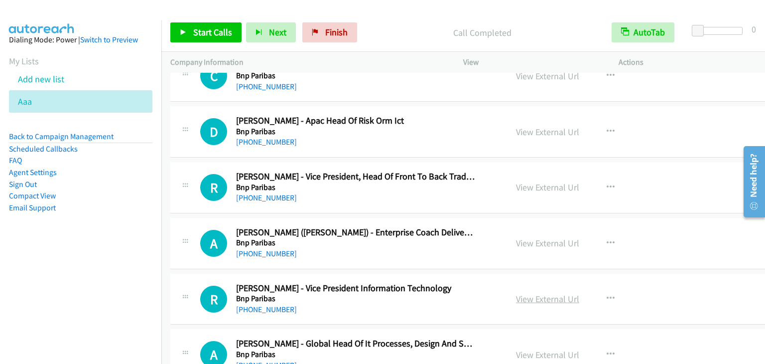
click at [532, 293] on link "View External Url" at bounding box center [547, 298] width 63 height 11
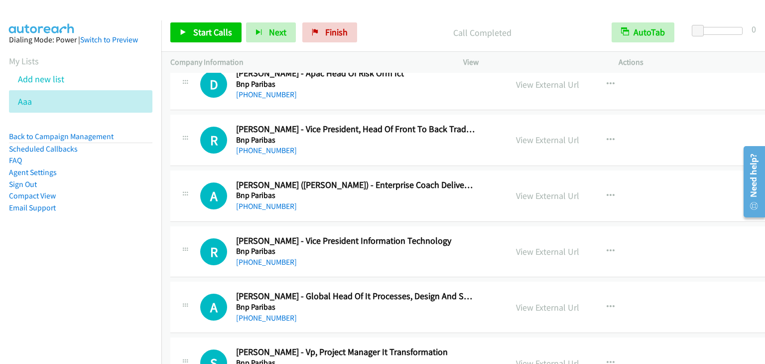
scroll to position [11234, 0]
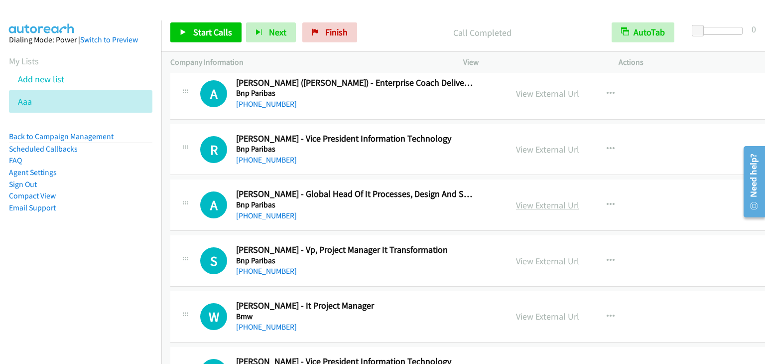
click at [529, 199] on link "View External Url" at bounding box center [547, 204] width 63 height 11
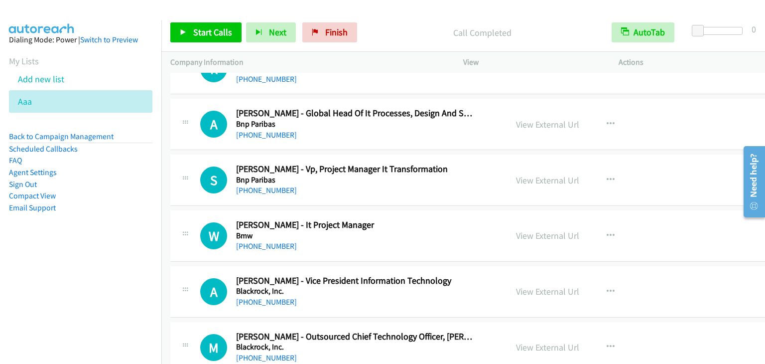
scroll to position [11284, 0]
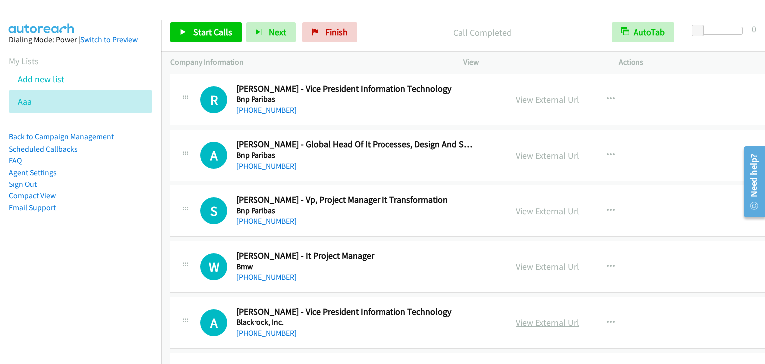
click at [516, 316] on link "View External Url" at bounding box center [547, 321] width 63 height 11
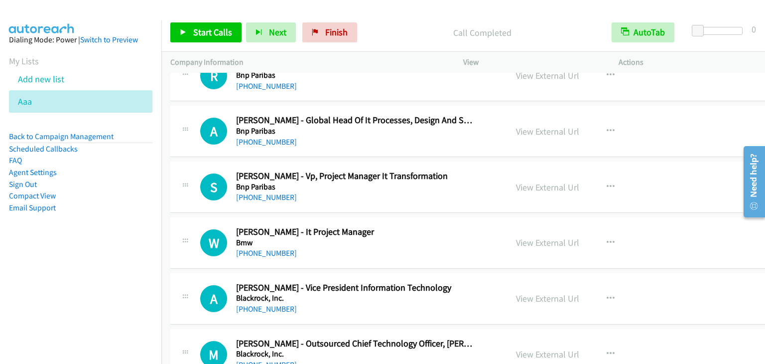
scroll to position [11384, 0]
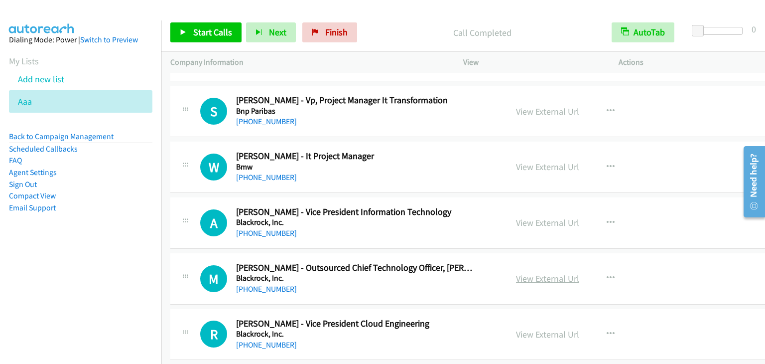
click at [529, 272] on link "View External Url" at bounding box center [547, 277] width 63 height 11
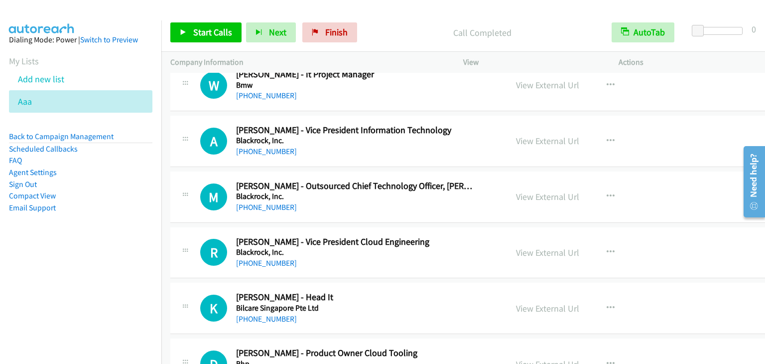
scroll to position [11483, 0]
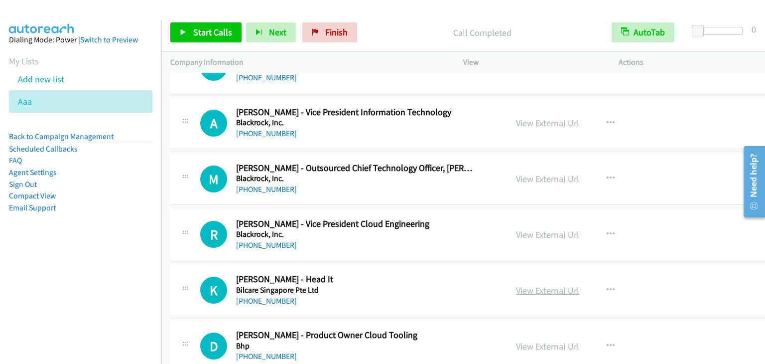
click at [516, 284] on link "View External Url" at bounding box center [547, 289] width 63 height 11
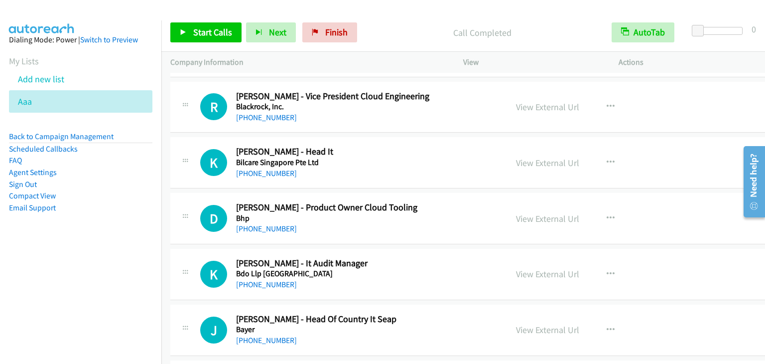
scroll to position [11633, 0]
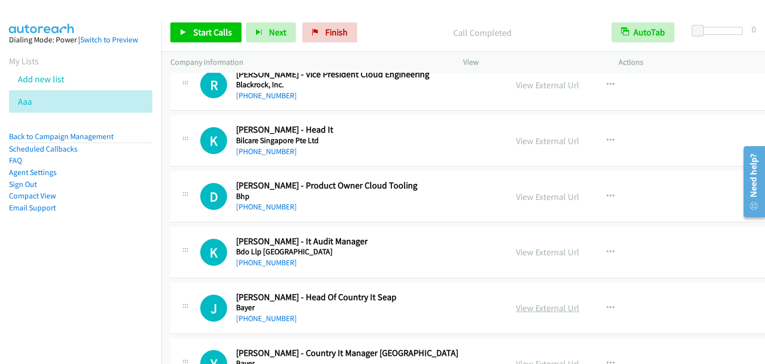
click at [520, 302] on link "View External Url" at bounding box center [547, 307] width 63 height 11
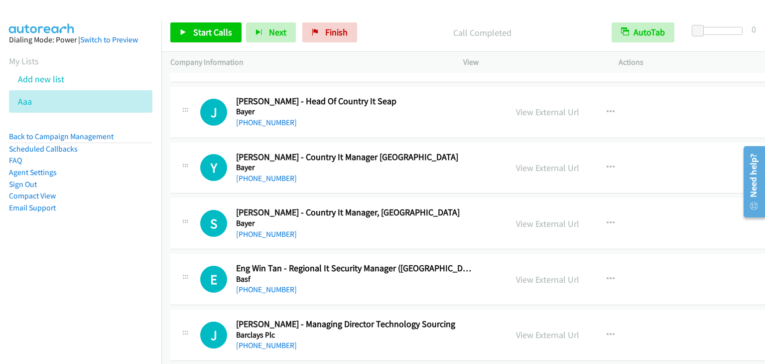
scroll to position [11832, 0]
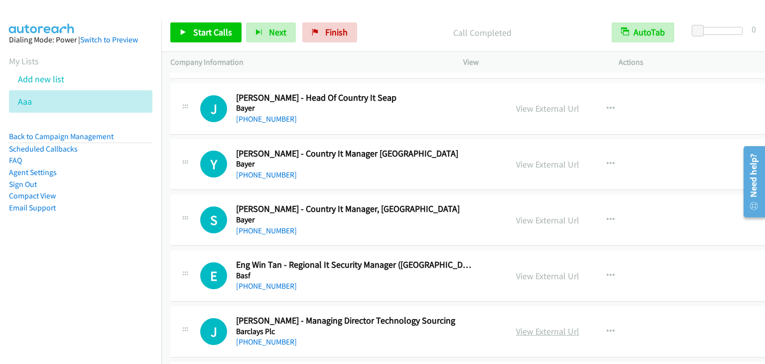
click at [516, 325] on link "View External Url" at bounding box center [547, 330] width 63 height 11
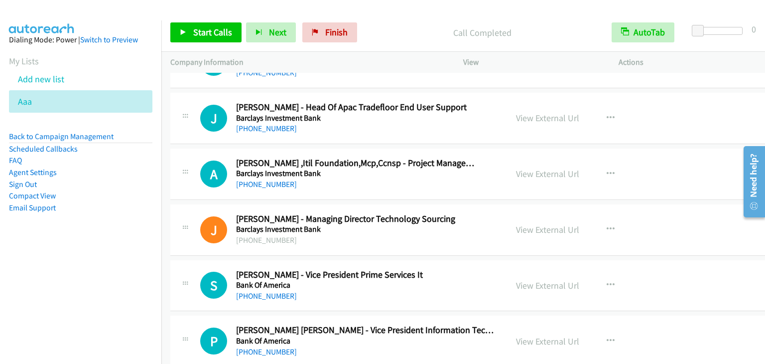
scroll to position [12330, 0]
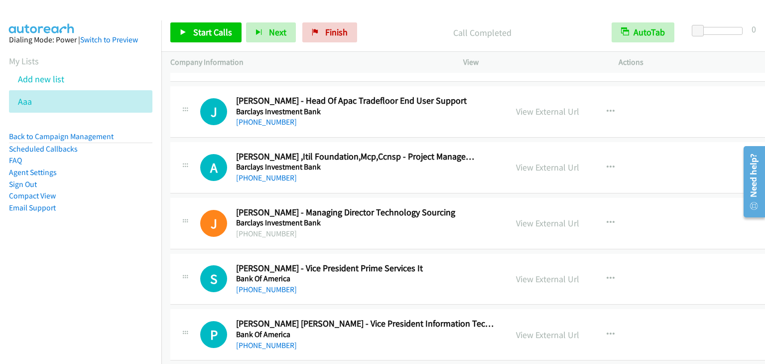
drag, startPoint x: 508, startPoint y: 310, endPoint x: 418, endPoint y: 223, distance: 125.4
click at [541, 329] on link "View External Url" at bounding box center [547, 334] width 63 height 11
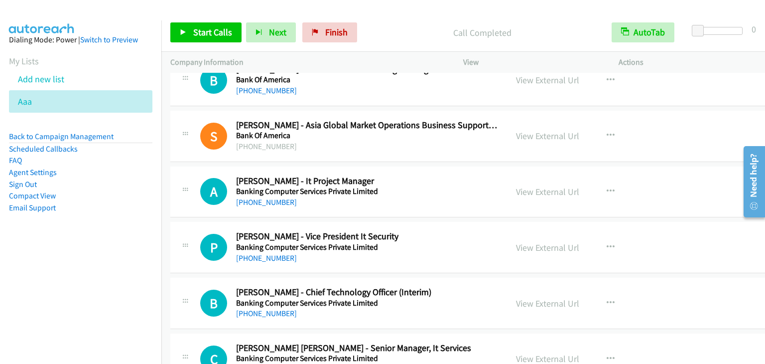
scroll to position [13277, 0]
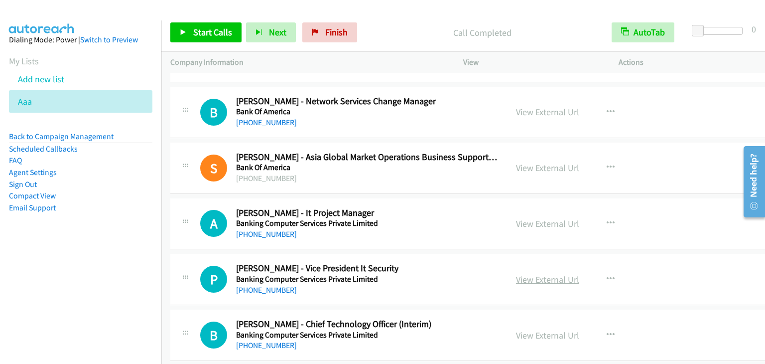
click at [530, 273] on link "View External Url" at bounding box center [547, 278] width 63 height 11
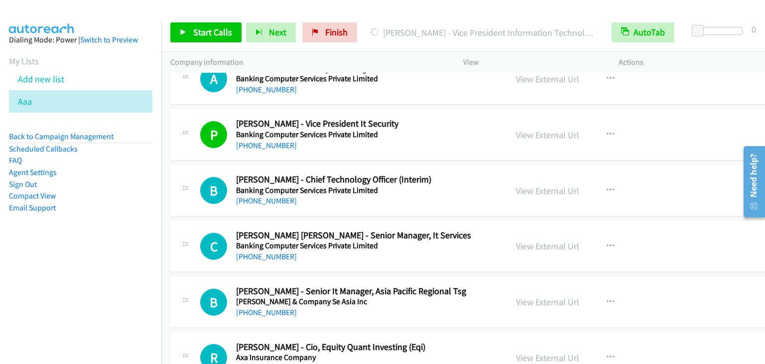
scroll to position [13426, 0]
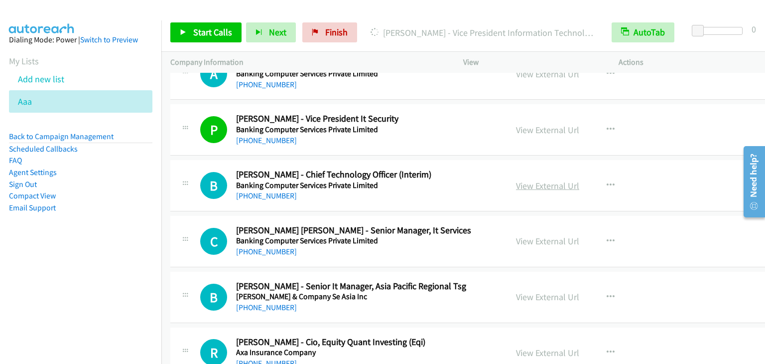
click at [532, 180] on link "View External Url" at bounding box center [547, 185] width 63 height 11
click at [531, 235] on link "View External Url" at bounding box center [547, 240] width 63 height 11
click at [528, 291] on link "View External Url" at bounding box center [547, 296] width 63 height 11
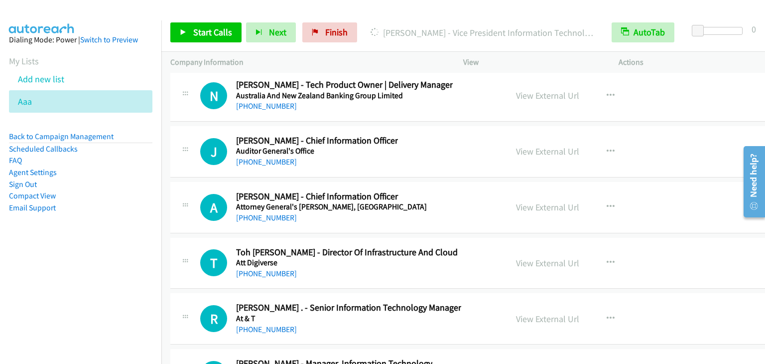
scroll to position [14173, 0]
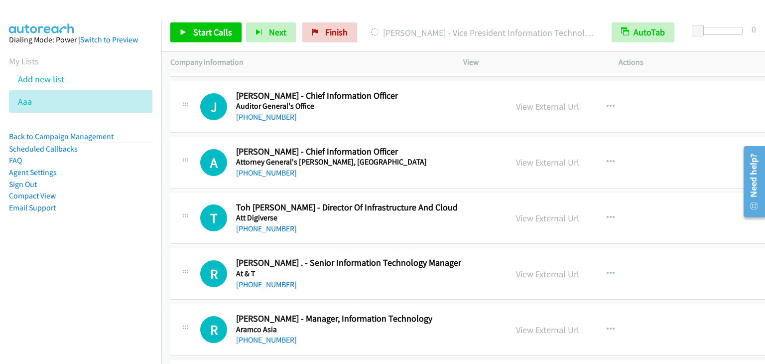
click at [529, 268] on link "View External Url" at bounding box center [547, 273] width 63 height 11
click at [534, 268] on link "View External Url" at bounding box center [547, 273] width 63 height 11
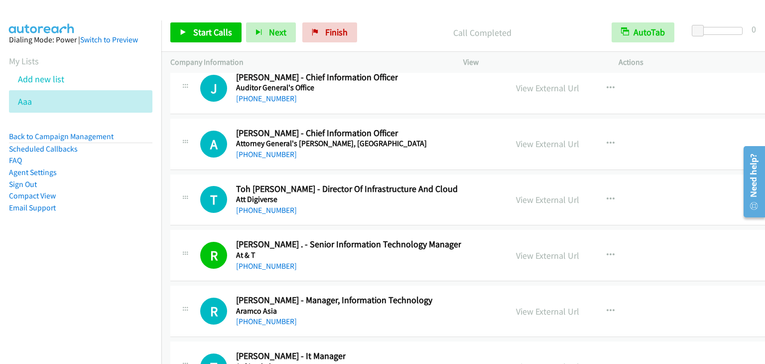
scroll to position [14223, 0]
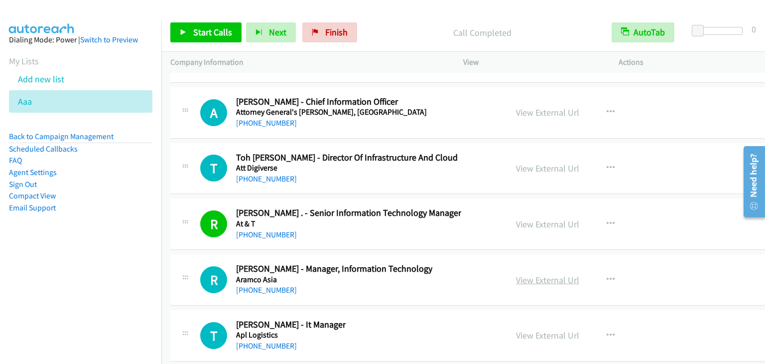
click at [536, 274] on link "View External Url" at bounding box center [547, 279] width 63 height 11
click at [523, 329] on link "View External Url" at bounding box center [547, 334] width 63 height 11
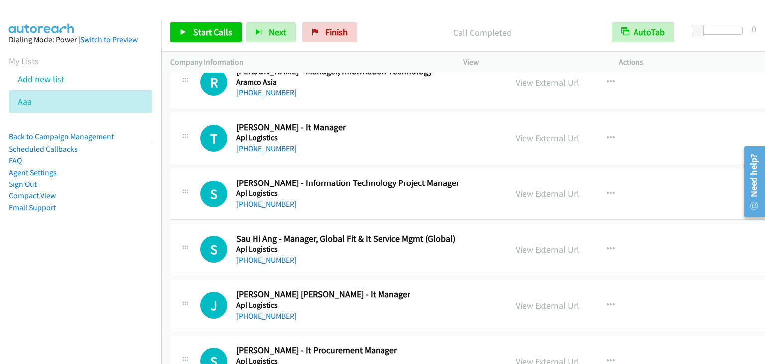
scroll to position [14422, 0]
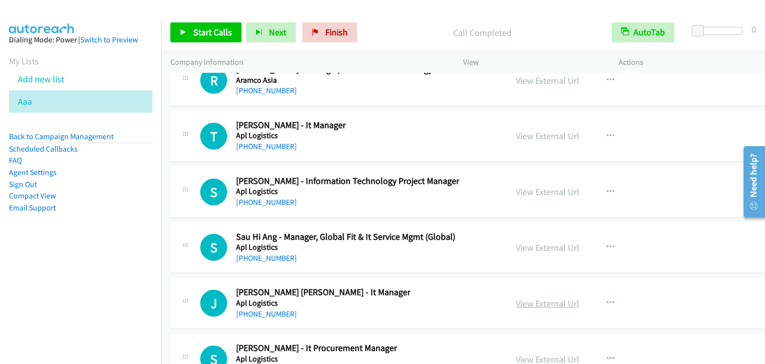
click at [527, 297] on link "View External Url" at bounding box center [547, 302] width 63 height 11
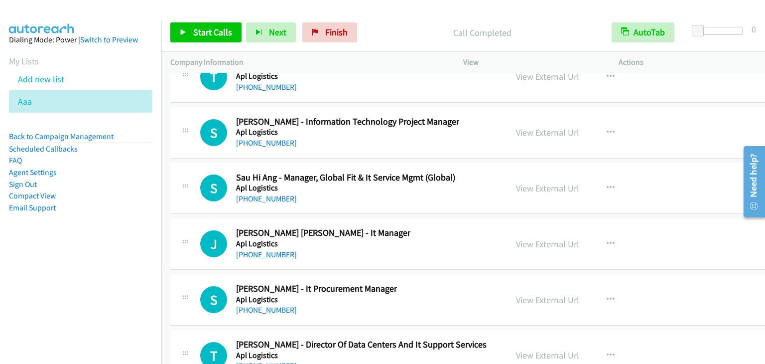
scroll to position [14522, 0]
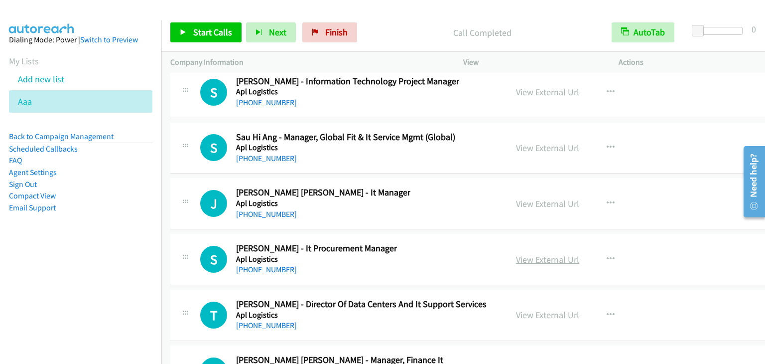
click at [520, 254] on link "View External Url" at bounding box center [547, 259] width 63 height 11
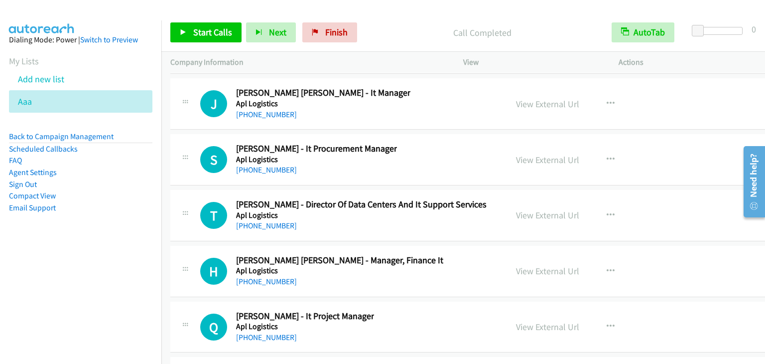
scroll to position [14672, 0]
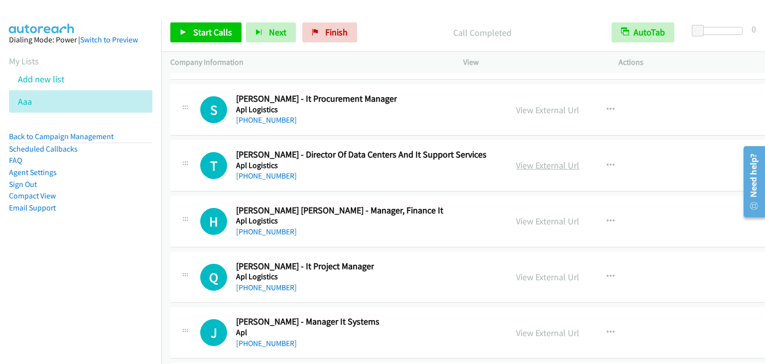
click at [526, 159] on link "View External Url" at bounding box center [547, 164] width 63 height 11
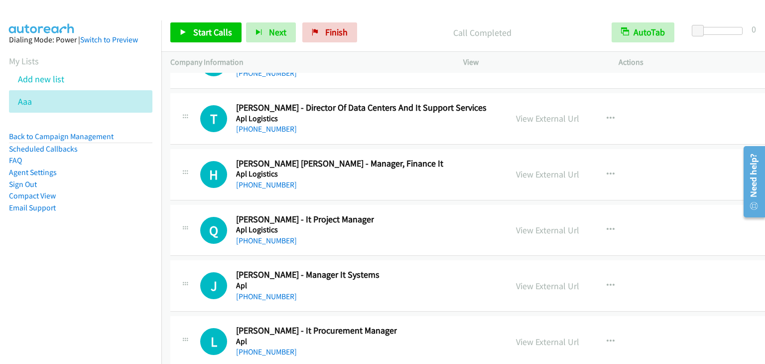
scroll to position [14721, 0]
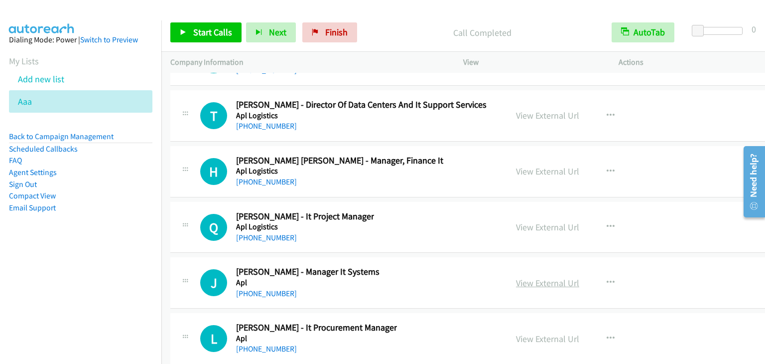
click at [532, 277] on link "View External Url" at bounding box center [547, 282] width 63 height 11
click at [522, 333] on link "View External Url" at bounding box center [547, 338] width 63 height 11
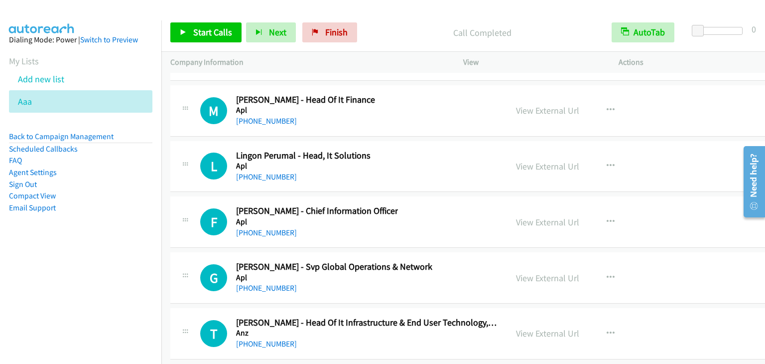
scroll to position [15120, 0]
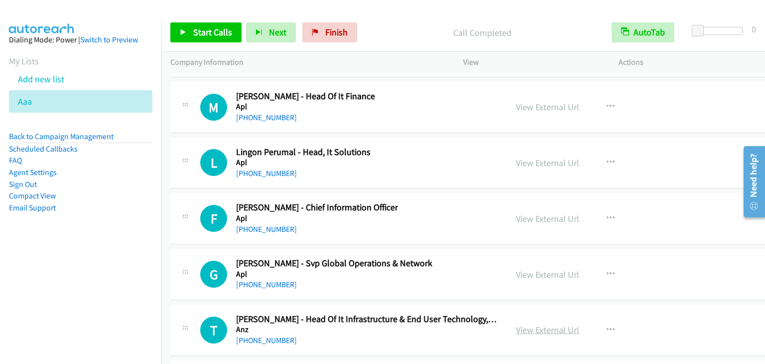
click at [521, 324] on link "View External Url" at bounding box center [547, 329] width 63 height 11
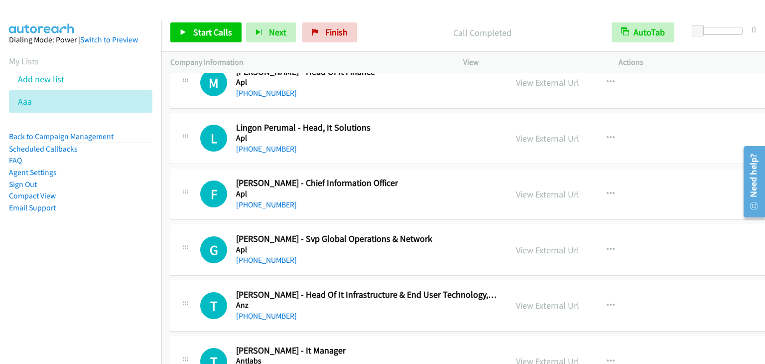
scroll to position [15170, 0]
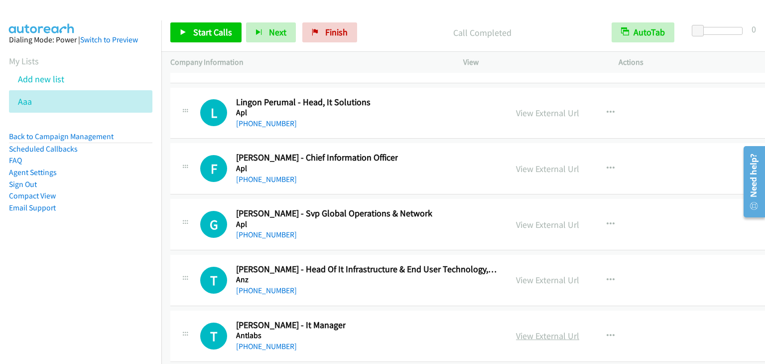
click at [534, 330] on link "View External Url" at bounding box center [547, 335] width 63 height 11
